Goal: Contribute content: Contribute content

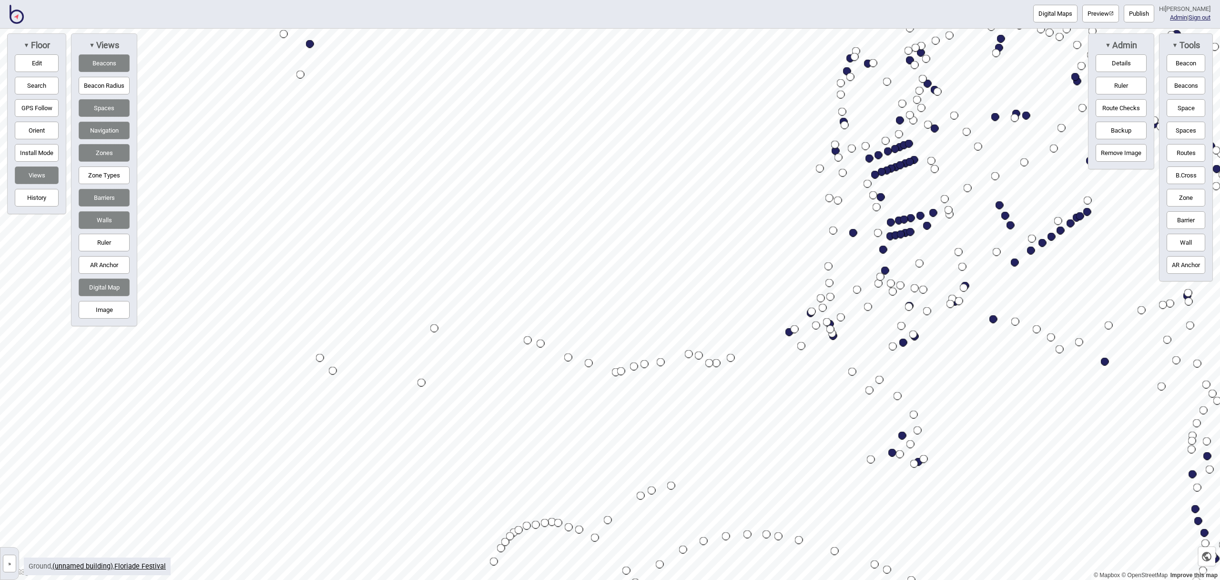
drag, startPoint x: 28, startPoint y: 62, endPoint x: 112, endPoint y: 101, distance: 91.9
click at [29, 63] on button "Edit" at bounding box center [37, 63] width 44 height 18
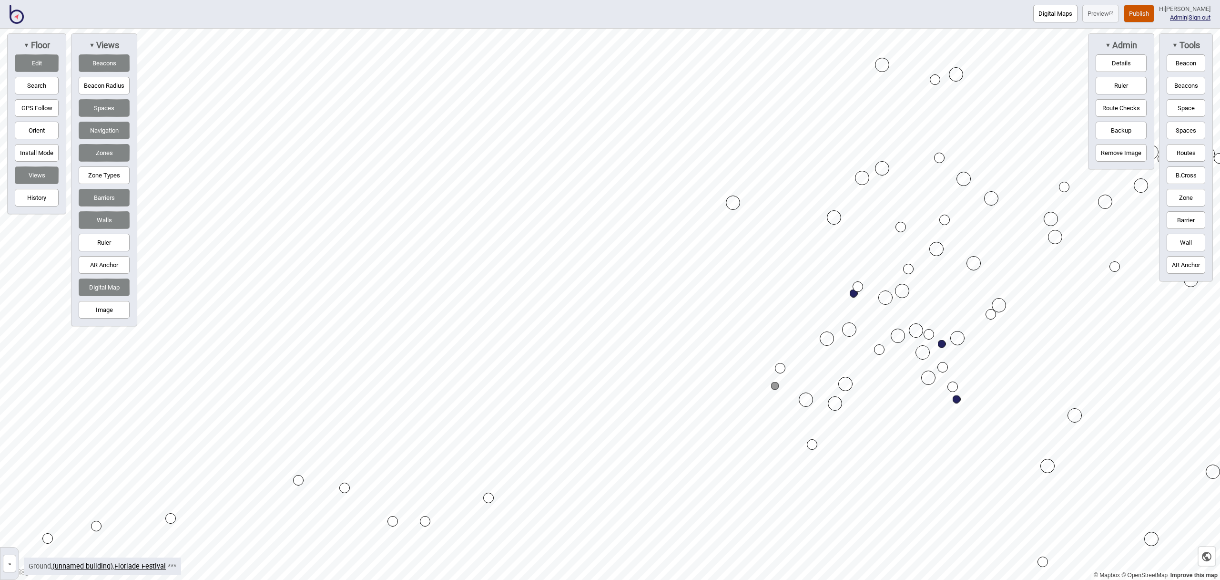
click at [776, 386] on div "Map marker" at bounding box center [775, 386] width 8 height 8
select select "Car Parks"
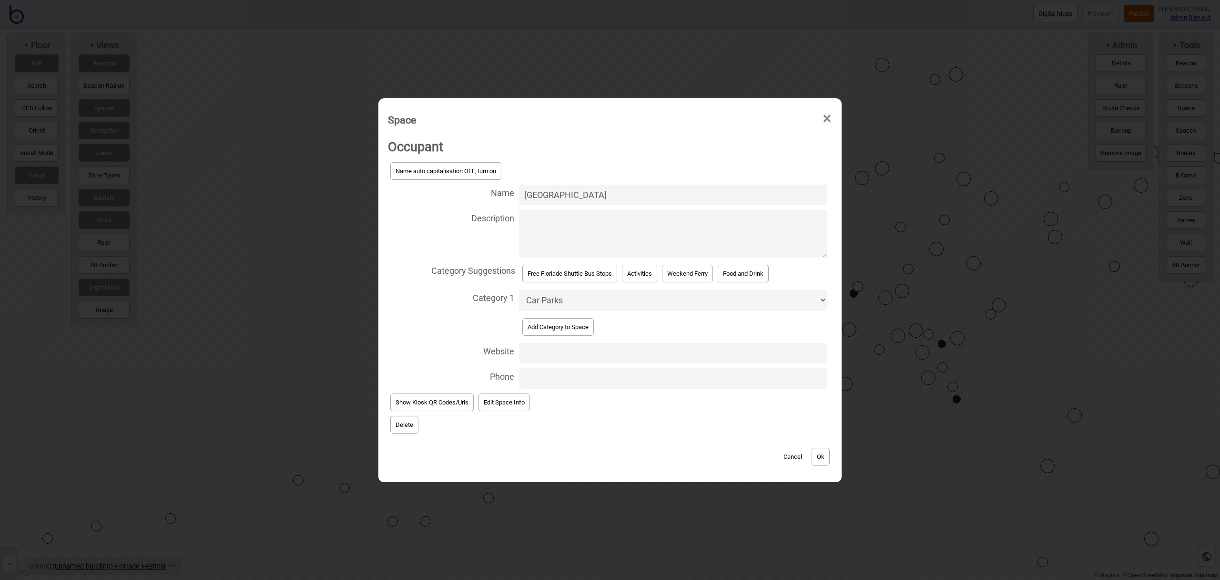
click at [579, 198] on input "[GEOGRAPHIC_DATA]" at bounding box center [673, 194] width 308 height 20
click at [695, 201] on input "[GEOGRAPHIC_DATA]" at bounding box center [673, 194] width 308 height 20
type input "Regatta Place Car Park (Accessible Only)"
click at [829, 456] on button "Ok" at bounding box center [821, 457] width 18 height 18
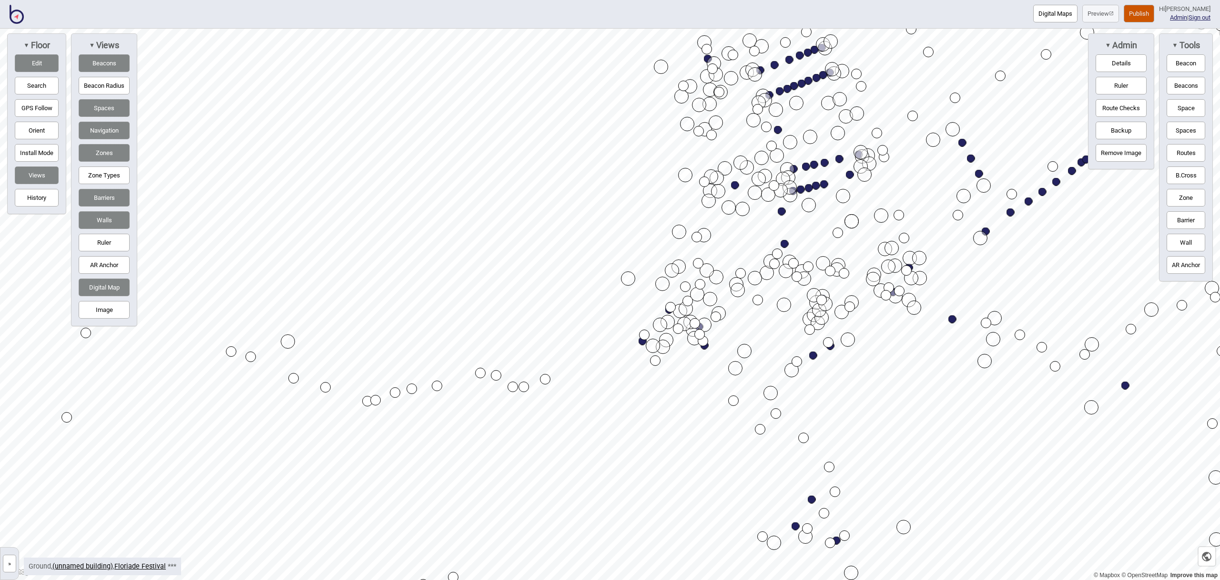
click at [40, 66] on button "Edit" at bounding box center [37, 63] width 44 height 18
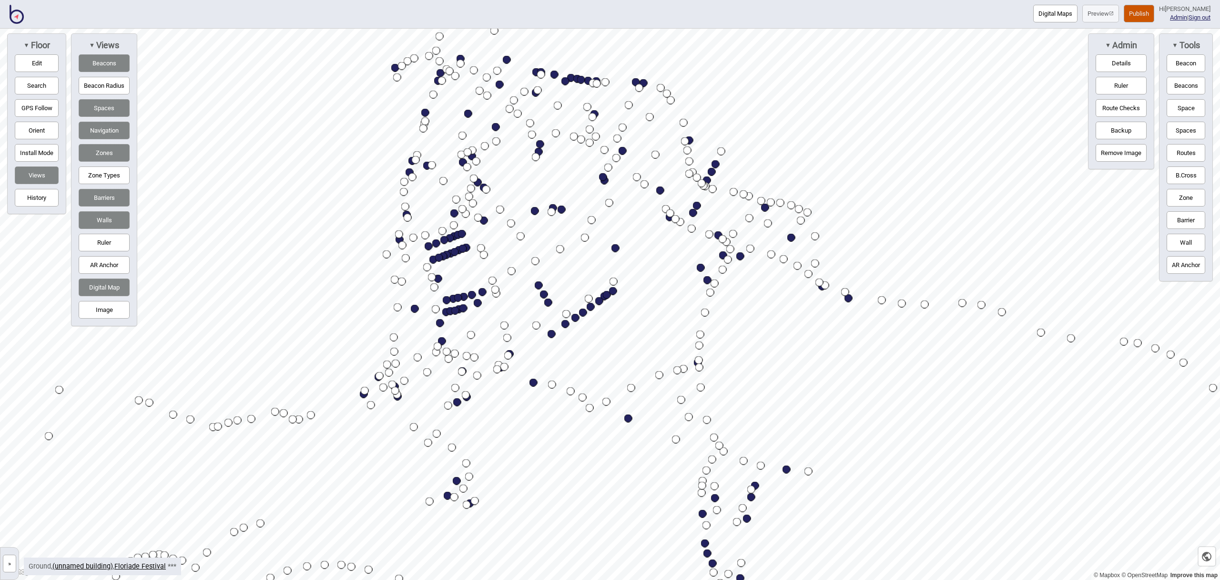
click at [31, 84] on button "Search" at bounding box center [37, 86] width 44 height 18
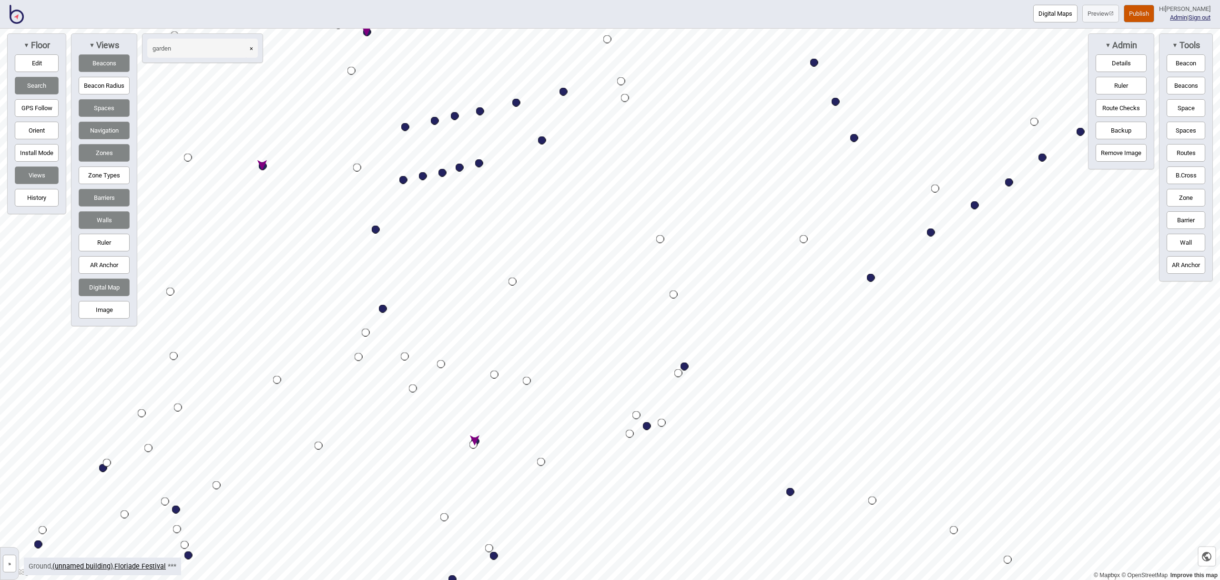
click at [477, 439] on div "Map marker" at bounding box center [475, 441] width 8 height 8
type input "garden"
select select "Garden Beds"
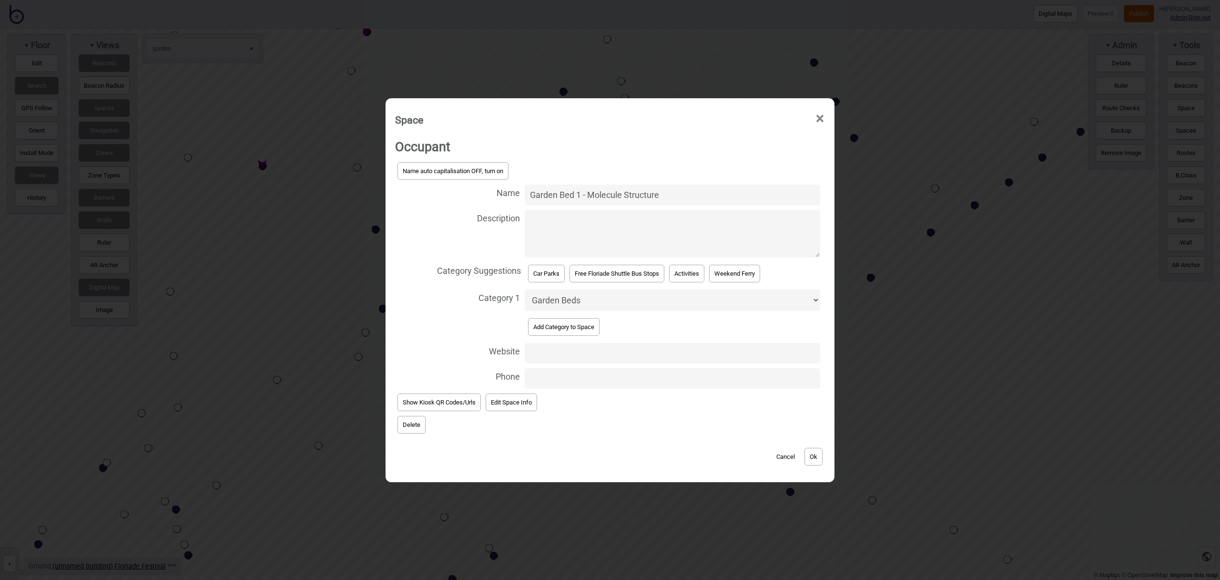
click at [549, 222] on textarea "Description" at bounding box center [673, 234] width 296 height 48
paste textarea "See an aerial view of the Science and Nature themed garden beds and learn about…"
type textarea "See an aerial view of the Science and Nature themed garden beds and learn about…"
click at [815, 455] on button "Ok" at bounding box center [814, 457] width 18 height 18
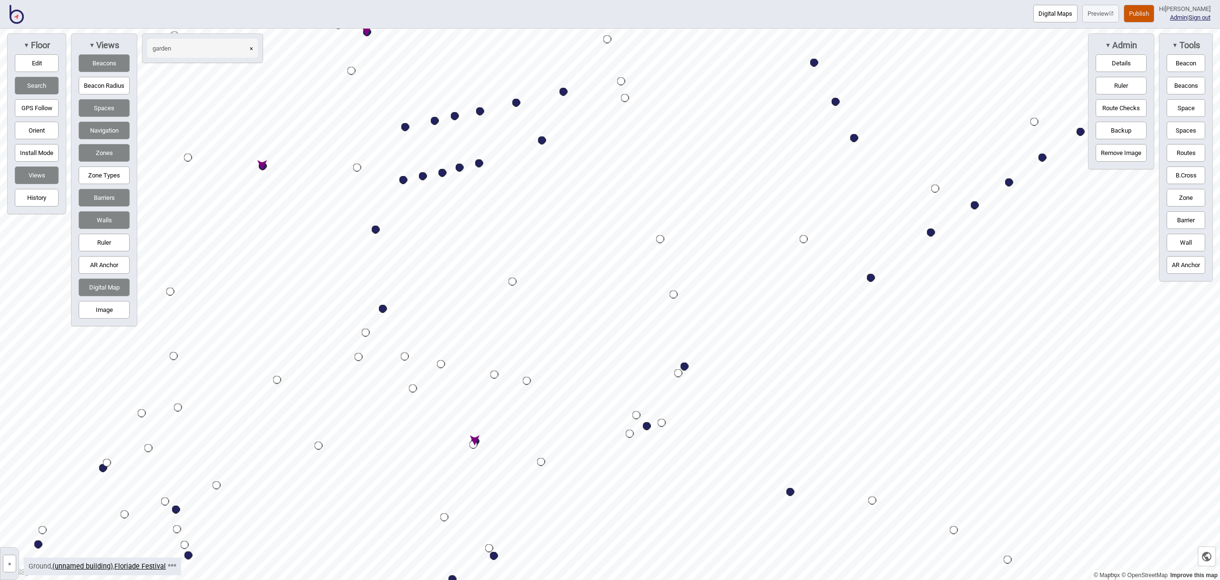
click at [262, 167] on div "Map marker" at bounding box center [263, 166] width 8 height 8
select select "Garden Beds"
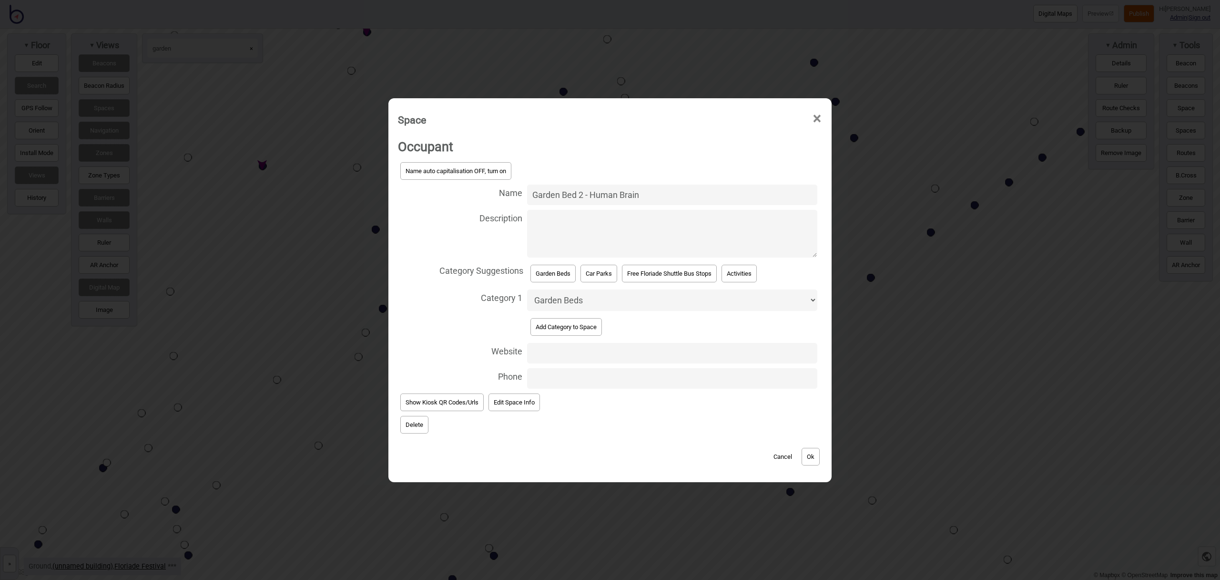
click at [564, 219] on textarea "Description" at bounding box center [672, 234] width 290 height 48
paste textarea "See an aerial view of the Science and Nature themed garden beds and learn about…"
type textarea "See an aerial view of the Science and Nature themed garden beds and learn about…"
click at [812, 459] on button "Ok" at bounding box center [811, 457] width 18 height 18
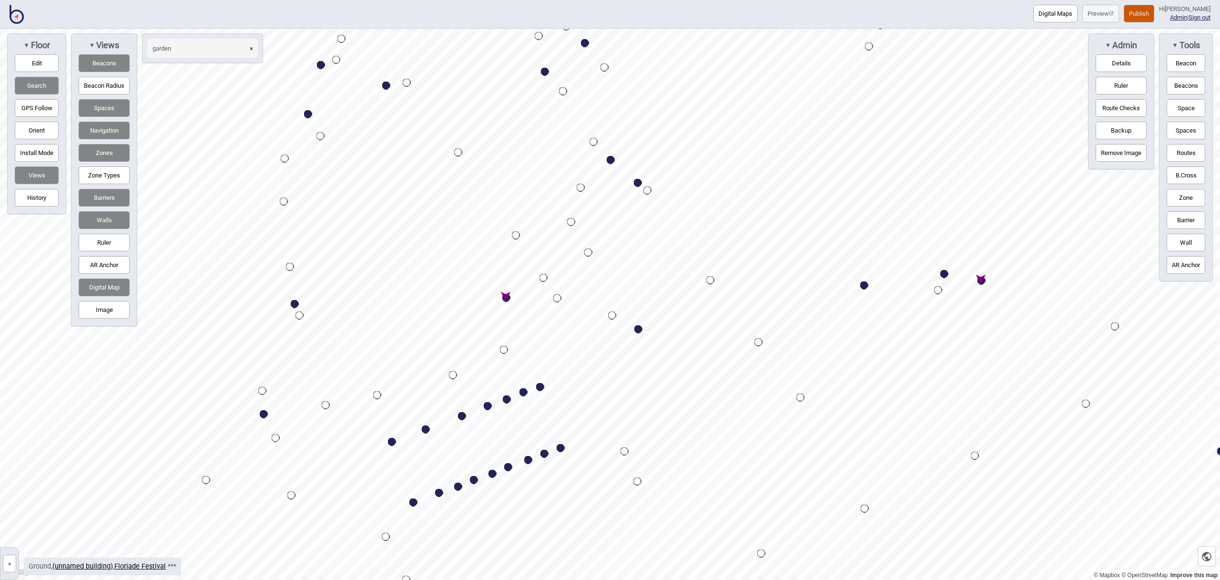
click at [506, 296] on div "Map marker" at bounding box center [506, 298] width 8 height 8
select select "Garden Beds"
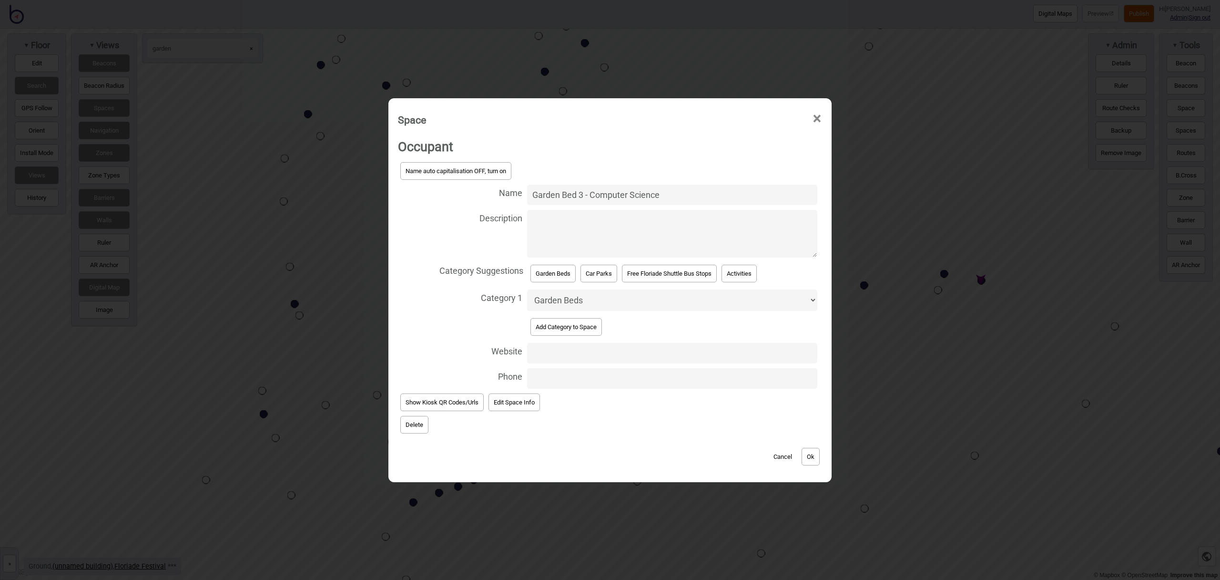
click at [543, 224] on textarea "Description" at bounding box center [672, 234] width 290 height 48
paste textarea "See an aerial view of the Science and Nature themed garden beds and learn about…"
type textarea "See an aerial view of the Science and Nature themed garden beds and learn about…"
click at [820, 456] on button "Ok" at bounding box center [811, 457] width 18 height 18
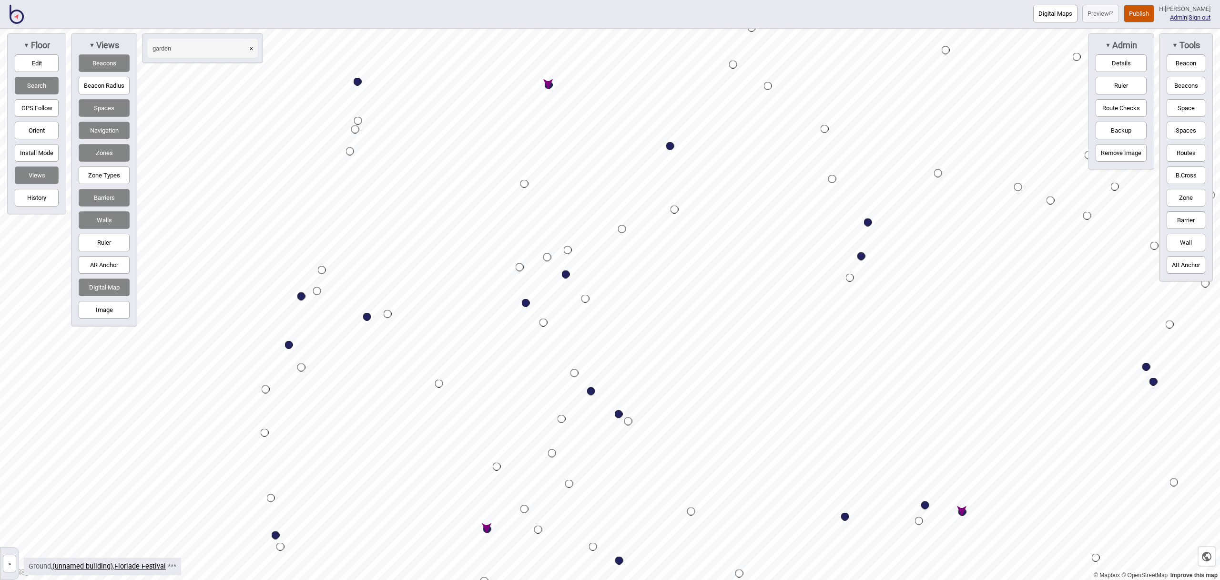
click at [547, 86] on div "Map marker" at bounding box center [549, 85] width 8 height 8
select select "Garden Beds"
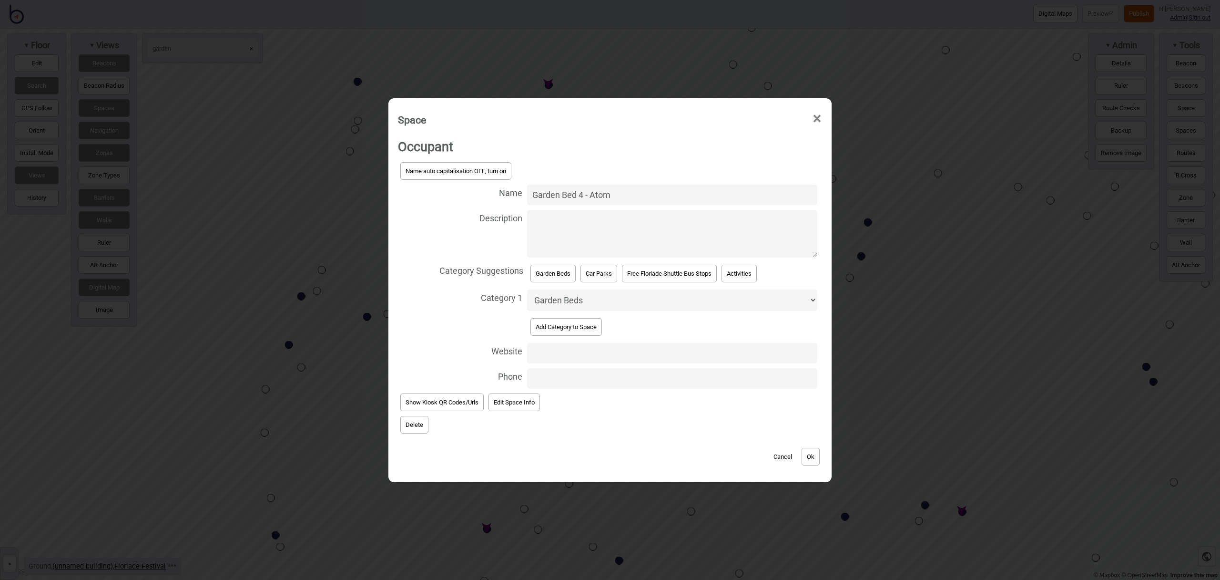
click at [567, 229] on textarea "Description" at bounding box center [672, 234] width 290 height 48
paste textarea "See an aerial view of the Science and Nature themed garden beds and learn about…"
type textarea "See an aerial view of the Science and Nature themed garden beds and learn about…"
click at [820, 456] on button "Ok" at bounding box center [811, 457] width 18 height 18
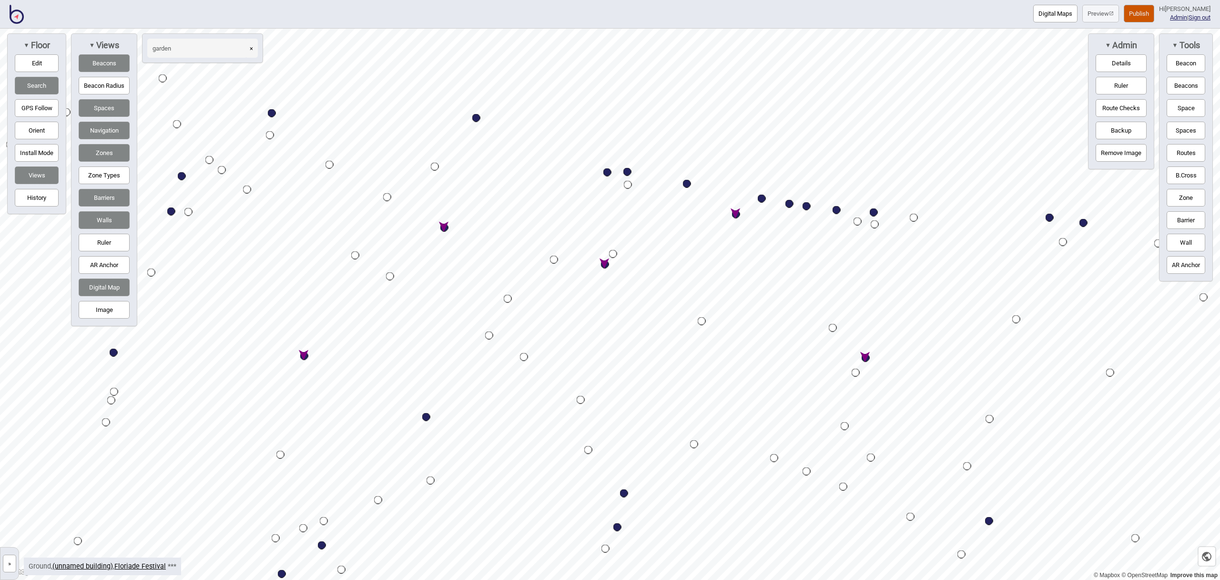
click at [444, 227] on div "Map marker" at bounding box center [444, 228] width 8 height 8
select select "Garden Beds"
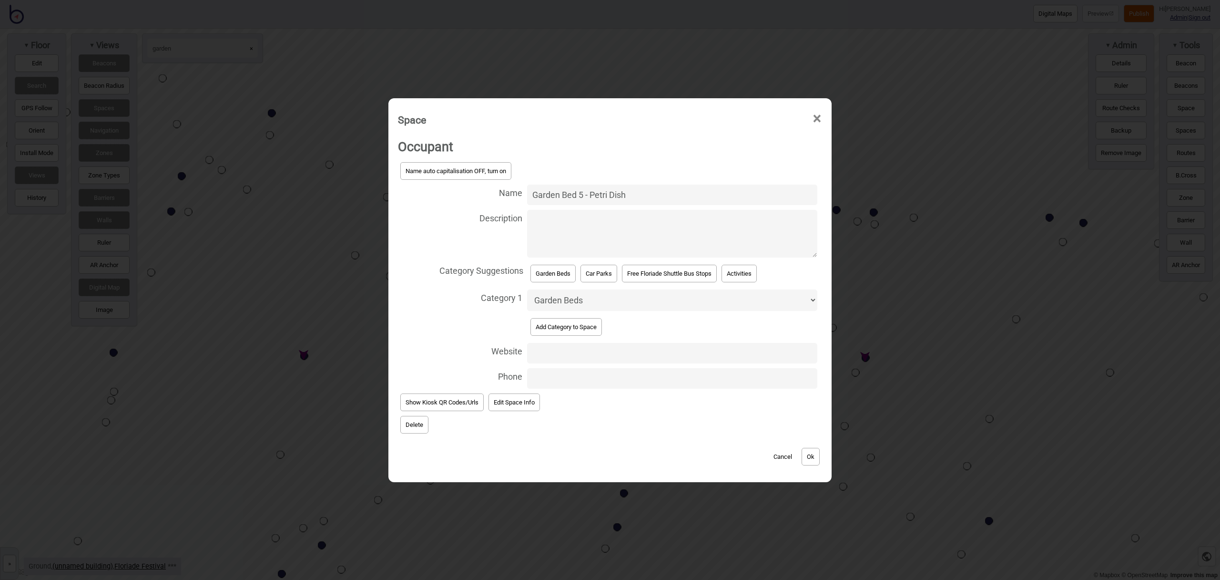
click at [543, 225] on textarea "Description" at bounding box center [672, 234] width 290 height 48
paste textarea "See an aerial view of the Science and Nature themed garden beds and learn about…"
type textarea "See an aerial view of the Science and Nature themed garden beds and learn about…"
click at [812, 450] on button "Ok" at bounding box center [811, 457] width 18 height 18
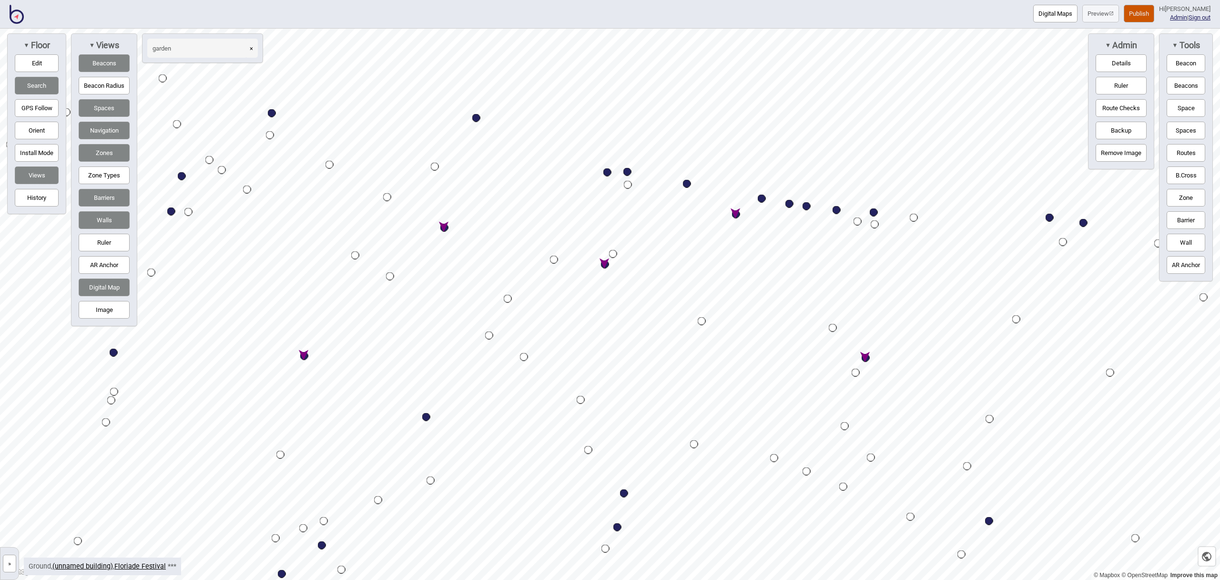
click at [605, 263] on div "Map marker" at bounding box center [605, 264] width 8 height 8
select select "Garden Beds"
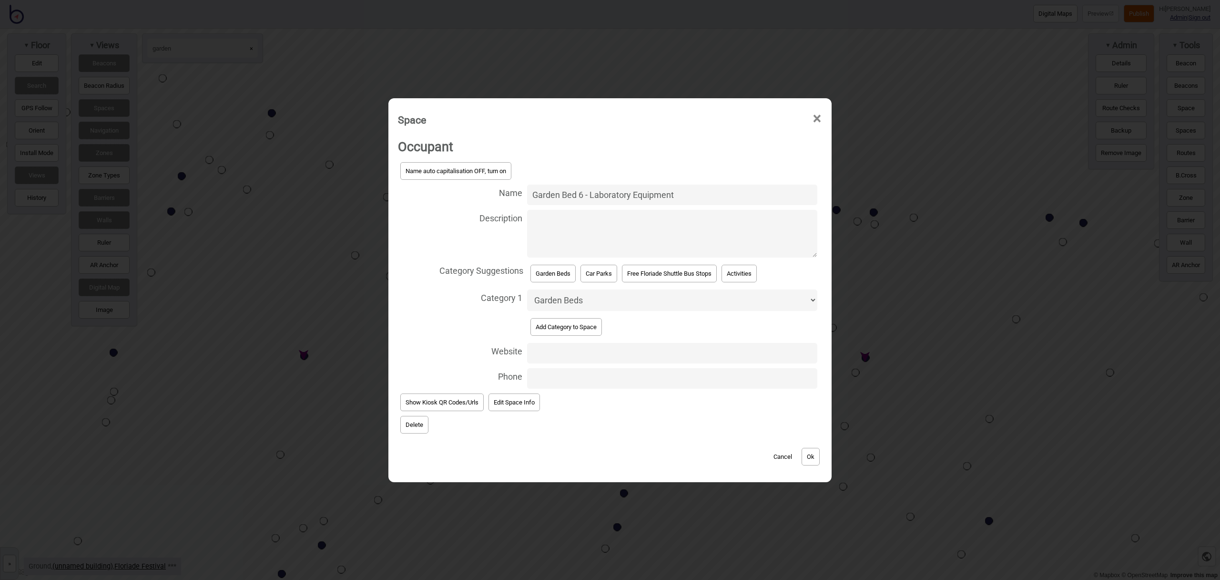
click at [575, 232] on textarea "Description" at bounding box center [672, 234] width 290 height 48
paste textarea "See an aerial view of the Science and Nature themed garden beds and learn about…"
type textarea "See an aerial view of the Science and Nature themed garden beds and learn about…"
click at [811, 453] on button "Ok" at bounding box center [811, 457] width 18 height 18
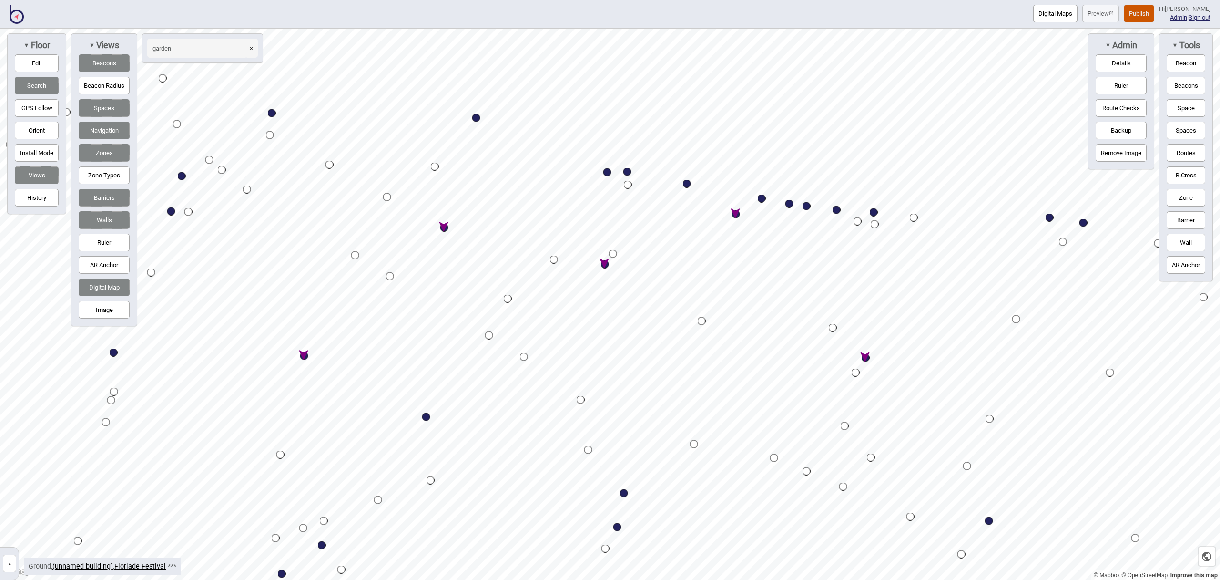
click at [738, 214] on div "Map marker" at bounding box center [736, 214] width 8 height 8
select select "Garden Beds"
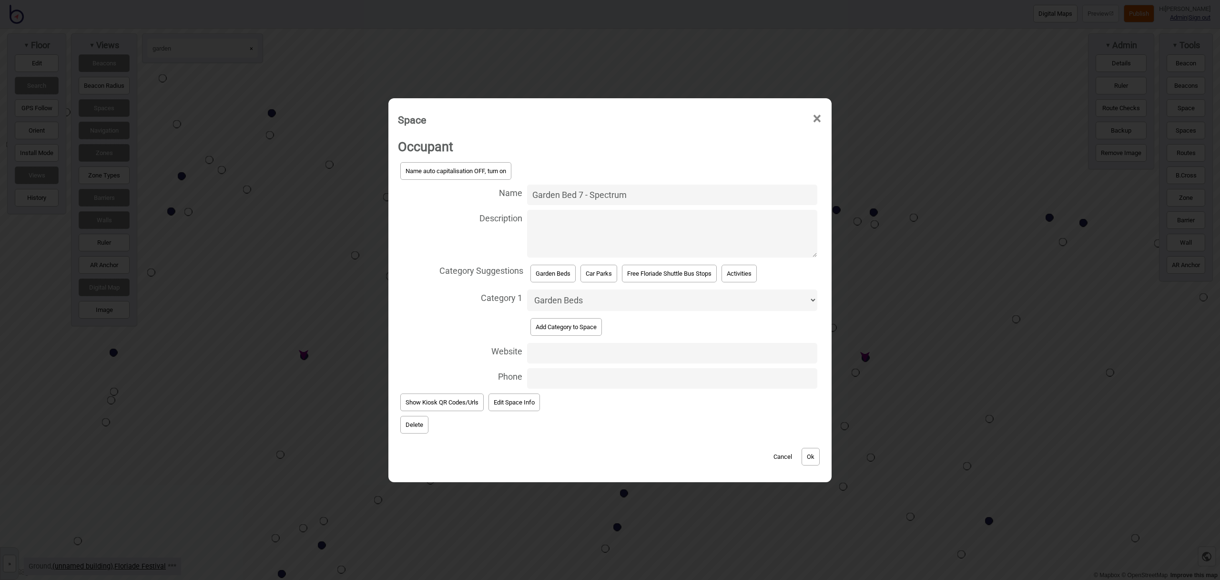
click at [580, 230] on textarea "Description" at bounding box center [672, 234] width 290 height 48
paste textarea "See an aerial view of the Science and Nature themed garden beds and learn about…"
type textarea "See an aerial view of the Science and Nature themed garden beds and learn about…"
click at [810, 455] on button "Ok" at bounding box center [811, 457] width 18 height 18
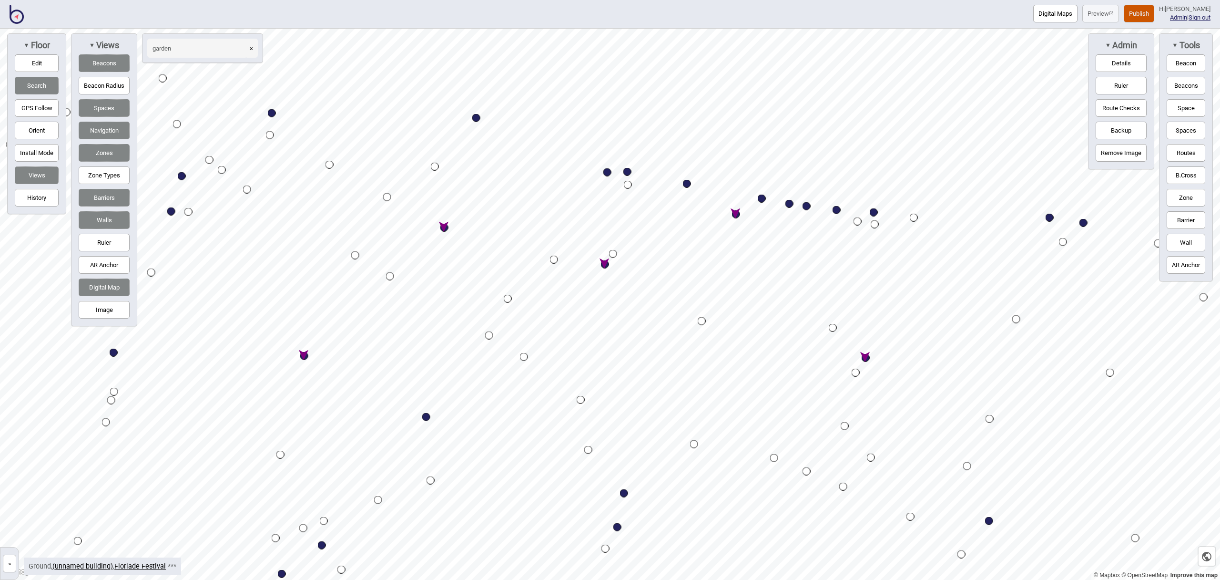
click at [865, 356] on div "Map marker" at bounding box center [866, 358] width 8 height 8
select select "Garden Beds"
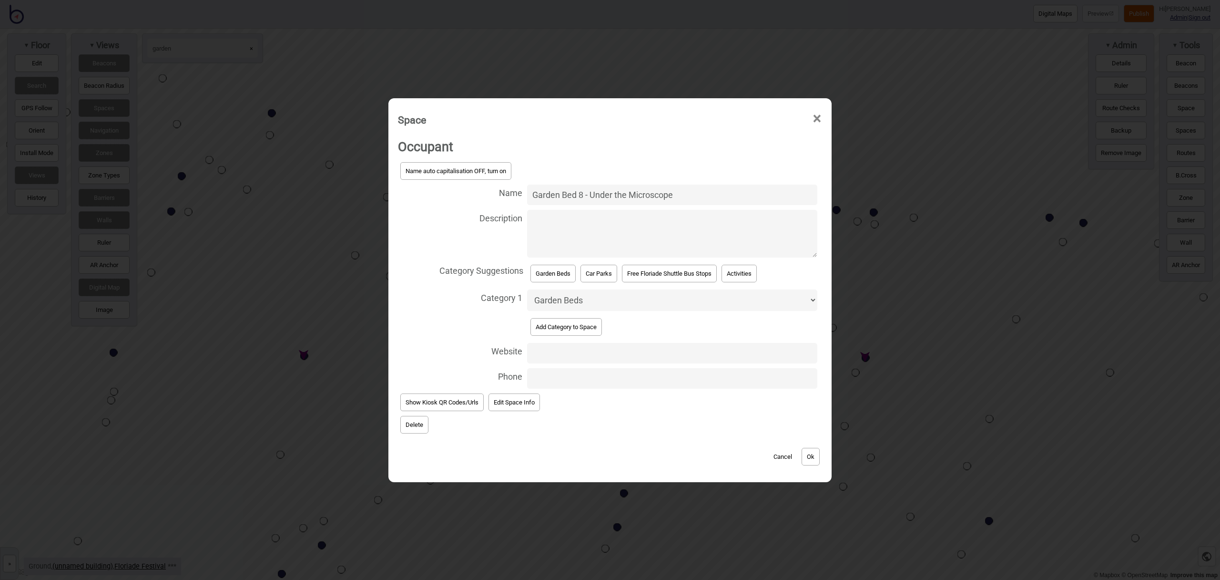
click at [576, 230] on textarea "Description" at bounding box center [672, 234] width 290 height 48
paste textarea "See an aerial view of the Science and Nature themed garden beds and learn about…"
type textarea "See an aerial view of the Science and Nature themed garden beds and learn about…"
click at [813, 453] on button "Ok" at bounding box center [811, 457] width 18 height 18
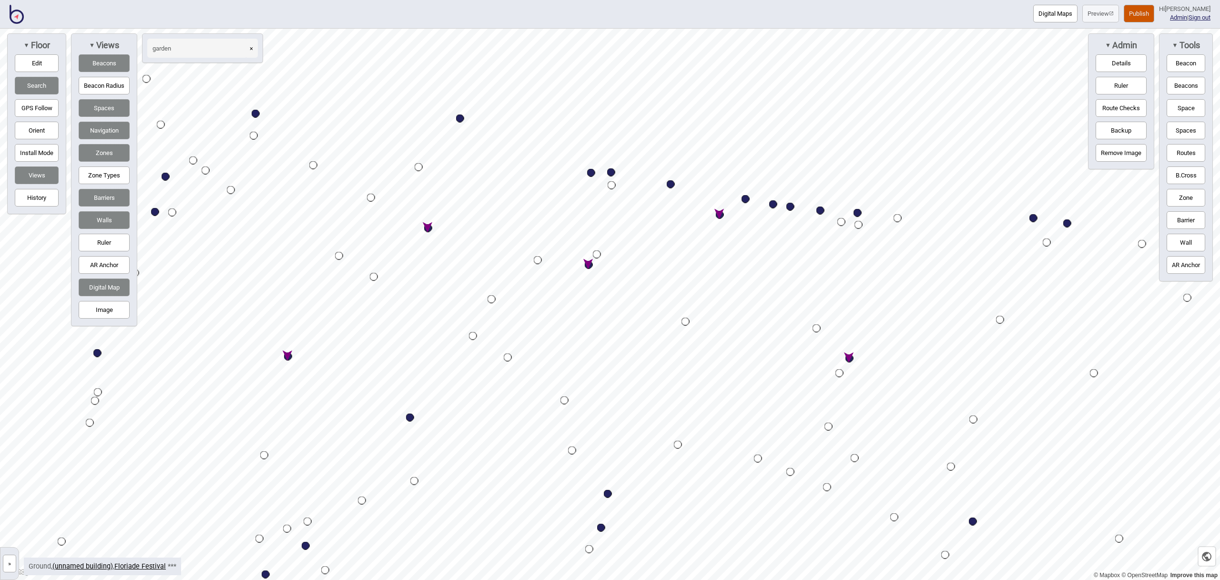
click at [589, 266] on div "Map marker" at bounding box center [589, 265] width 8 height 8
select select "Garden Beds"
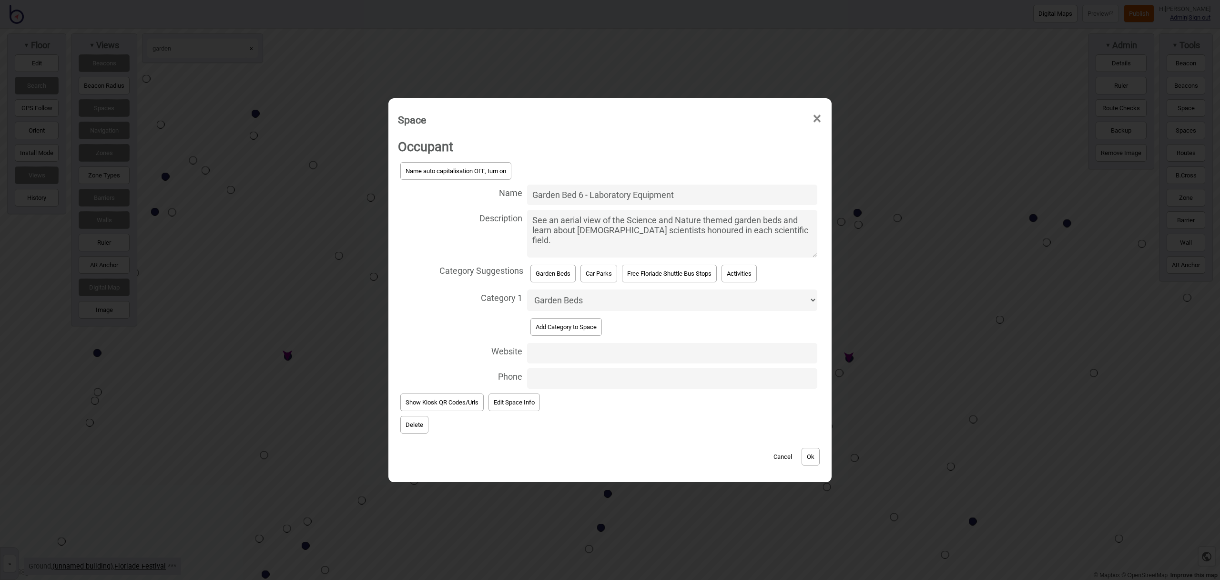
click at [809, 453] on button "Ok" at bounding box center [811, 457] width 18 height 18
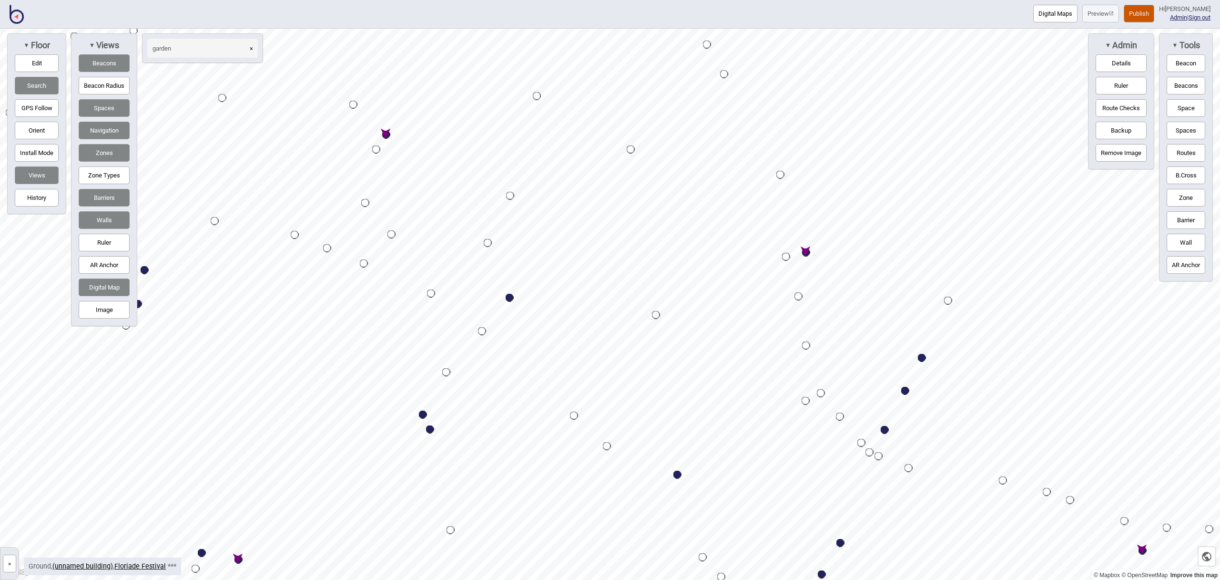
click at [808, 254] on div "Map marker" at bounding box center [806, 252] width 8 height 8
select select "Garden Beds"
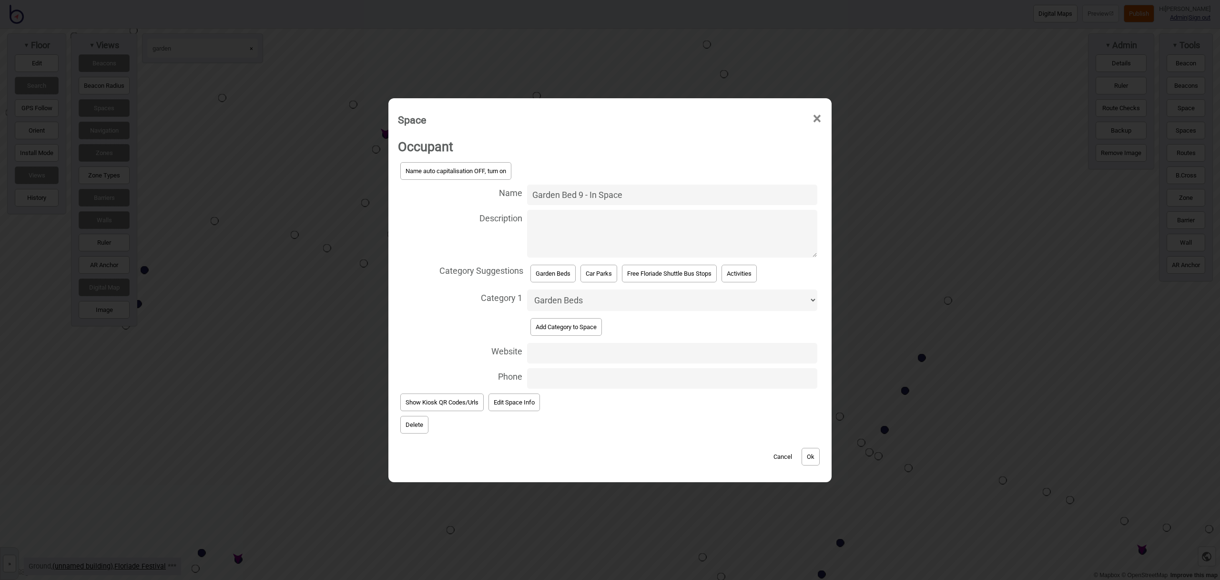
click at [632, 233] on textarea "Description" at bounding box center [672, 234] width 290 height 48
paste textarea "See an aerial view of the Science and Nature themed garden beds and learn about…"
type textarea "See an aerial view of the Science and Nature themed garden beds and learn about…"
click at [815, 465] on div "Cancel Ok" at bounding box center [610, 452] width 424 height 32
click at [816, 460] on button "Ok" at bounding box center [811, 457] width 18 height 18
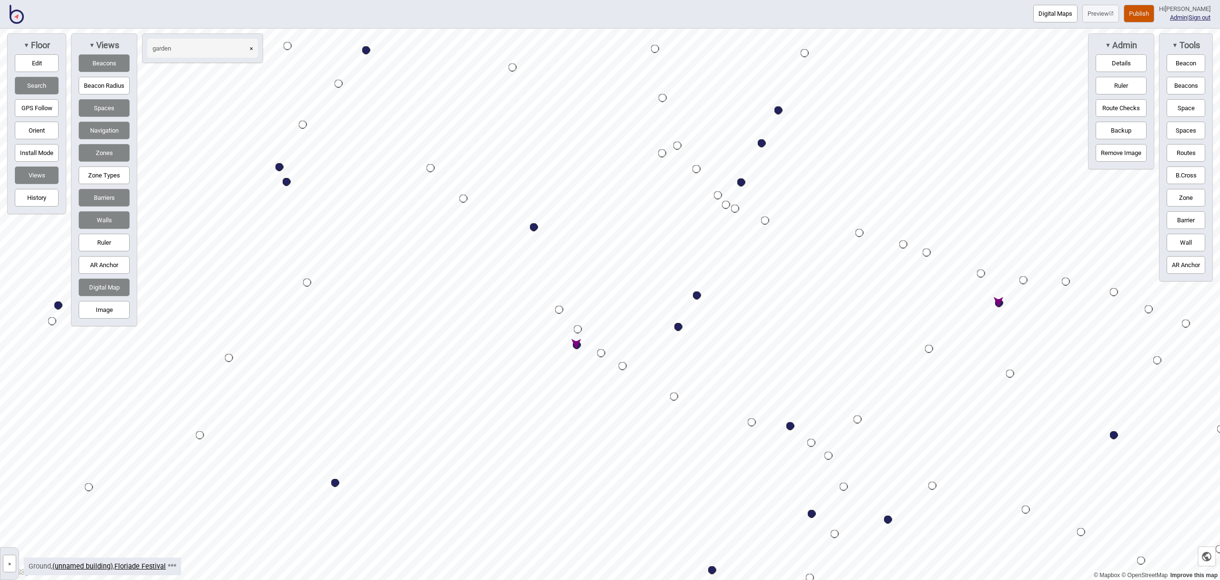
click at [579, 346] on div "Map marker" at bounding box center [577, 345] width 8 height 8
select select "Garden Beds"
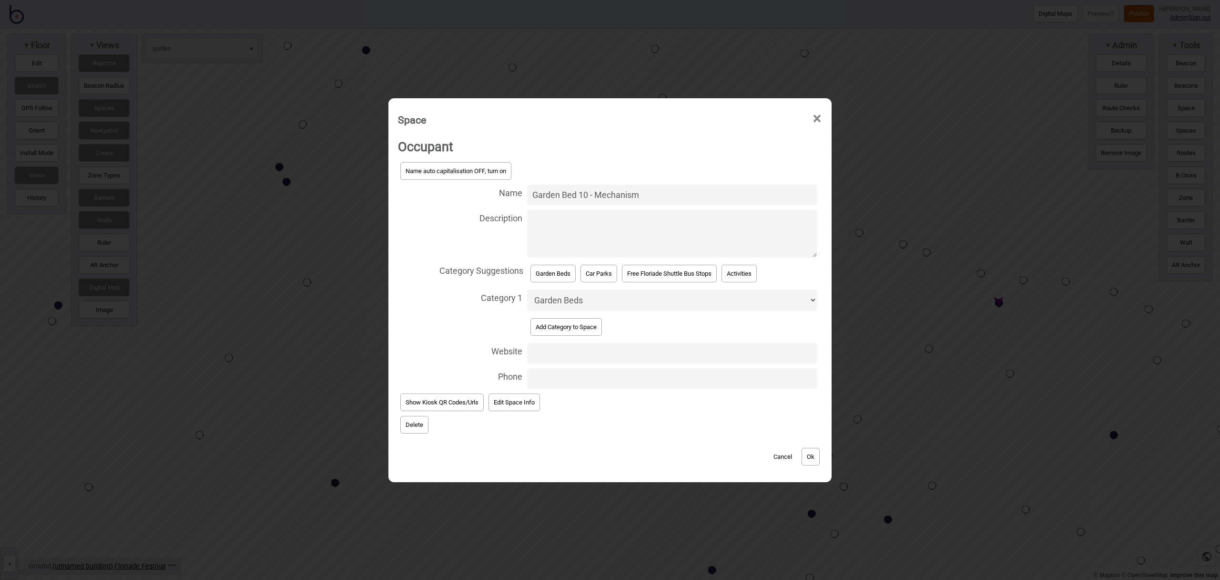
click at [586, 227] on textarea "Description" at bounding box center [672, 234] width 290 height 48
paste textarea "See an aerial view of the Science and Nature themed garden beds and learn about…"
type textarea "See an aerial view of the Science and Nature themed garden beds and learn about…"
click at [807, 457] on button "Ok" at bounding box center [811, 457] width 18 height 18
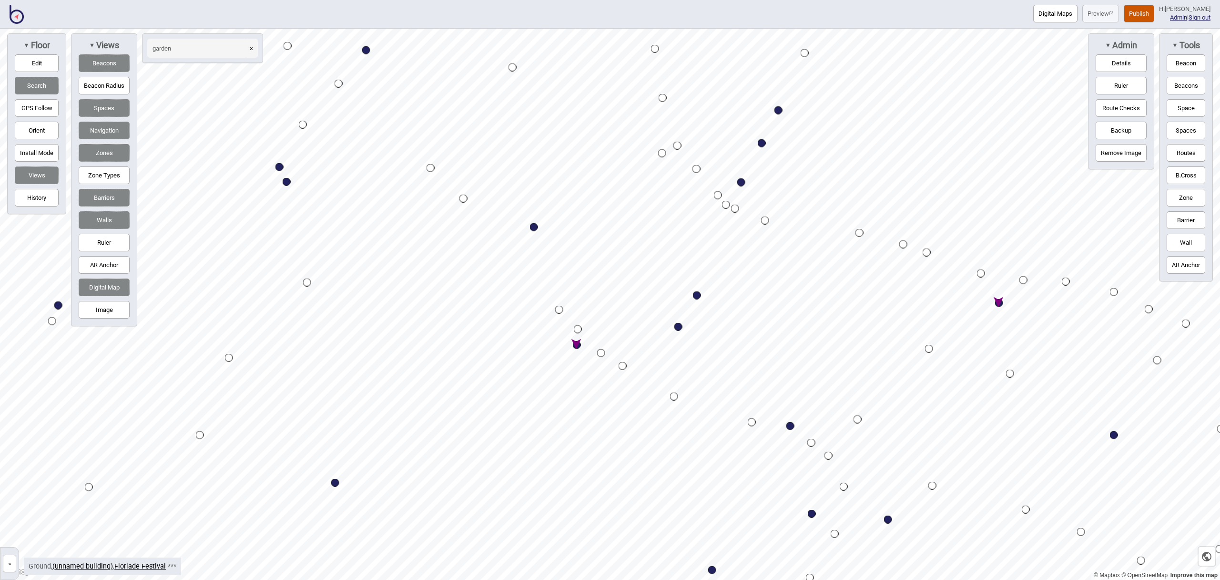
click at [1000, 301] on div "Map marker" at bounding box center [999, 303] width 8 height 8
select select "Garden Beds"
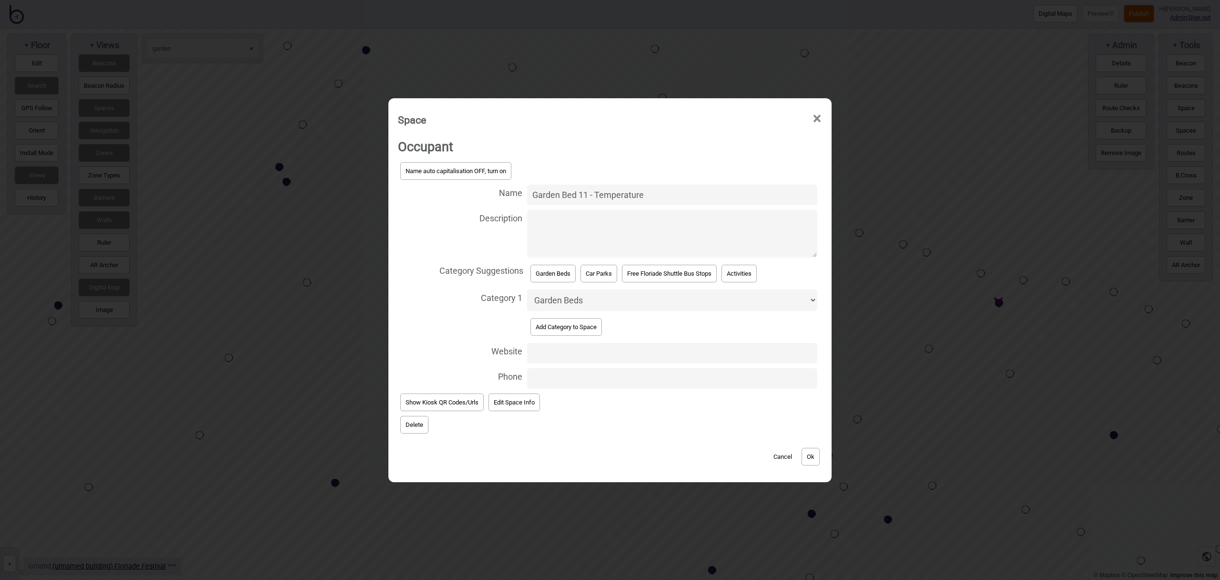
click at [583, 240] on textarea "Description" at bounding box center [672, 234] width 290 height 48
paste textarea "See an aerial view of the Science and Nature themed garden beds and learn about…"
type textarea "See an aerial view of the Science and Nature themed garden beds and learn about…"
click at [814, 457] on button "Ok" at bounding box center [811, 457] width 18 height 18
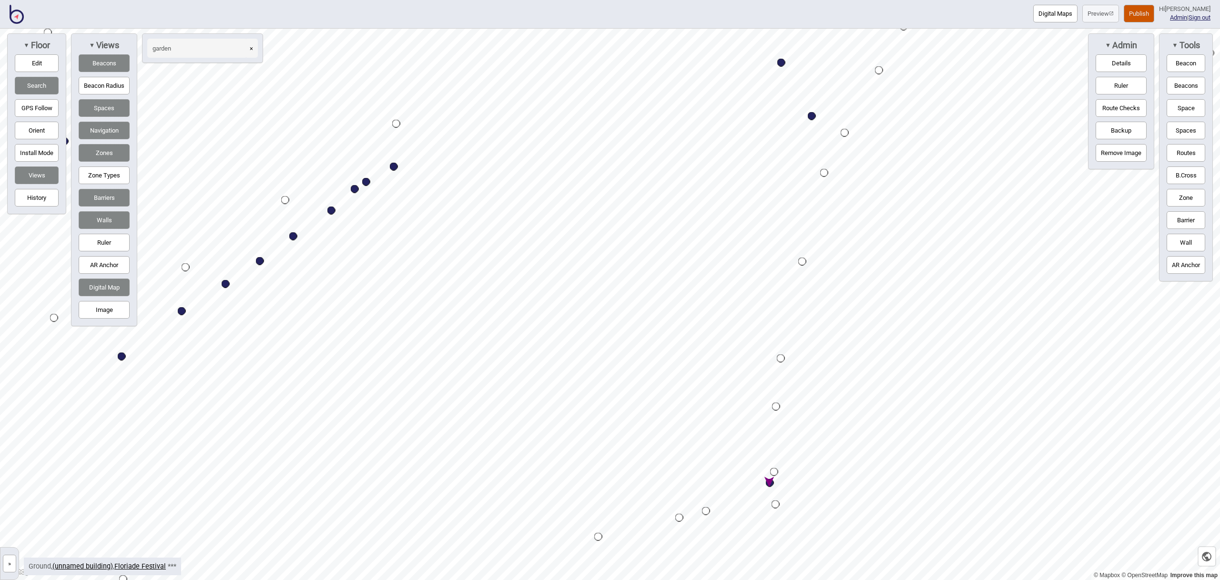
click at [770, 482] on div "Map marker" at bounding box center [770, 483] width 8 height 8
select select "Garden Beds"
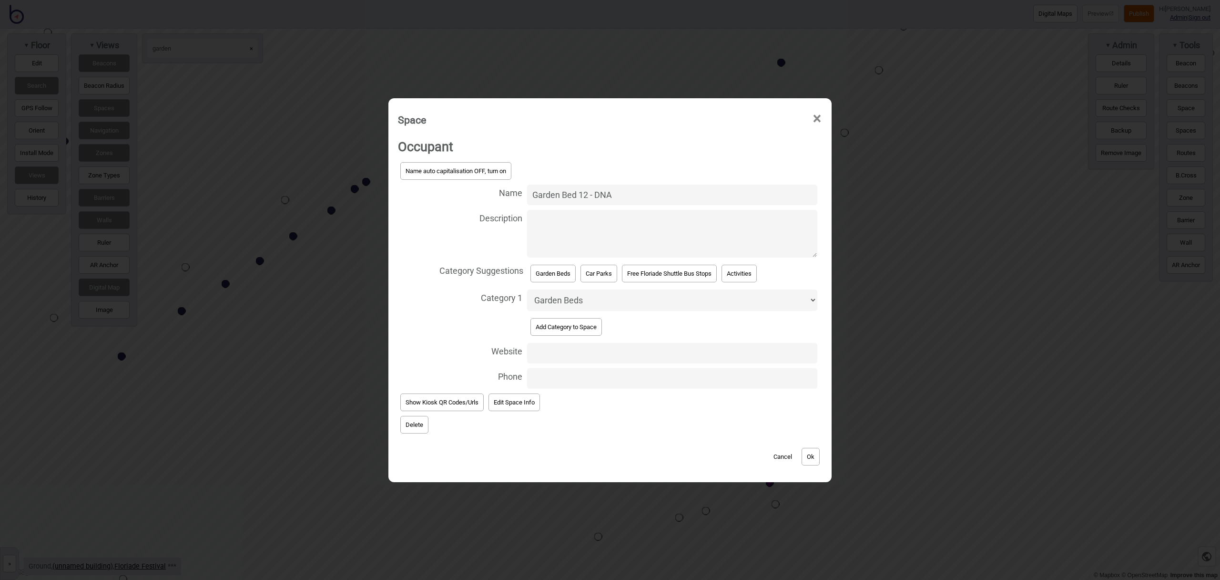
click at [557, 225] on textarea "Description" at bounding box center [672, 234] width 290 height 48
paste textarea "See an aerial view of the Science and Nature themed garden beds and learn about…"
type textarea "See an aerial view of the Science and Nature themed garden beds and learn about…"
click at [815, 459] on button "Ok" at bounding box center [811, 457] width 18 height 18
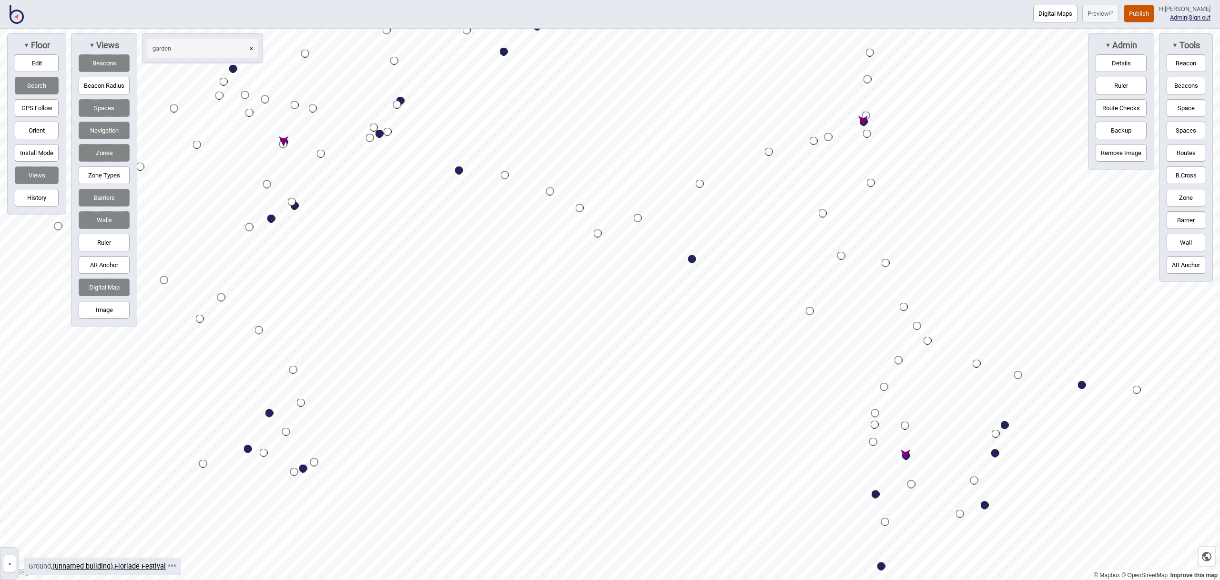
click at [863, 120] on div "Map marker" at bounding box center [864, 122] width 8 height 8
select select "Garden Beds"
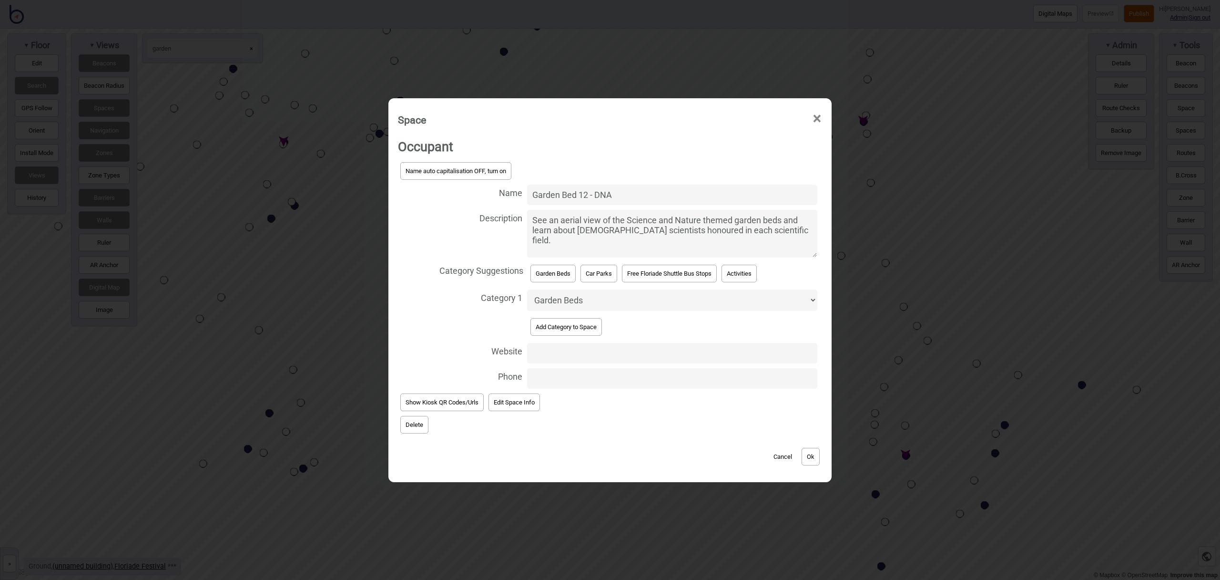
click at [812, 457] on button "Ok" at bounding box center [811, 457] width 18 height 18
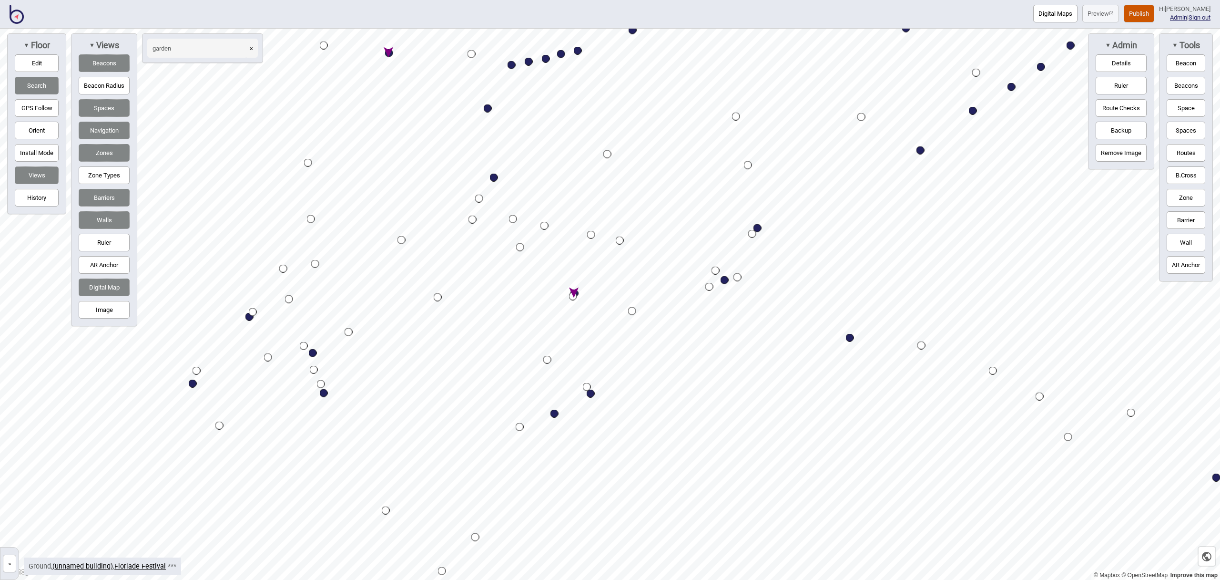
click at [577, 292] on div "Map marker" at bounding box center [575, 293] width 8 height 8
select select "Garden Beds"
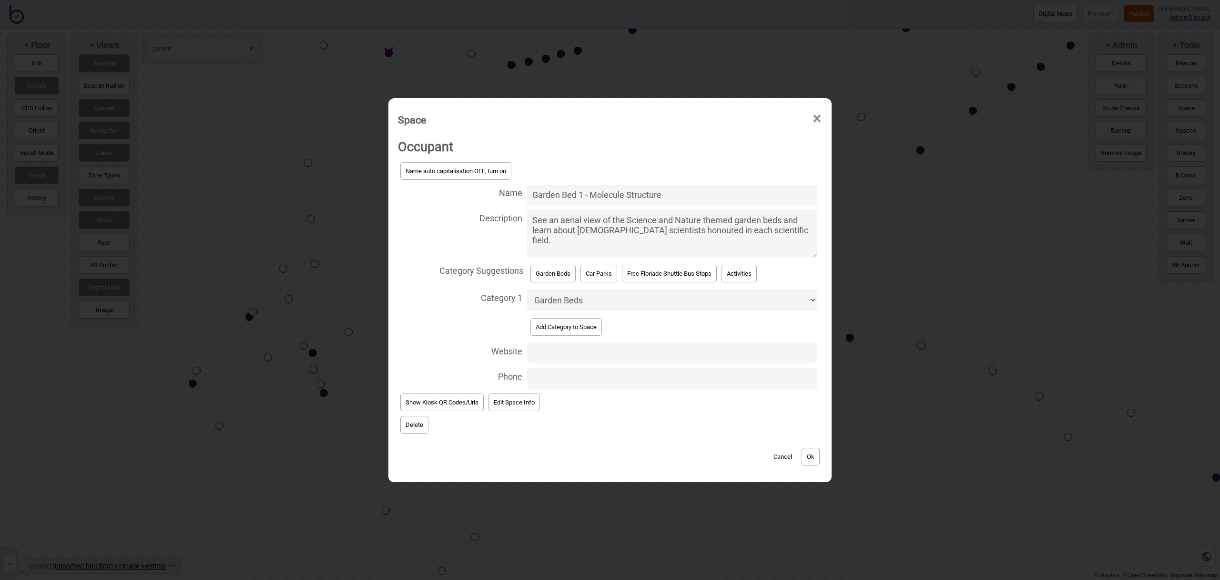
click at [553, 348] on input "Website" at bounding box center [672, 353] width 290 height 20
paste input "[URL][DOMAIN_NAME]"
type input "[URL][DOMAIN_NAME]"
click at [811, 459] on button "Ok" at bounding box center [811, 457] width 18 height 18
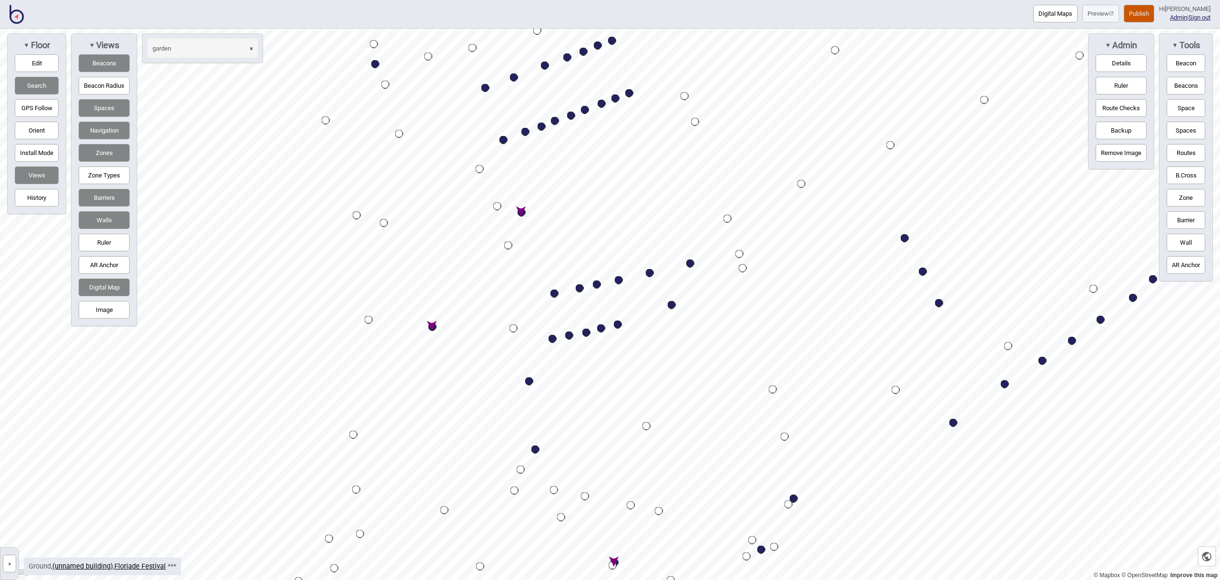
click at [434, 327] on div "Map marker" at bounding box center [433, 327] width 8 height 8
select select "Garden Beds"
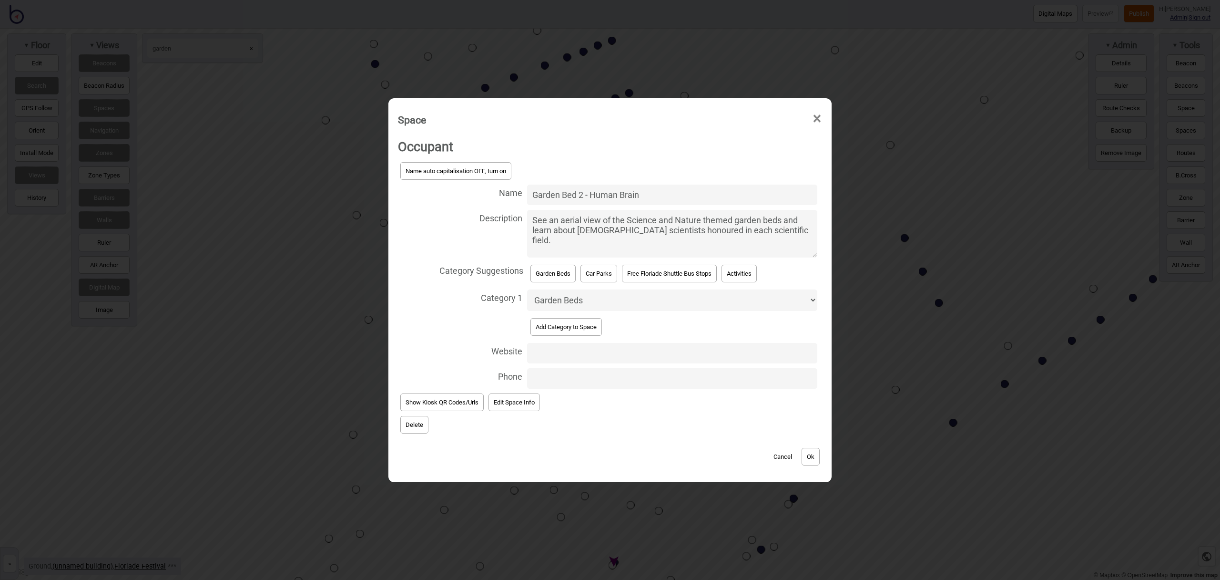
click at [555, 355] on input "Website" at bounding box center [672, 353] width 290 height 20
paste input "https://floriadeaustralia.com/garden-bed-designs/"
type input "https://floriadeaustralia.com/garden-bed-designs/"
click at [818, 462] on button "Ok" at bounding box center [811, 457] width 18 height 18
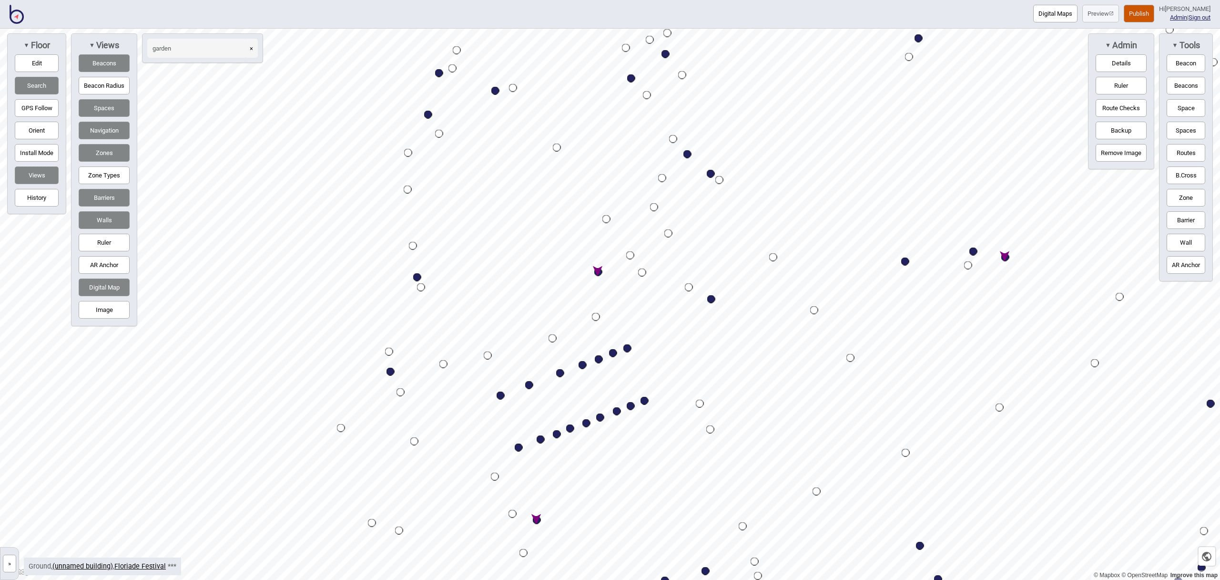
drag, startPoint x: 526, startPoint y: 480, endPoint x: 530, endPoint y: 496, distance: 16.6
click at [530, 498] on div "Map marker" at bounding box center [536, 490] width 15 height 15
click at [598, 272] on div "Map marker" at bounding box center [598, 272] width 8 height 8
select select "Garden Beds"
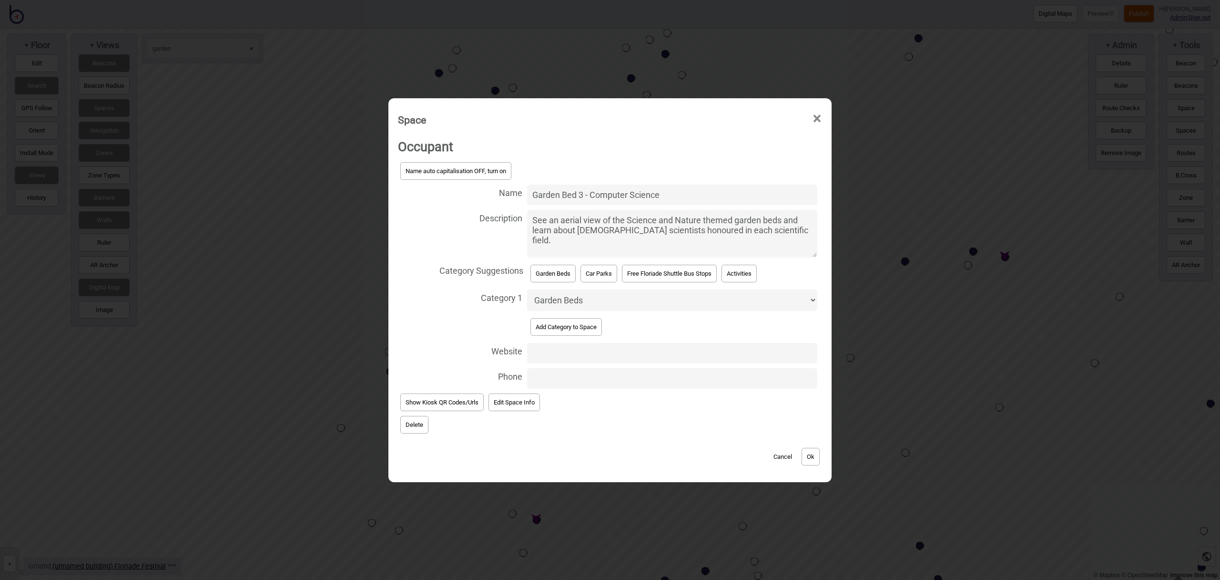
click at [560, 350] on input "Website" at bounding box center [672, 353] width 290 height 20
paste input "https://floriadeaustralia.com/garden-bed-designs/"
type input "https://floriadeaustralia.com/garden-bed-designs/"
click at [813, 457] on button "Ok" at bounding box center [811, 457] width 18 height 18
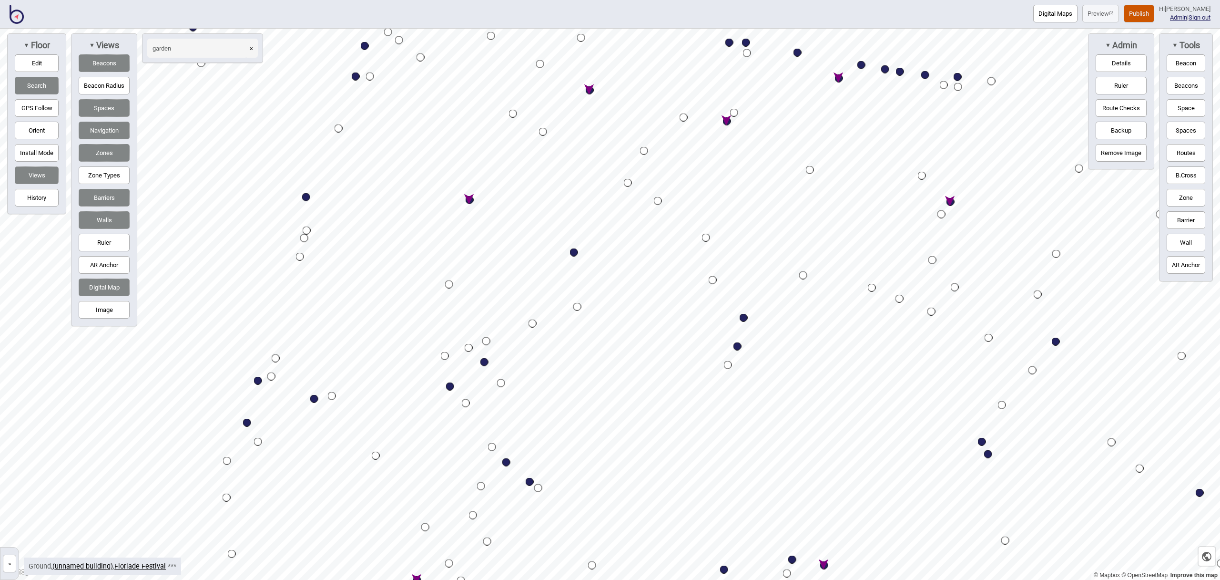
click at [470, 200] on div "Map marker" at bounding box center [470, 200] width 8 height 8
select select "Garden Beds"
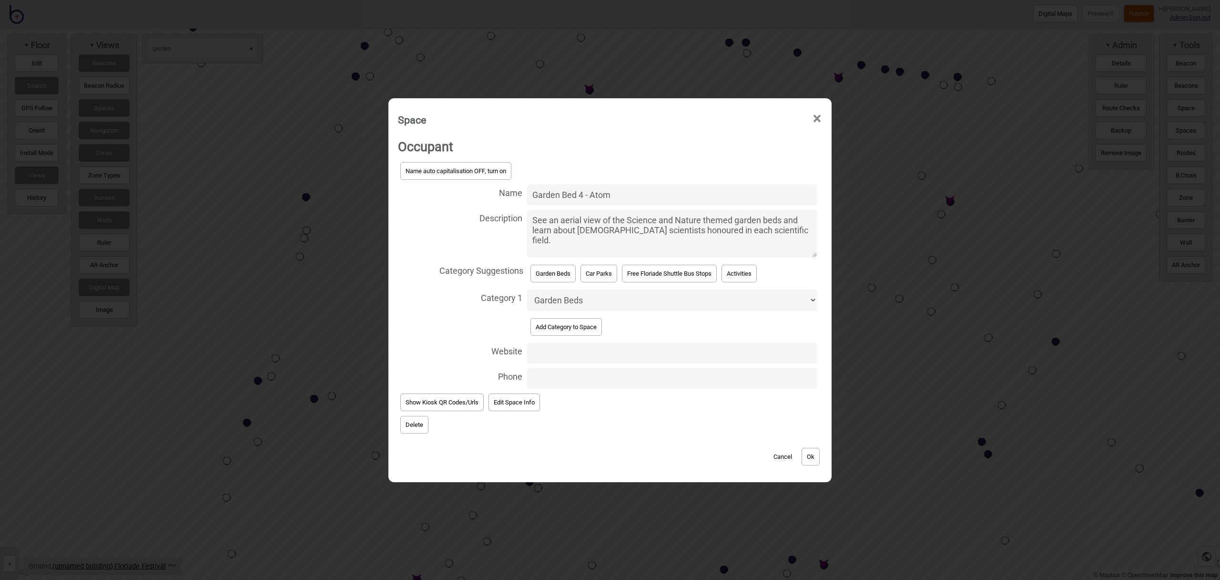
click at [567, 351] on input "Website" at bounding box center [672, 353] width 290 height 20
paste input "https://floriadeaustralia.com/garden-bed-designs/"
type input "https://floriadeaustralia.com/garden-bed-designs/"
click at [814, 457] on button "Ok" at bounding box center [811, 457] width 18 height 18
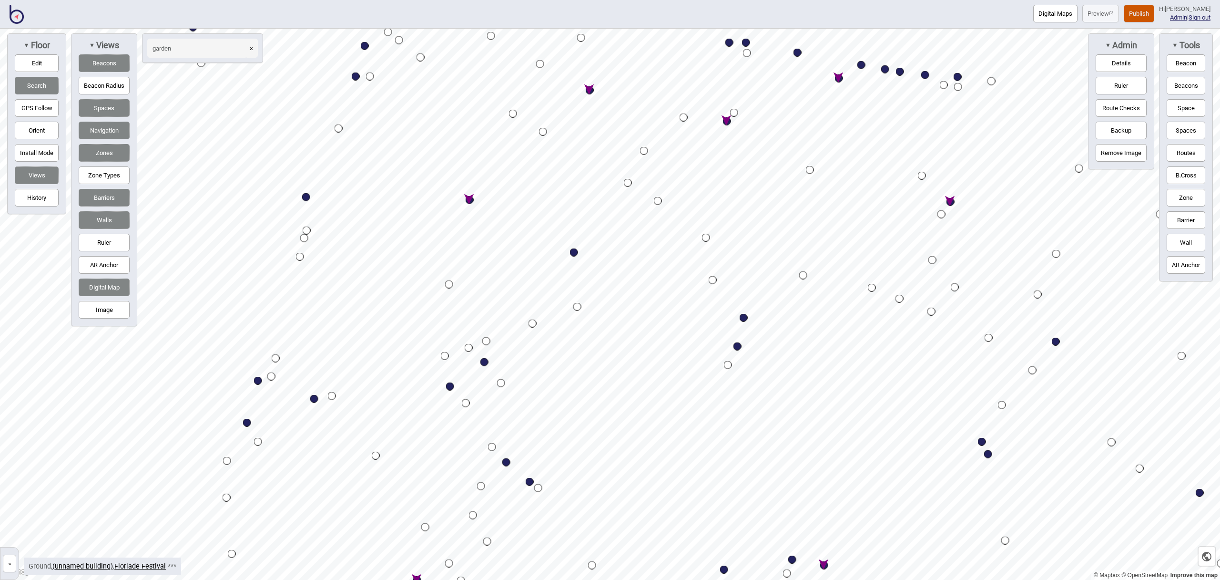
click at [589, 88] on div "Map marker" at bounding box center [590, 90] width 8 height 8
select select "Garden Beds"
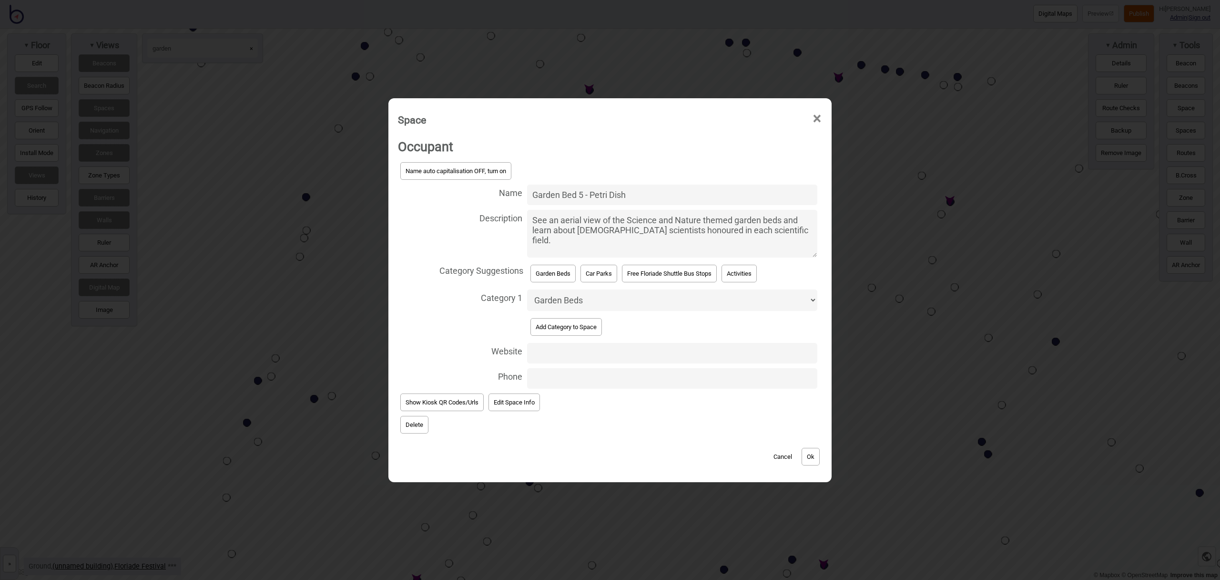
click at [564, 352] on input "Website" at bounding box center [672, 353] width 290 height 20
paste input "https://floriadeaustralia.com/garden-bed-designs/"
type input "https://floriadeaustralia.com/garden-bed-designs/"
click at [812, 460] on button "Ok" at bounding box center [811, 457] width 18 height 18
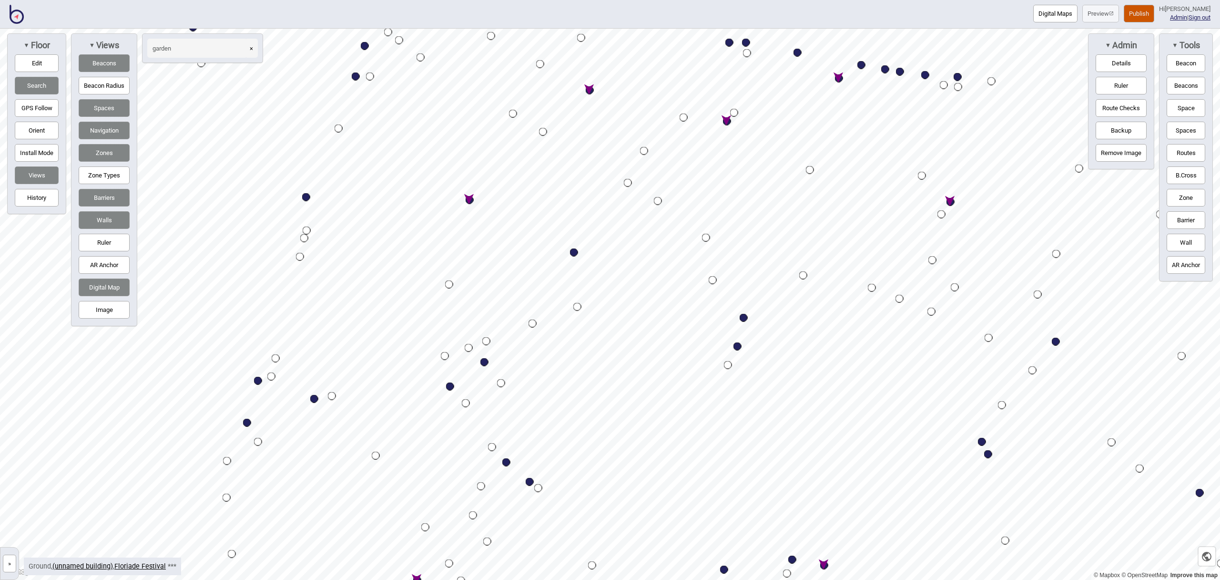
click at [728, 120] on div "Map marker" at bounding box center [727, 121] width 8 height 8
select select "Garden Beds"
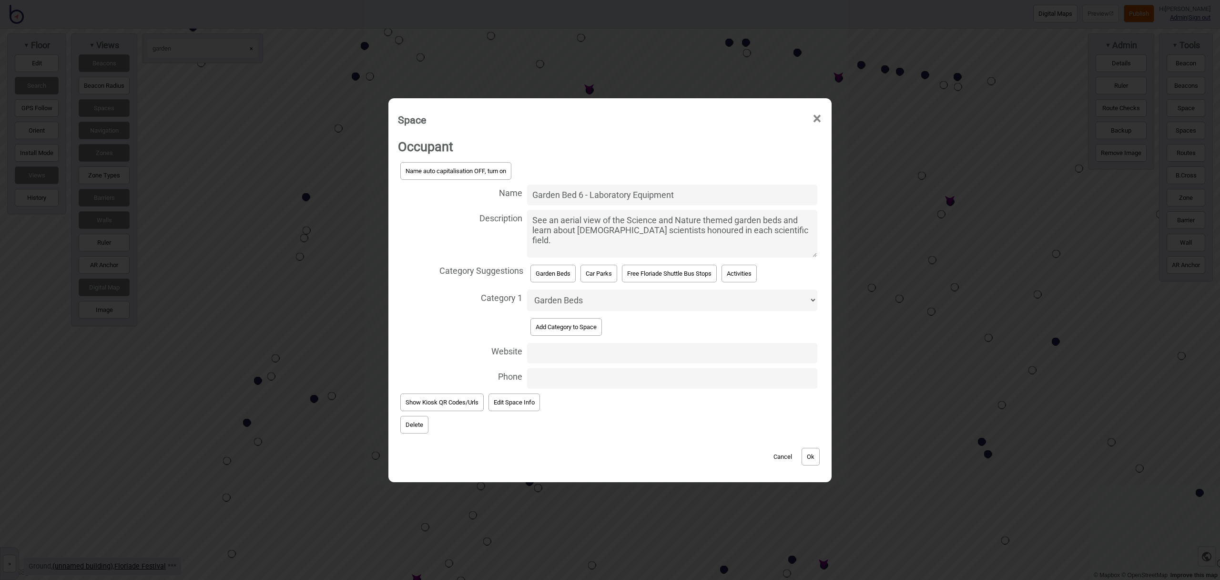
click at [563, 355] on input "Website" at bounding box center [672, 353] width 290 height 20
paste input "https://floriadeaustralia.com/garden-bed-designs/"
type input "https://floriadeaustralia.com/garden-bed-designs/"
click at [811, 458] on button "Ok" at bounding box center [811, 457] width 18 height 18
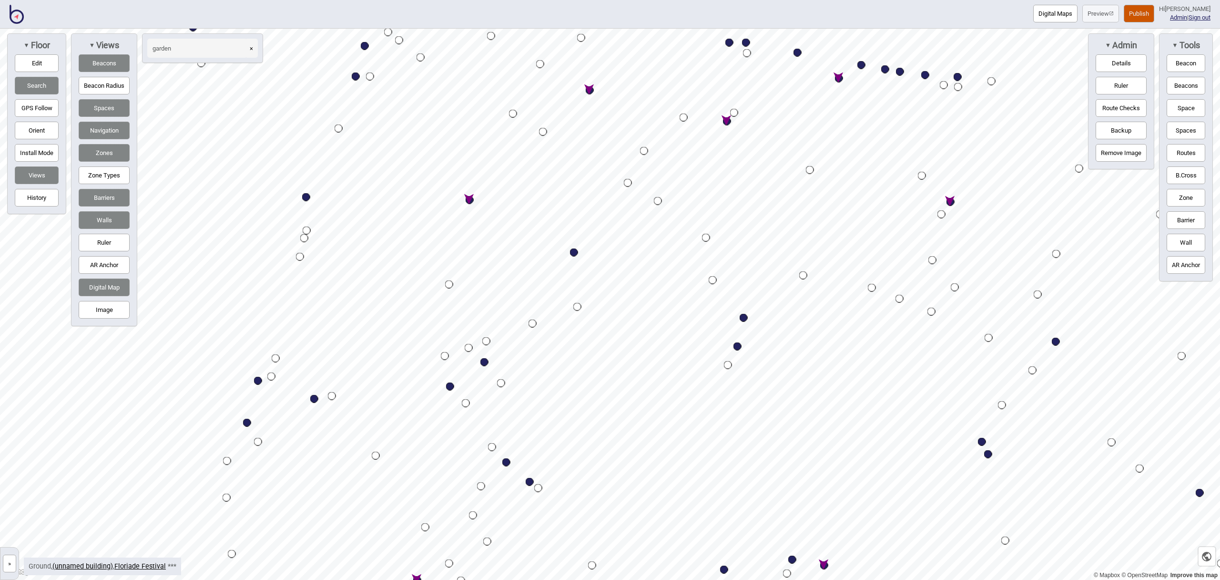
click at [841, 80] on div "Map marker" at bounding box center [839, 78] width 8 height 8
select select "Garden Beds"
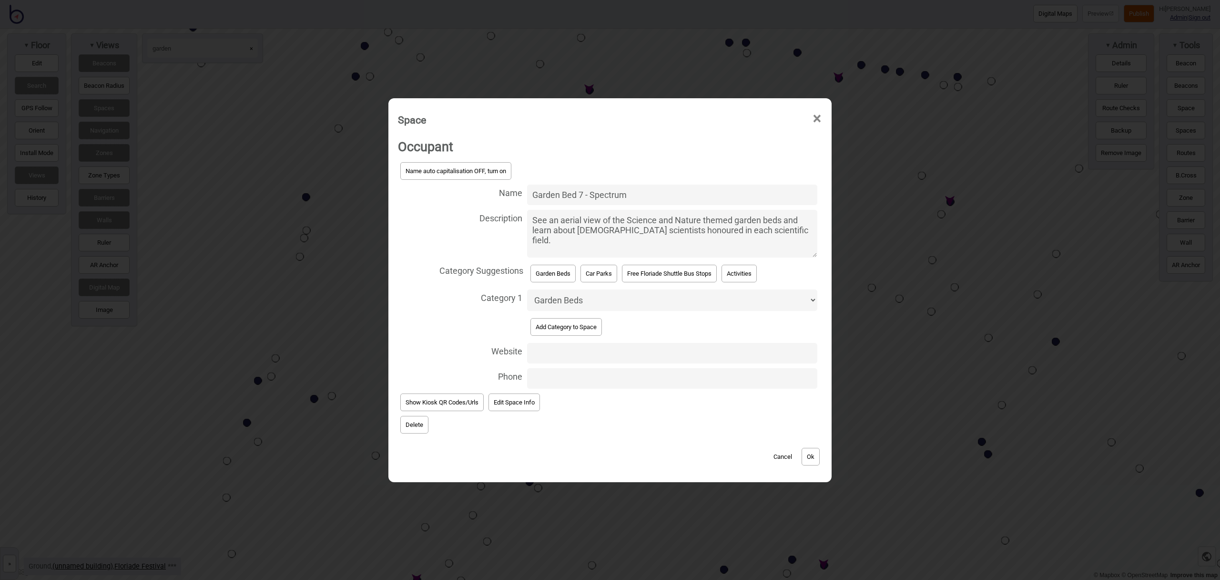
drag, startPoint x: 594, startPoint y: 347, endPoint x: 594, endPoint y: 353, distance: 5.7
click at [594, 347] on input "Website" at bounding box center [672, 353] width 290 height 20
paste input "https://floriadeaustralia.com/garden-bed-designs/"
type input "https://floriadeaustralia.com/garden-bed-designs/"
click at [808, 454] on button "Ok" at bounding box center [811, 457] width 18 height 18
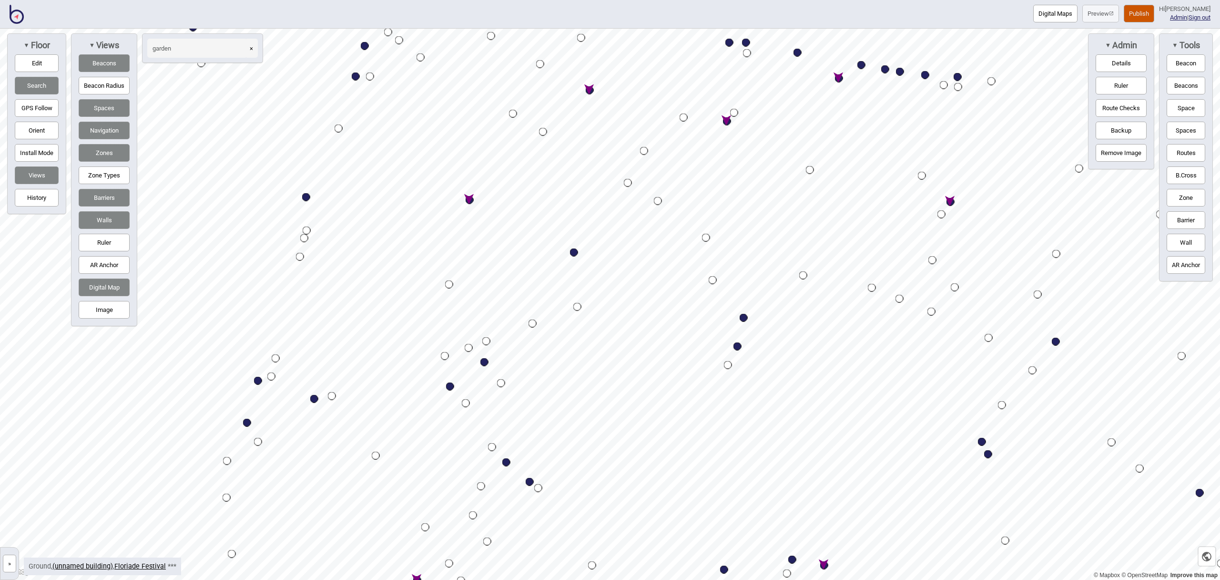
click at [952, 203] on div "Map marker" at bounding box center [951, 202] width 8 height 8
select select "Garden Beds"
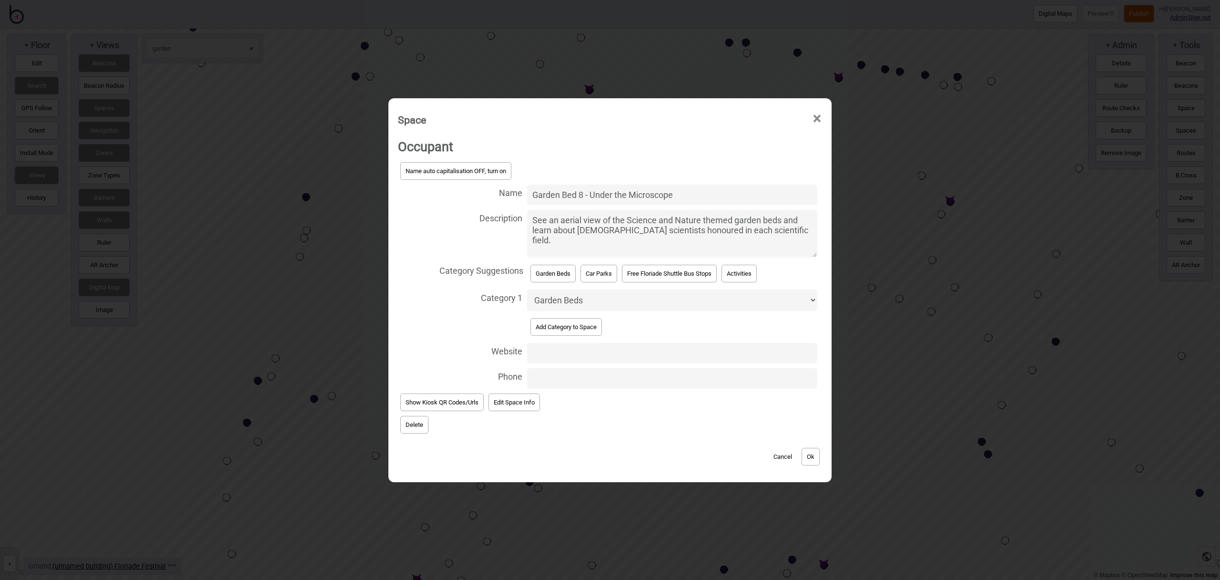
click at [549, 356] on input "Website" at bounding box center [672, 353] width 290 height 20
paste input "https://floriadeaustralia.com/garden-bed-designs/"
type input "https://floriadeaustralia.com/garden-bed-designs/"
click at [811, 456] on button "Ok" at bounding box center [811, 457] width 18 height 18
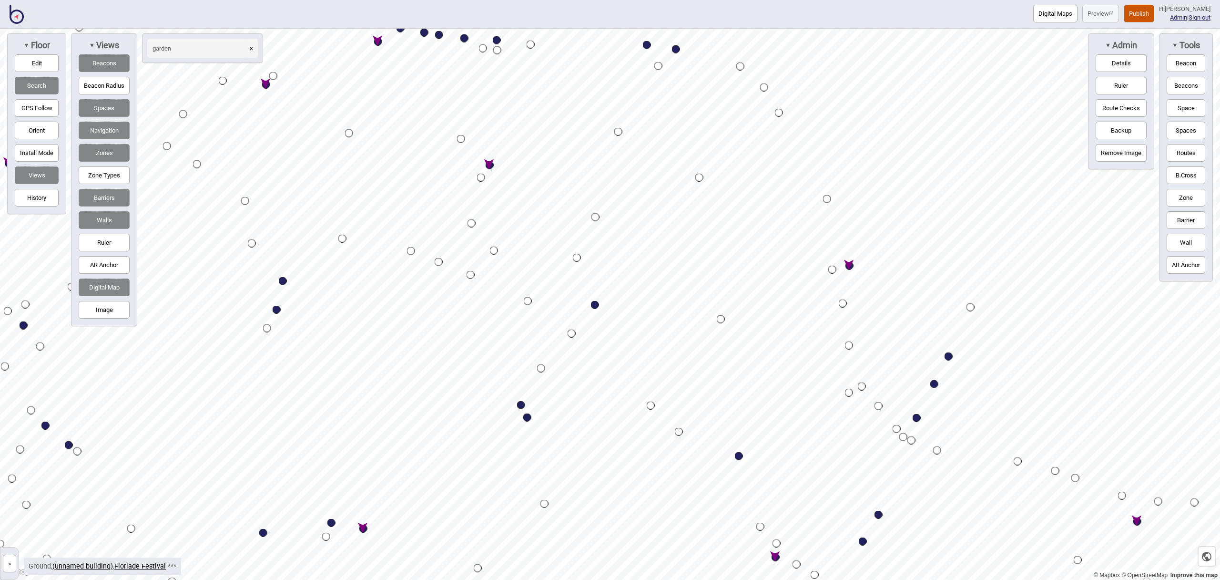
click at [847, 265] on div "Map marker" at bounding box center [850, 266] width 8 height 8
select select "Garden Beds"
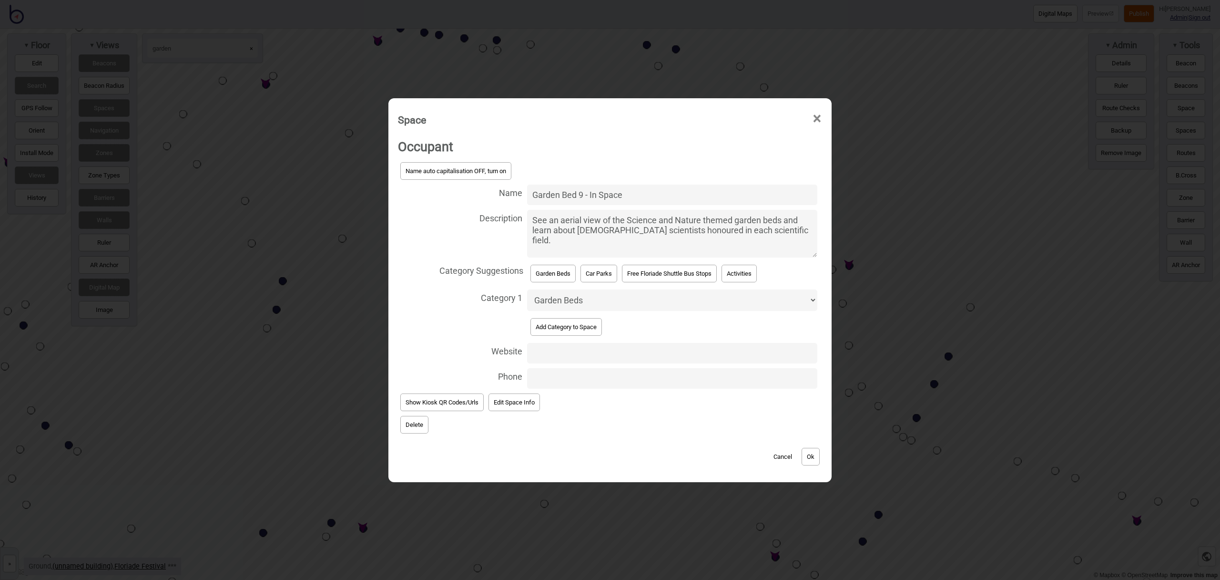
click at [557, 354] on input "Website" at bounding box center [672, 353] width 290 height 20
paste input "https://floriadeaustralia.com/garden-bed-designs/"
type input "https://floriadeaustralia.com/garden-bed-designs/"
click at [807, 456] on button "Ok" at bounding box center [811, 457] width 18 height 18
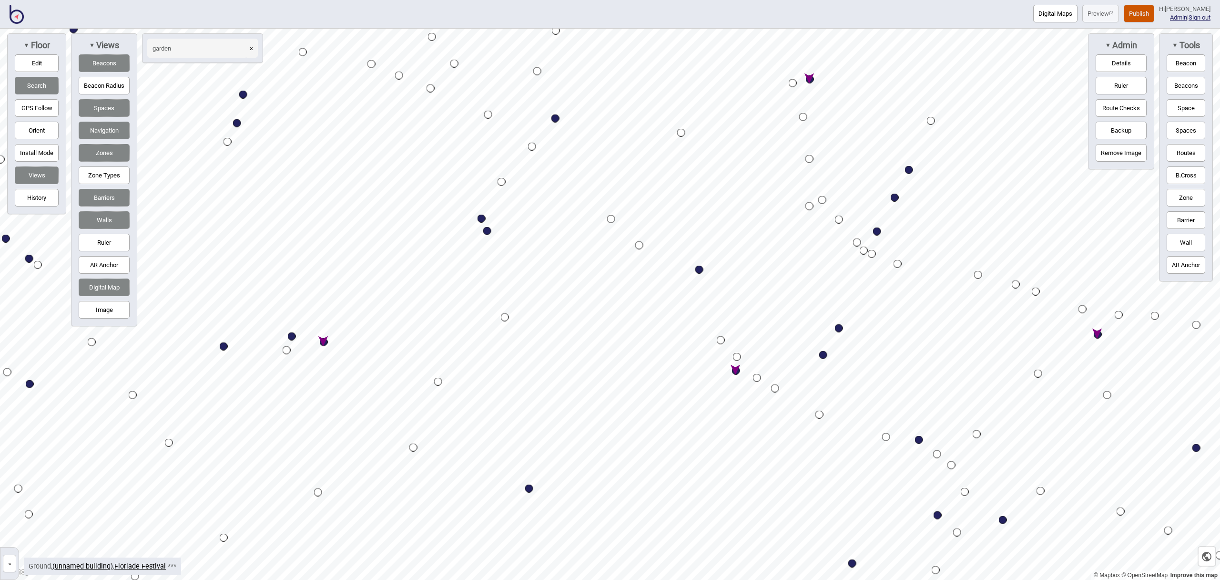
click at [737, 370] on div "Map marker" at bounding box center [736, 371] width 8 height 8
select select "Garden Beds"
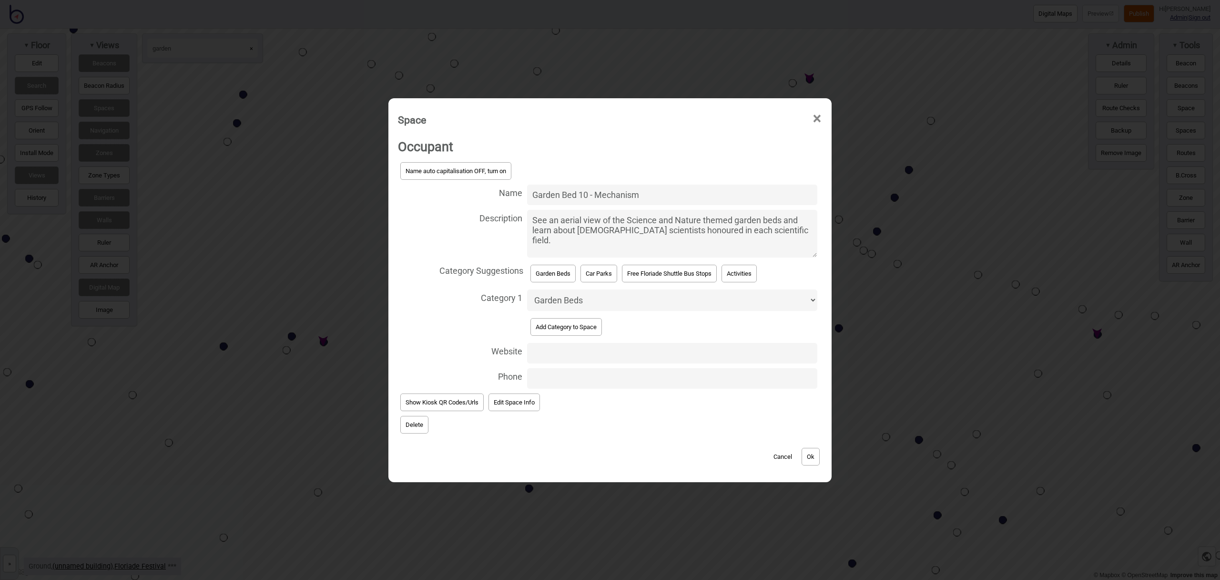
click at [585, 351] on input "Website" at bounding box center [672, 353] width 290 height 20
paste input "https://floriadeaustralia.com/garden-bed-designs/"
type input "https://floriadeaustralia.com/garden-bed-designs/"
click at [812, 450] on button "Ok" at bounding box center [811, 457] width 18 height 18
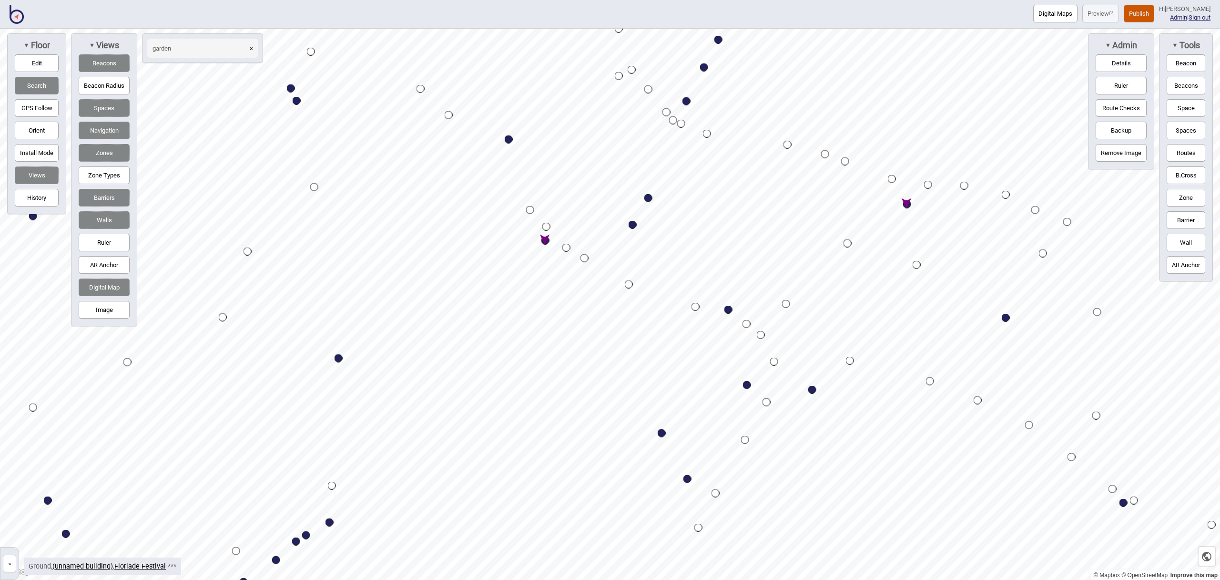
click at [908, 205] on div "Map marker" at bounding box center [907, 204] width 8 height 8
select select "Garden Beds"
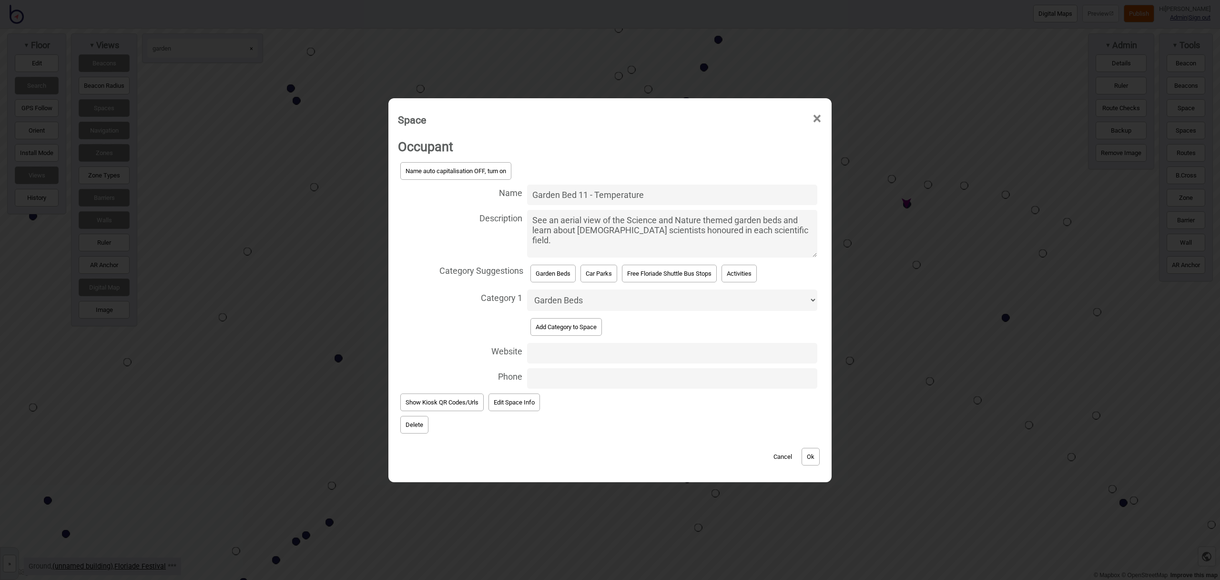
click at [568, 351] on input "Website" at bounding box center [672, 353] width 290 height 20
paste input "https://floriadeaustralia.com/garden-bed-designs/"
type input "https://floriadeaustralia.com/garden-bed-designs/"
click at [809, 454] on button "Ok" at bounding box center [811, 457] width 18 height 18
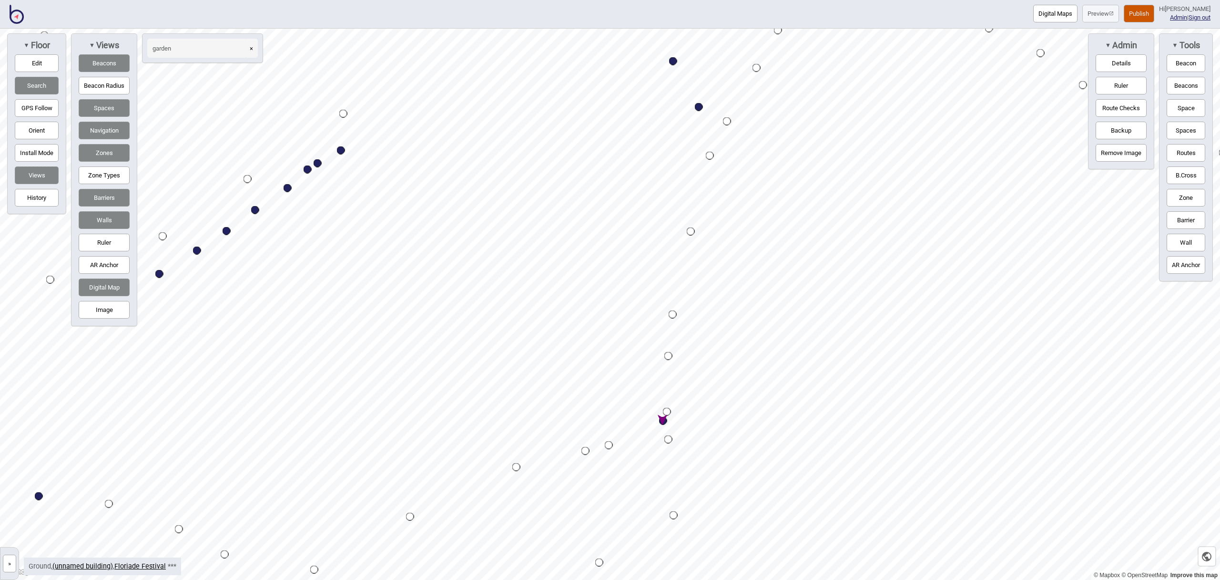
click at [663, 421] on div "Map marker" at bounding box center [663, 421] width 8 height 8
select select "Garden Beds"
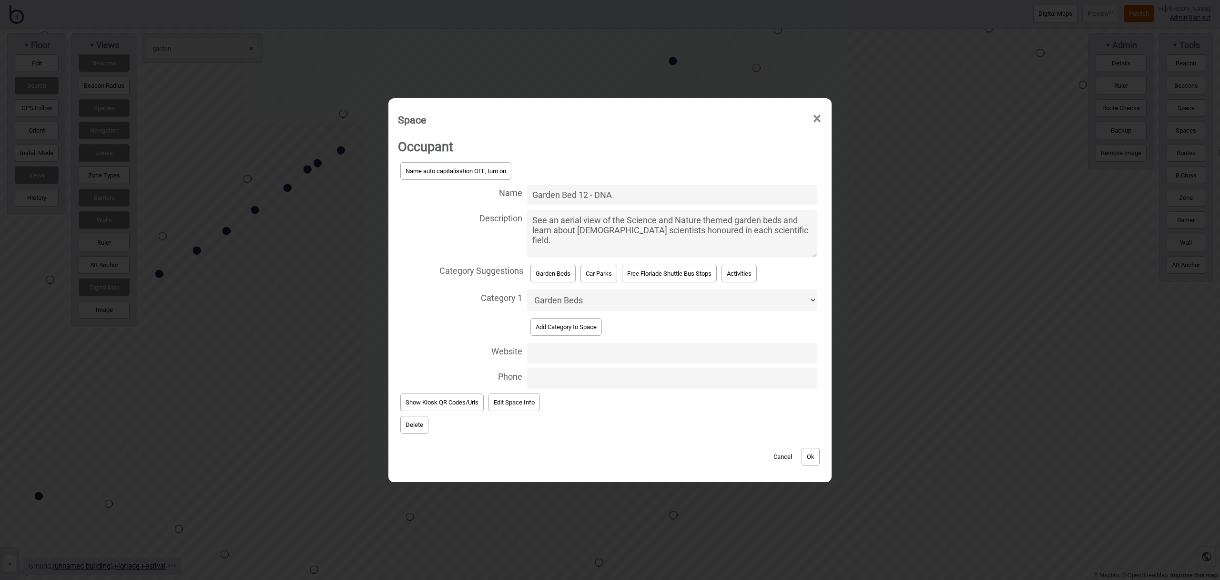
click at [549, 352] on input "Website" at bounding box center [672, 353] width 290 height 20
paste input "https://floriadeaustralia.com/garden-bed-designs/"
type input "https://floriadeaustralia.com/garden-bed-designs/"
click at [807, 456] on button "Ok" at bounding box center [811, 457] width 18 height 18
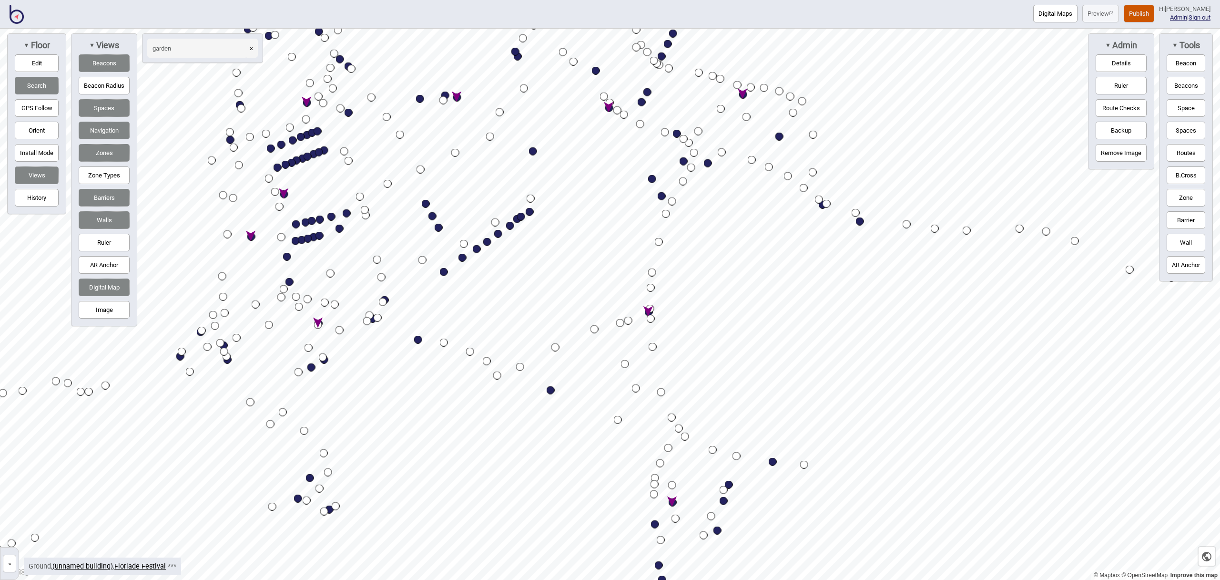
click at [252, 50] on button "×" at bounding box center [251, 48] width 13 height 19
click at [203, 50] on input at bounding box center [197, 48] width 100 height 19
type input "drea"
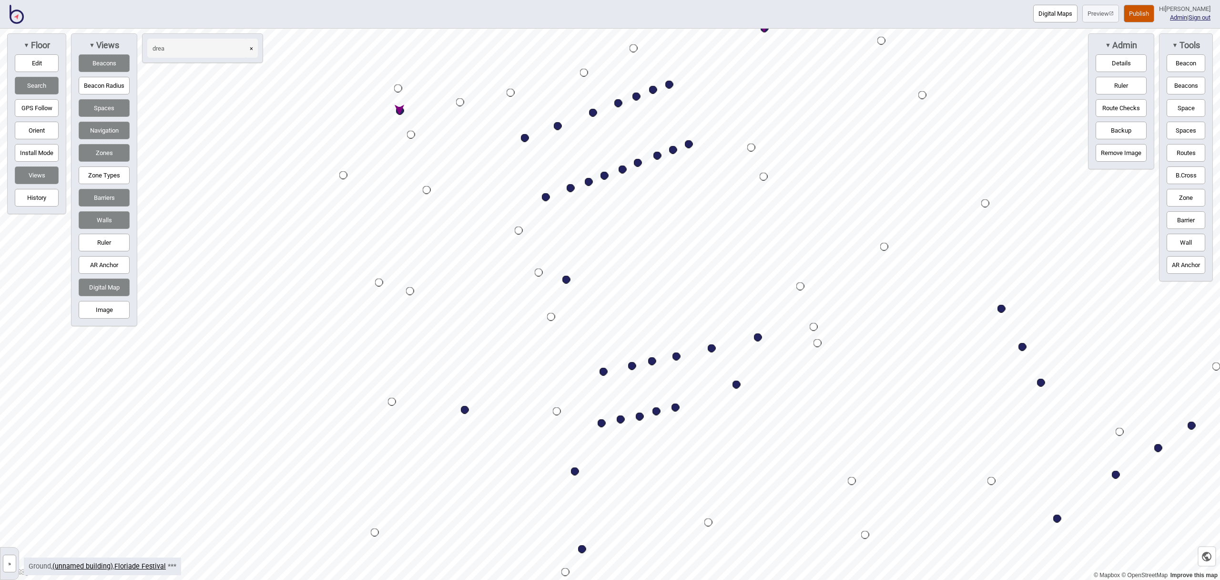
click at [399, 111] on div "Map marker" at bounding box center [400, 111] width 8 height 8
select select "Dreamtime Pathway"
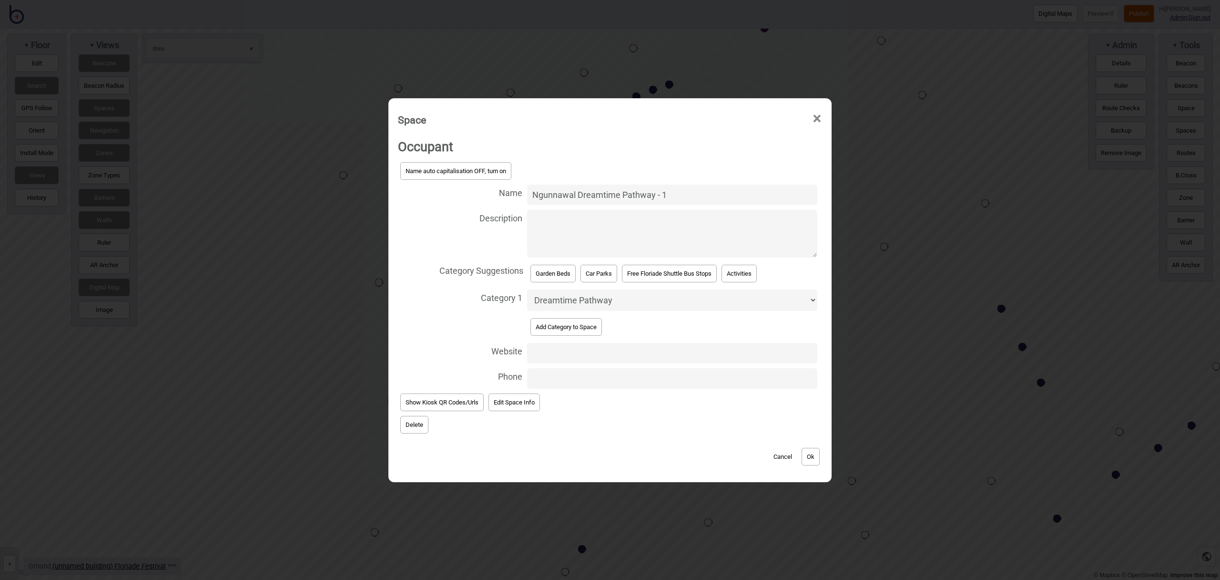
click at [553, 219] on textarea "Description" at bounding box center [672, 234] width 290 height 48
paste textarea "Explore the Dreamtime story of the Rainbow Serpent across six unique garden bed…"
type textarea "Explore the Dreamtime story of the Rainbow Serpent across six unique garden bed…"
click at [813, 455] on button "Ok" at bounding box center [811, 457] width 18 height 18
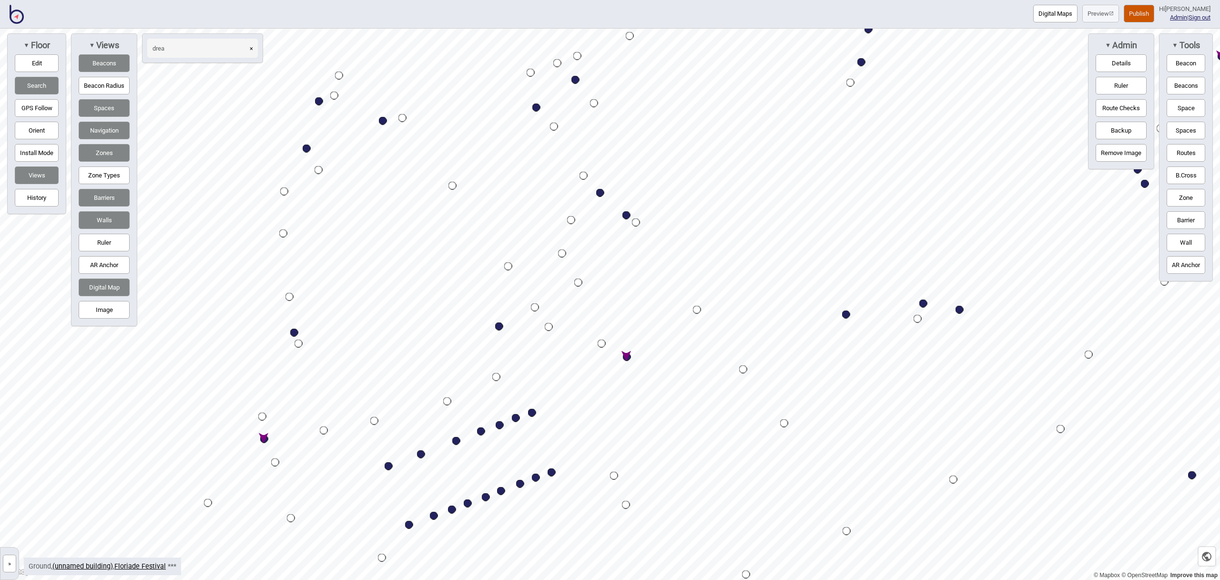
click at [628, 357] on div "Map marker" at bounding box center [627, 357] width 8 height 8
select select "Dreamtime Pathway"
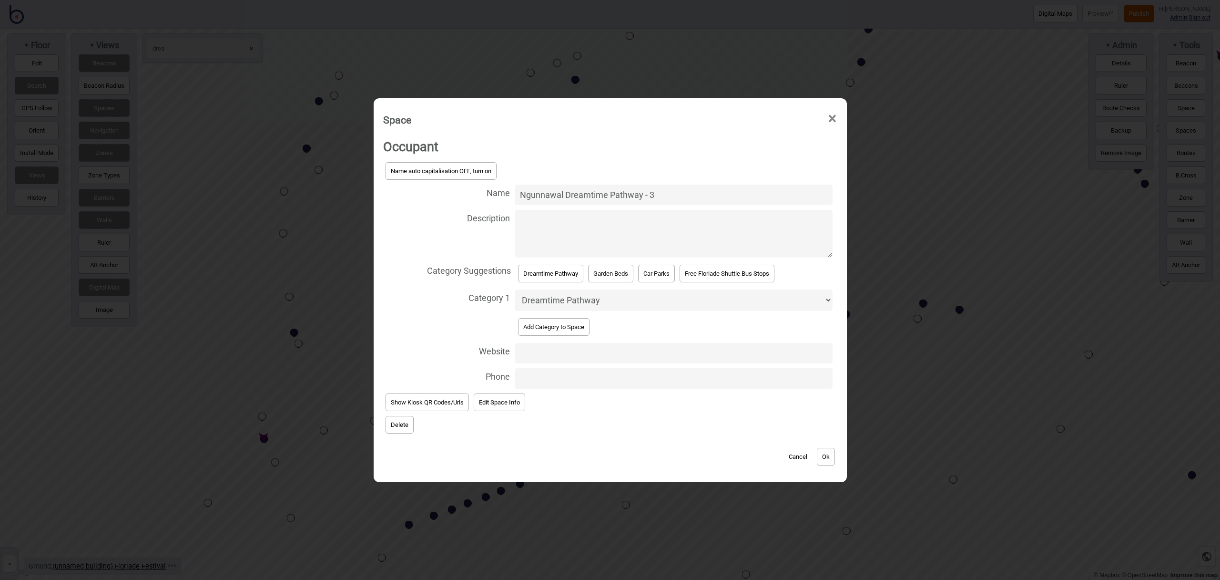
click at [545, 228] on textarea "Description" at bounding box center [673, 234] width 317 height 48
paste textarea "Explore the Dreamtime story of the Rainbow Serpent across six unique garden bed…"
type textarea "Explore the Dreamtime story of the Rainbow Serpent across six unique garden bed…"
click at [829, 454] on button "Ok" at bounding box center [826, 457] width 18 height 18
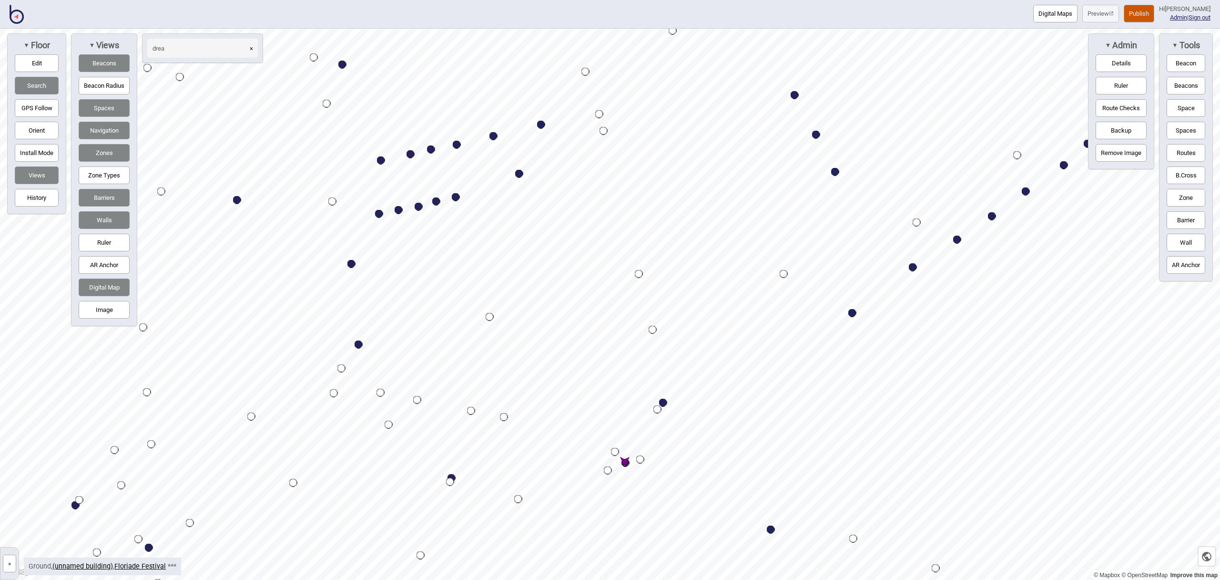
click at [627, 461] on div "Map marker" at bounding box center [626, 463] width 8 height 8
select select "Dreamtime Pathway"
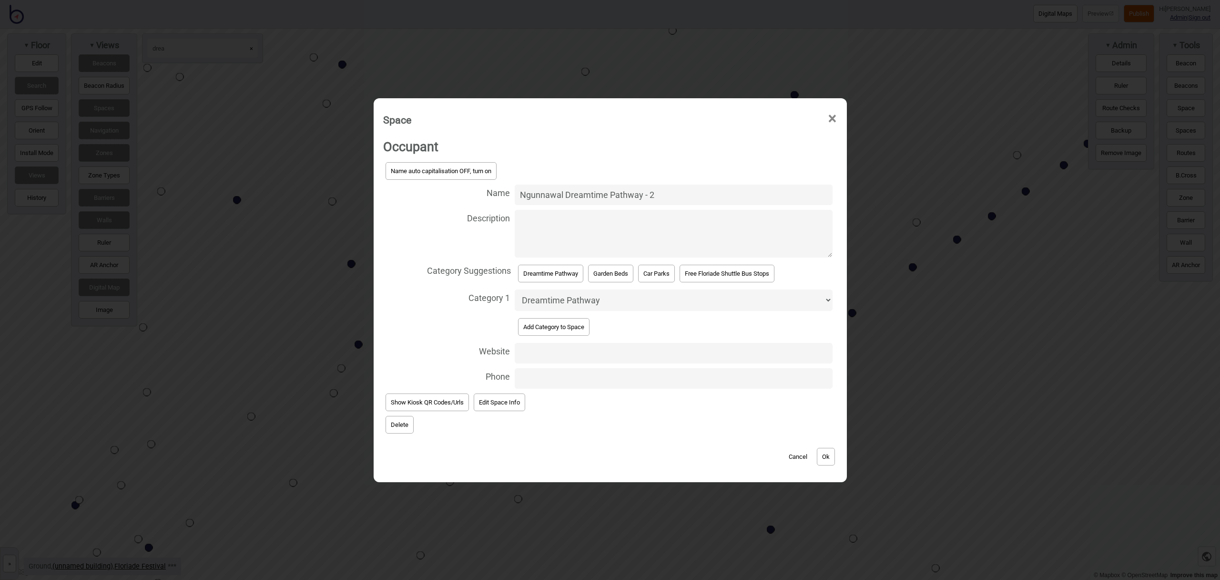
click at [583, 236] on textarea "Description" at bounding box center [673, 234] width 317 height 48
paste textarea "Explore the Dreamtime story of the Rainbow Serpent across six unique garden bed…"
type textarea "Explore the Dreamtime story of the Rainbow Serpent across six unique garden bed…"
click at [819, 454] on button "Ok" at bounding box center [826, 457] width 18 height 18
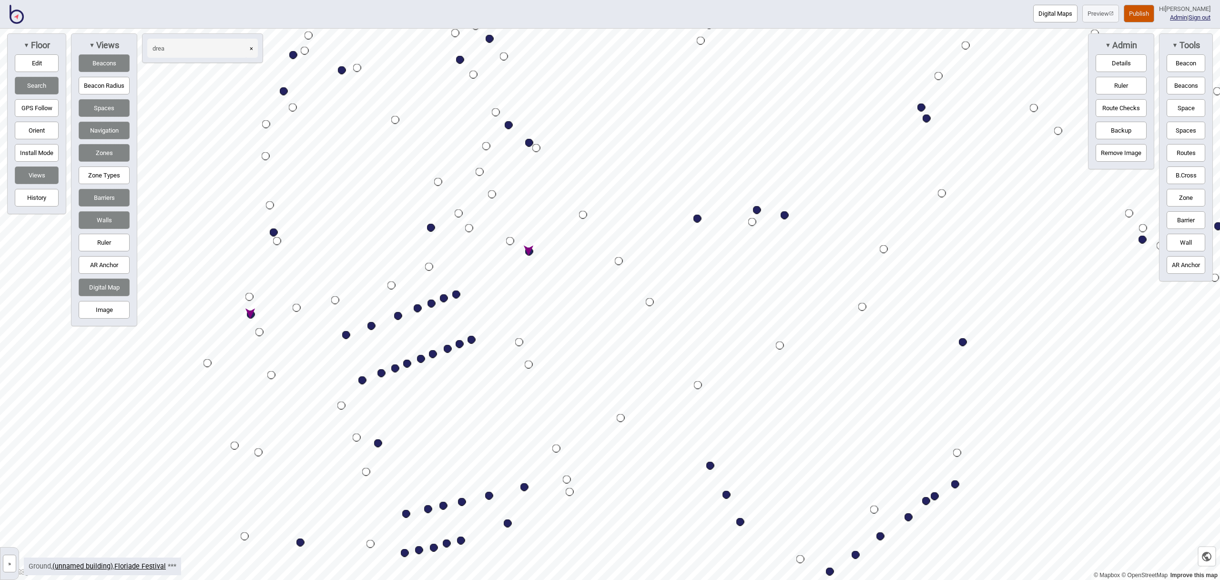
click at [650, 0] on html "Digital Maps Preview Publish Hi John-Ross Admin | Sign out © Mapbox © OpenStree…" at bounding box center [610, 0] width 1220 height 0
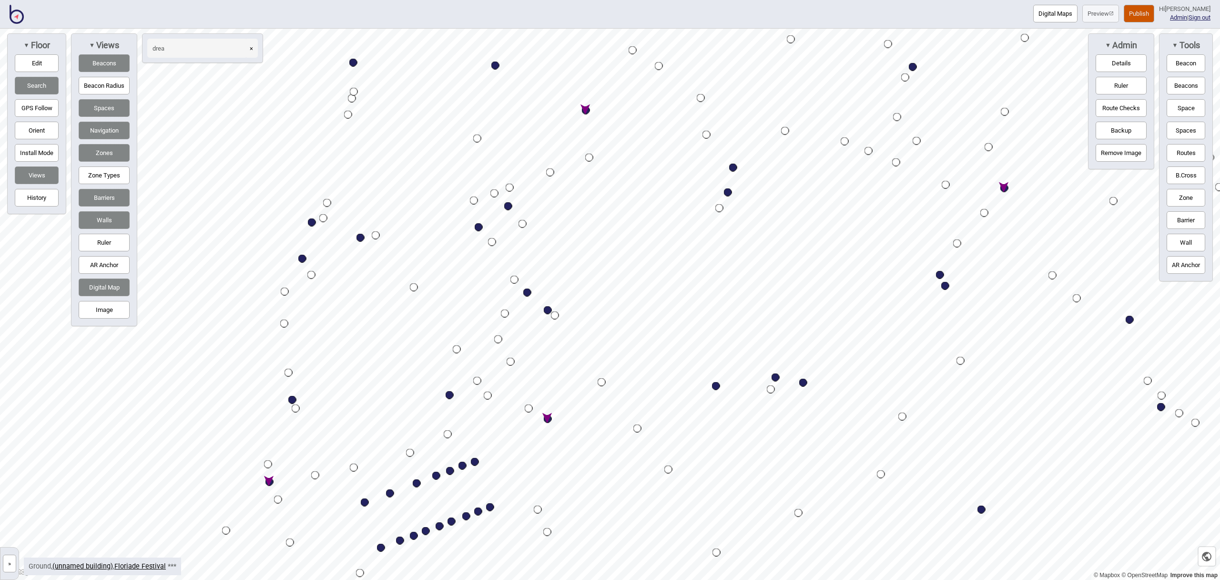
click at [588, 112] on div "Map marker" at bounding box center [586, 110] width 8 height 8
select select "Dreamtime Pathway"
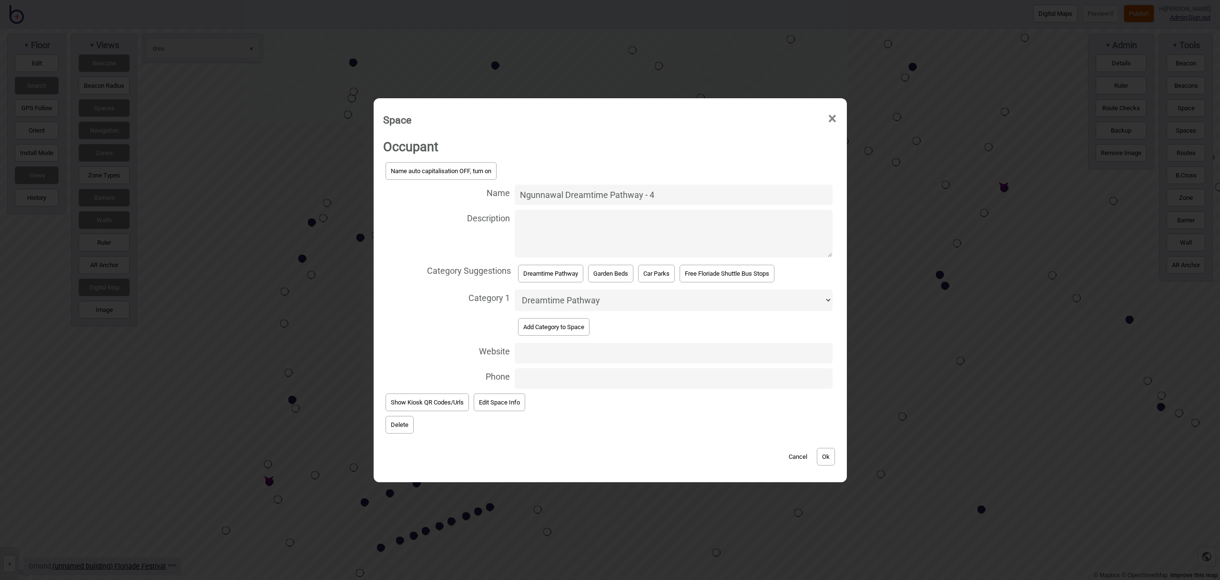
click at [544, 218] on textarea "Description" at bounding box center [673, 234] width 317 height 48
paste textarea "Explore the Dreamtime story of the Rainbow Serpent across six unique garden bed…"
type textarea "Explore the Dreamtime story of the Rainbow Serpent across six unique garden bed…"
click at [833, 457] on button "Ok" at bounding box center [826, 457] width 18 height 18
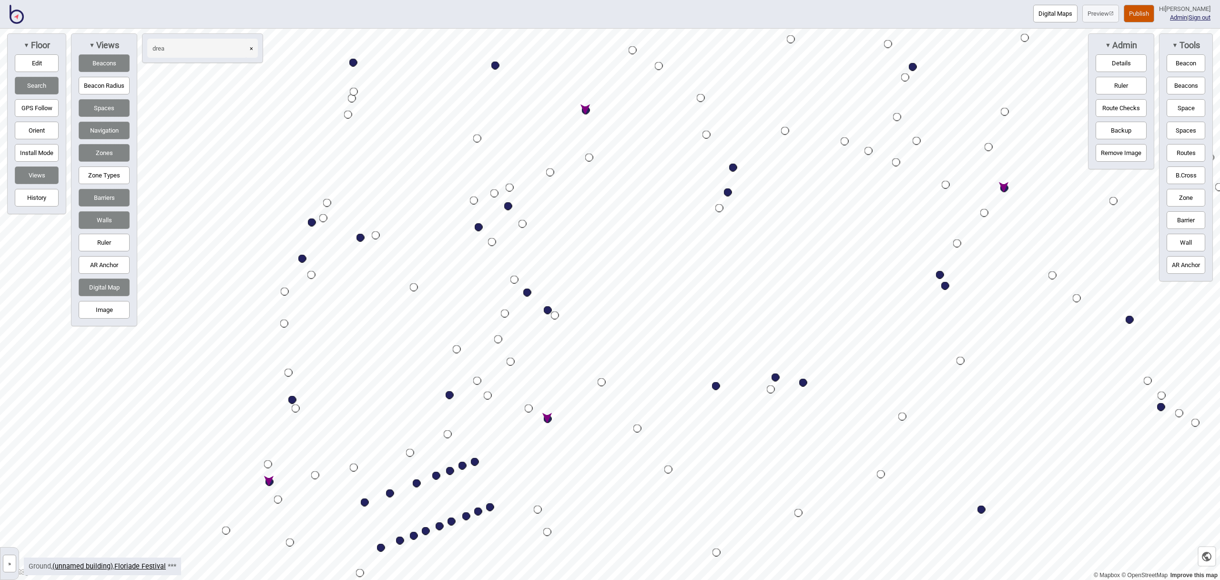
click at [1007, 187] on div "Map marker" at bounding box center [1005, 188] width 8 height 8
select select "Dreamtime Pathway"
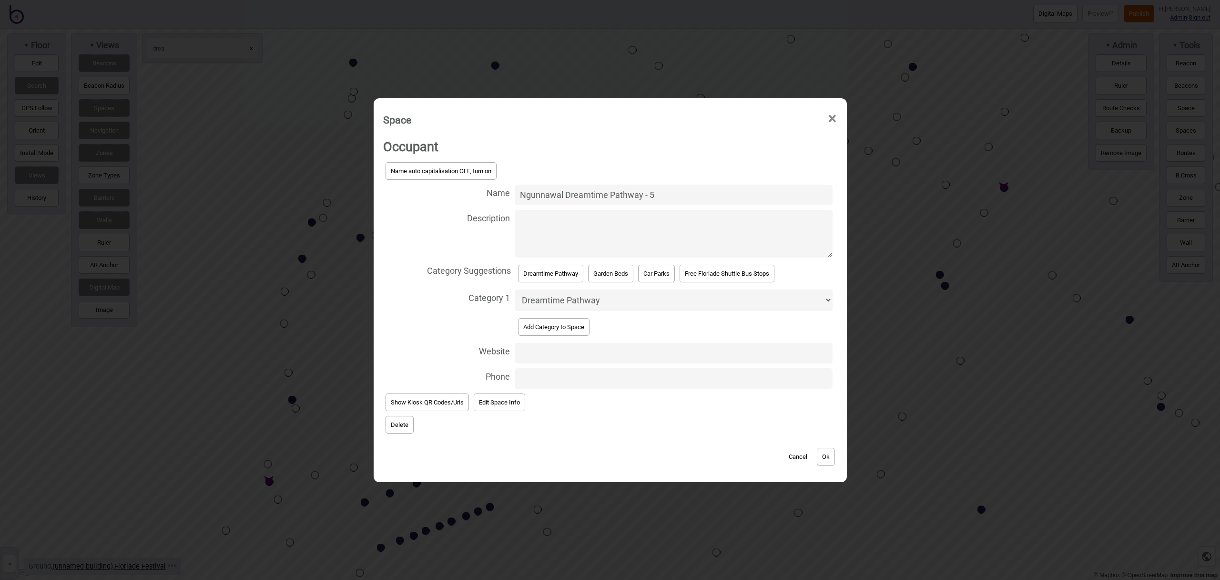
click at [594, 234] on textarea "Description" at bounding box center [673, 234] width 317 height 48
paste textarea "Explore the Dreamtime story of the Rainbow Serpent across six unique garden bed…"
type textarea "Explore the Dreamtime story of the Rainbow Serpent across six unique garden bed…"
click at [822, 452] on button "Ok" at bounding box center [826, 457] width 18 height 18
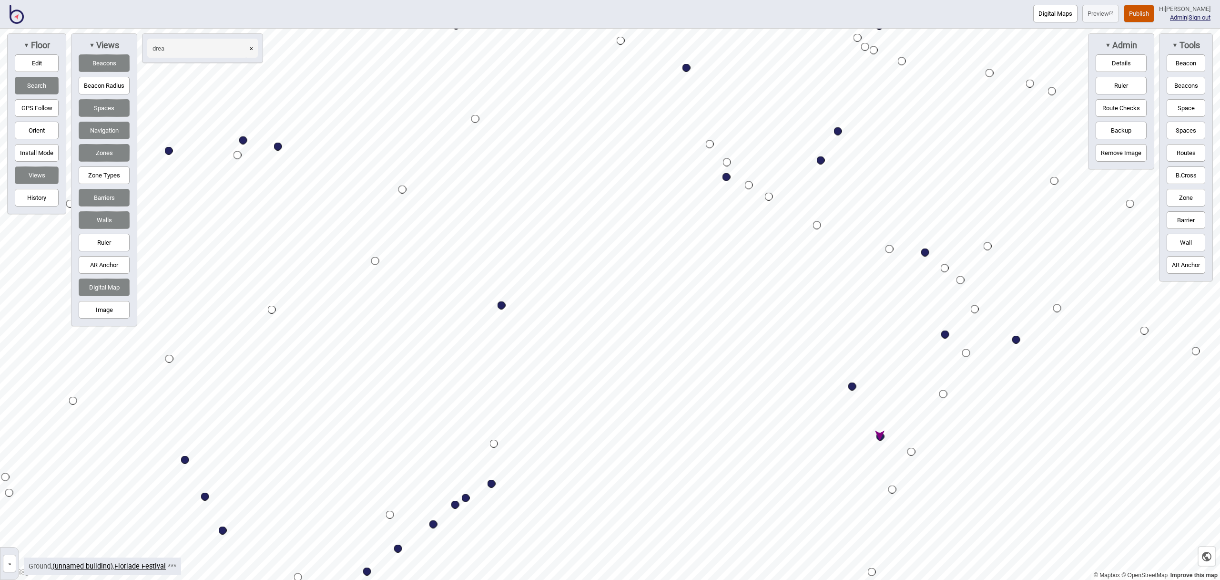
click at [883, 435] on div "Map marker" at bounding box center [881, 436] width 8 height 8
select select "Dreamtime Pathway"
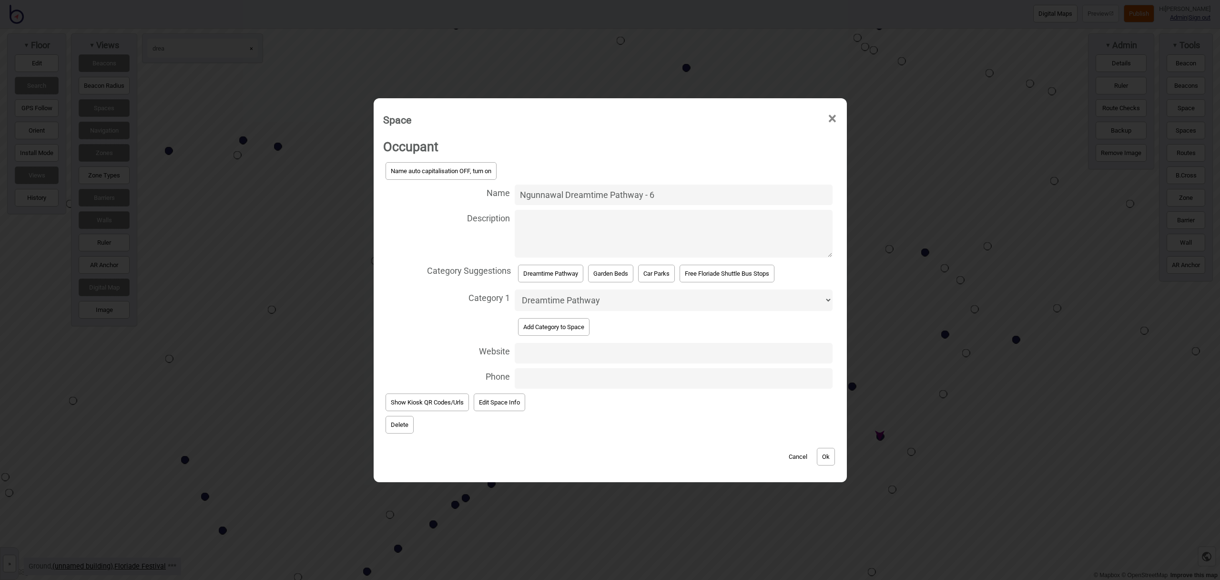
click at [575, 216] on textarea "Description" at bounding box center [673, 234] width 317 height 48
paste textarea "Explore the Dreamtime story of the Rainbow Serpent across six unique garden bed…"
type textarea "Explore the Dreamtime story of the Rainbow Serpent across six unique garden bed…"
click at [833, 463] on button "Ok" at bounding box center [826, 457] width 18 height 18
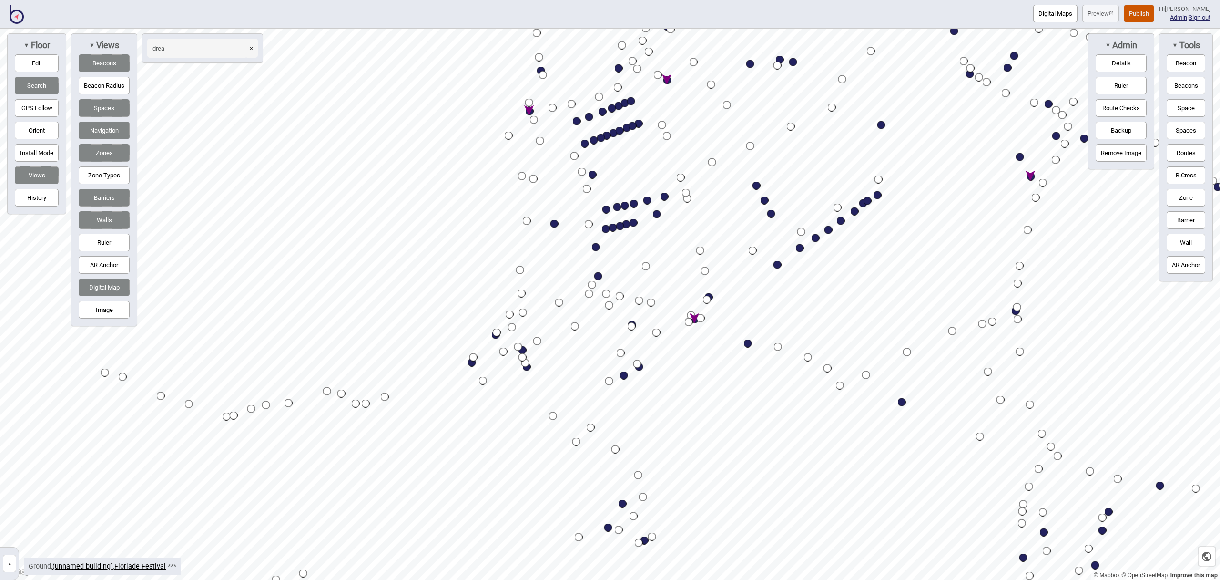
drag, startPoint x: 36, startPoint y: 59, endPoint x: 73, endPoint y: 92, distance: 49.6
click at [36, 59] on button "Edit" at bounding box center [37, 63] width 44 height 18
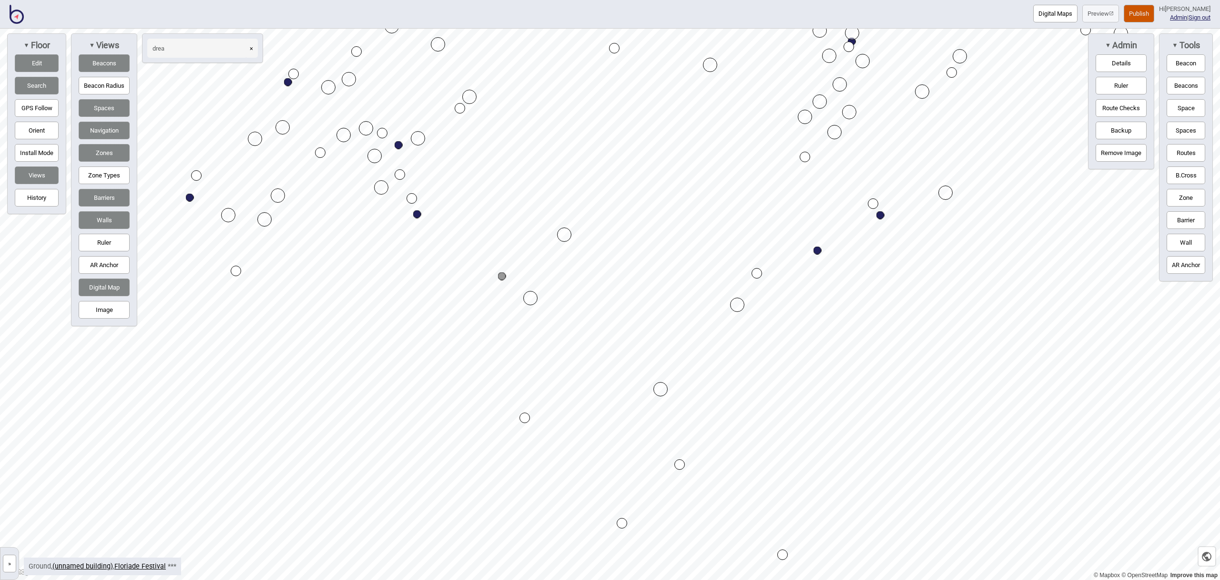
drag, startPoint x: 534, startPoint y: 326, endPoint x: 503, endPoint y: 276, distance: 57.8
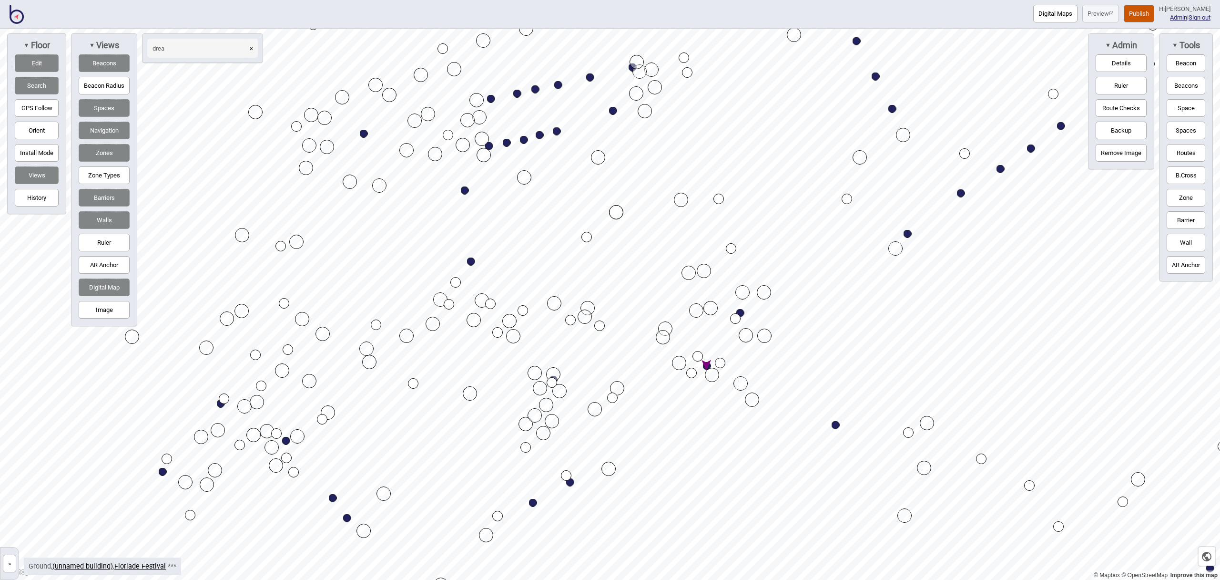
click at [34, 67] on button "Edit" at bounding box center [37, 63] width 44 height 18
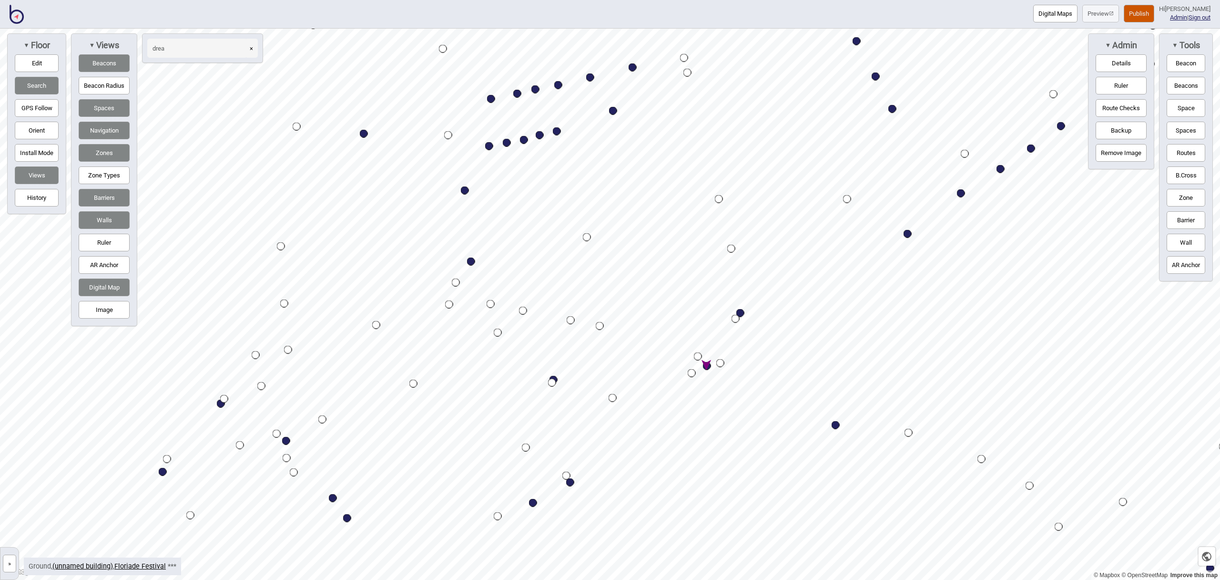
click at [707, 366] on div "Map marker" at bounding box center [707, 366] width 8 height 8
select select "Dreamtime Pathway"
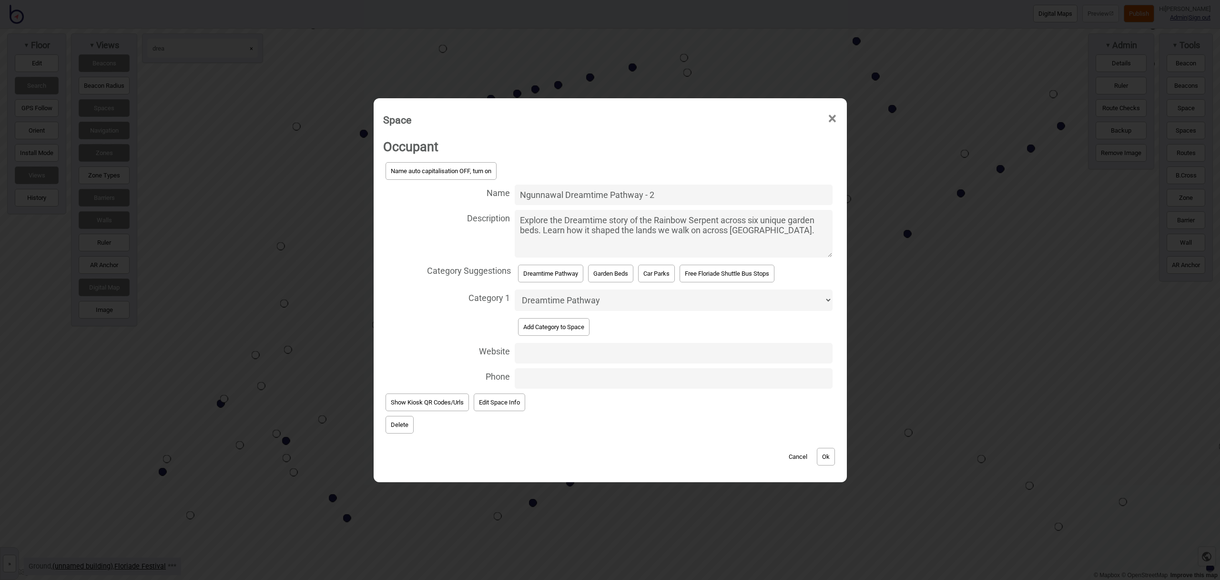
click at [547, 350] on input "Website" at bounding box center [673, 353] width 317 height 20
paste input "https://floriadeaustralia.com/ngunnawal-dreamtime-pathway/"
type input "https://floriadeaustralia.com/ngunnawal-dreamtime-pathway/"
click at [823, 463] on button "Ok" at bounding box center [826, 457] width 18 height 18
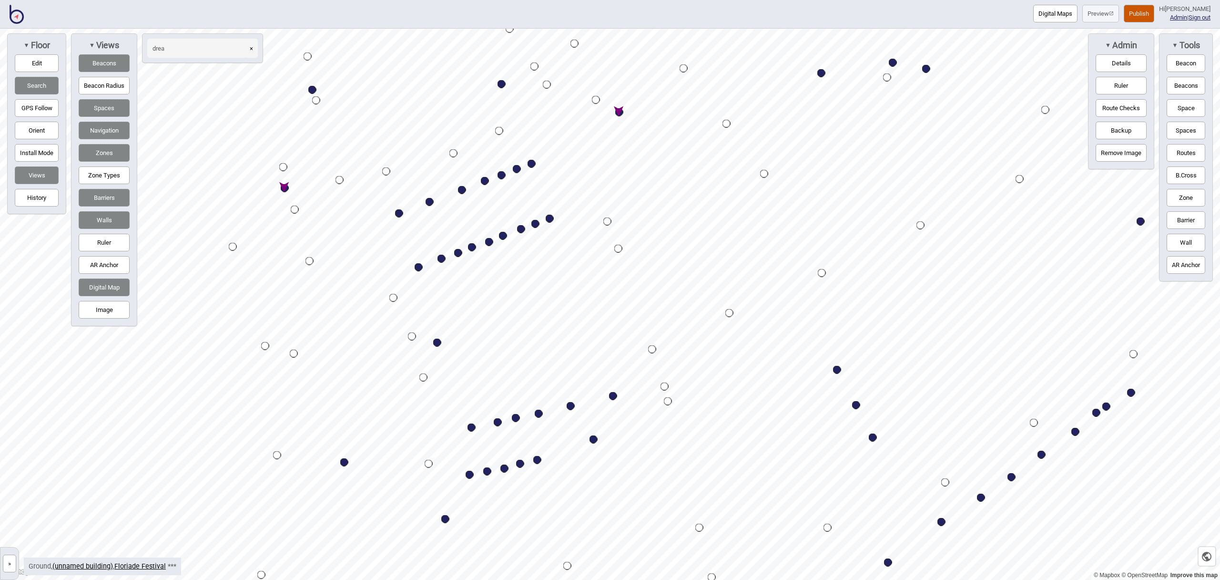
click at [286, 188] on div "Map marker" at bounding box center [285, 188] width 8 height 8
select select "Dreamtime Pathway"
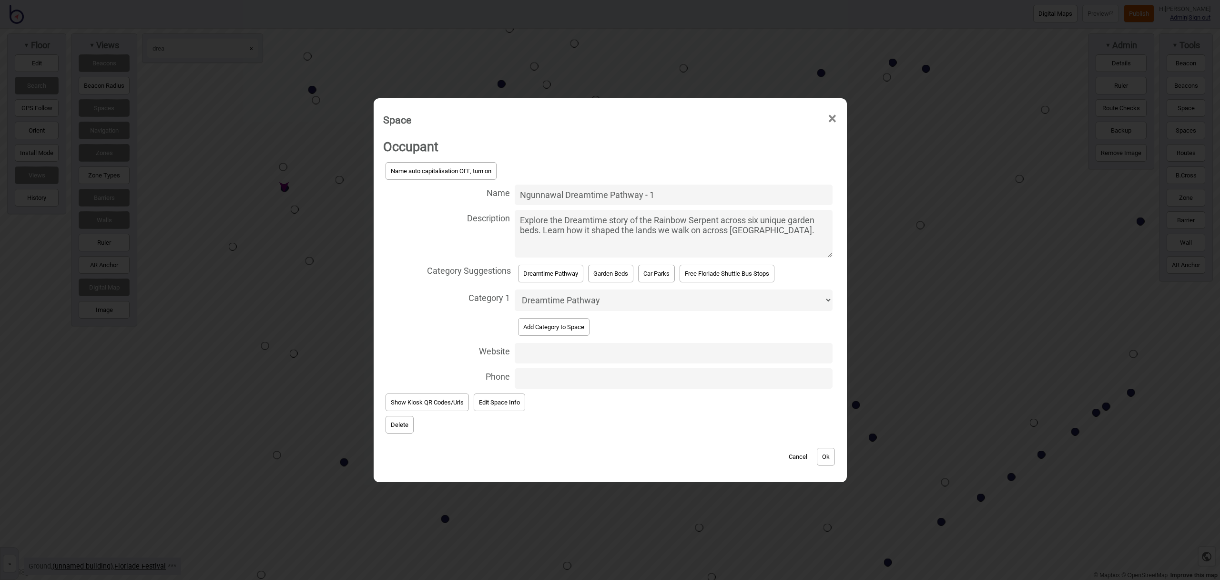
click at [533, 355] on input "Website" at bounding box center [673, 353] width 317 height 20
paste input "https://floriadeaustralia.com/ngunnawal-dreamtime-pathway/"
type input "https://floriadeaustralia.com/ngunnawal-dreamtime-pathway/"
click at [835, 462] on button "Ok" at bounding box center [826, 457] width 18 height 18
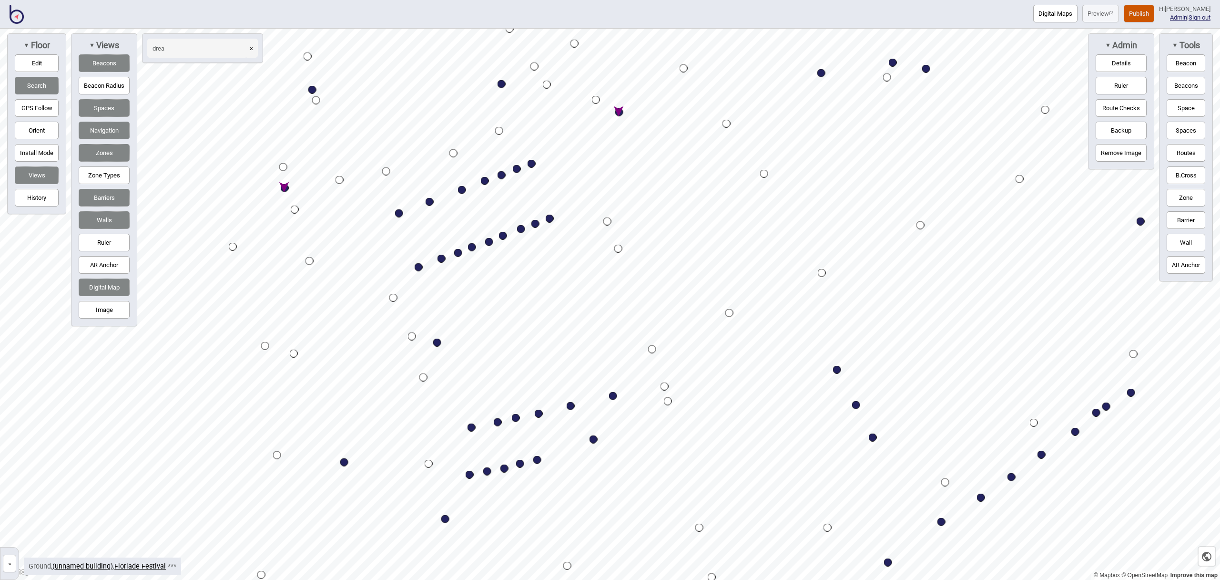
click at [620, 113] on div "Map marker" at bounding box center [619, 112] width 8 height 8
select select "Dreamtime Pathway"
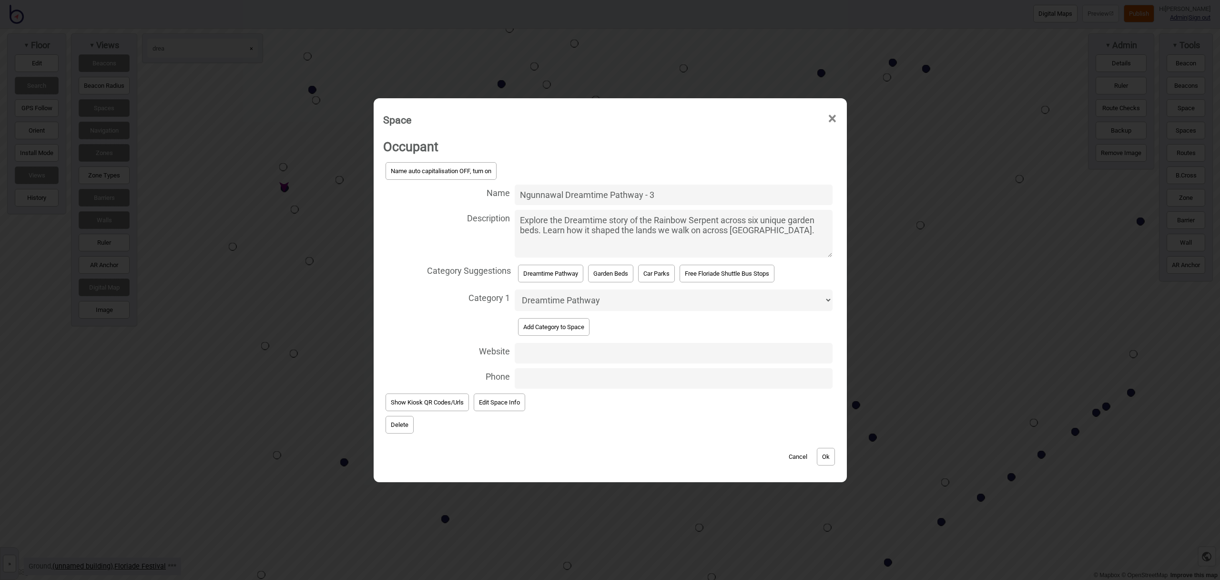
click at [564, 355] on input "Website" at bounding box center [673, 353] width 317 height 20
paste input "https://floriadeaustralia.com/ngunnawal-dreamtime-pathway/"
type input "https://floriadeaustralia.com/ngunnawal-dreamtime-pathway/"
click at [833, 459] on button "Ok" at bounding box center [826, 457] width 18 height 18
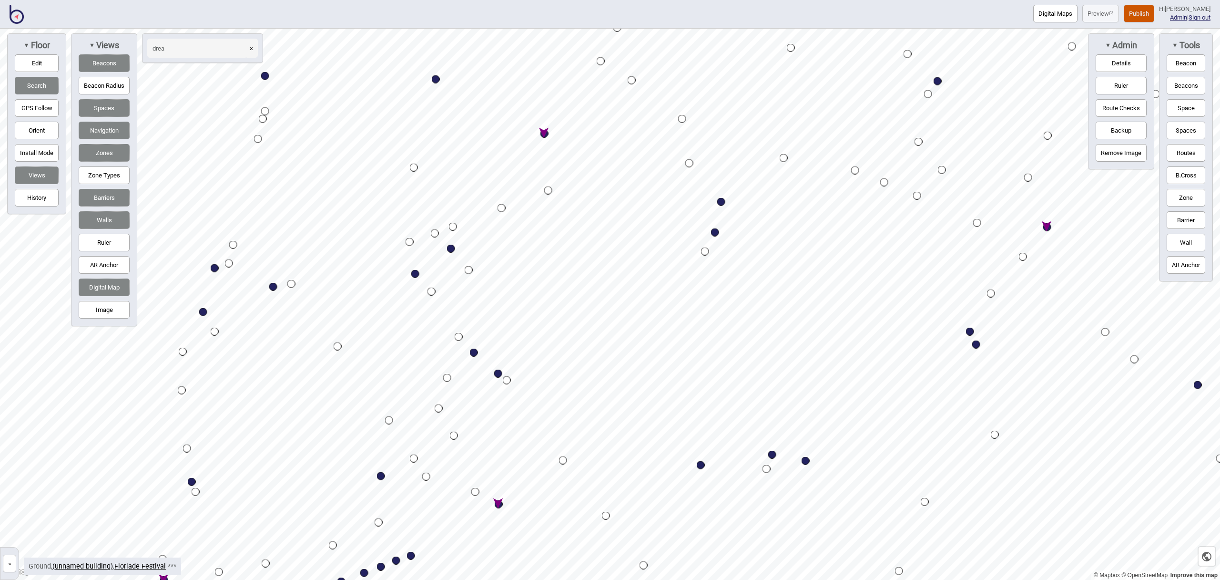
click at [545, 136] on div "Map marker" at bounding box center [545, 134] width 8 height 8
select select "Dreamtime Pathway"
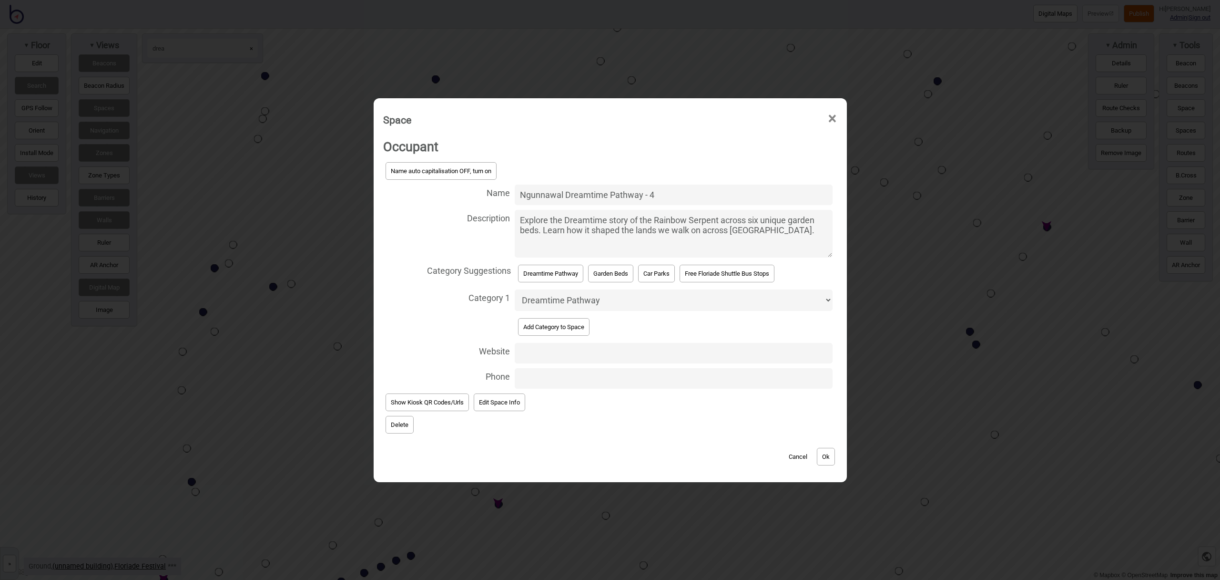
click at [524, 349] on input "Website" at bounding box center [673, 353] width 317 height 20
paste input "https://floriadeaustralia.com/ngunnawal-dreamtime-pathway/"
type input "https://floriadeaustralia.com/ngunnawal-dreamtime-pathway/"
click at [828, 461] on button "Ok" at bounding box center [826, 457] width 18 height 18
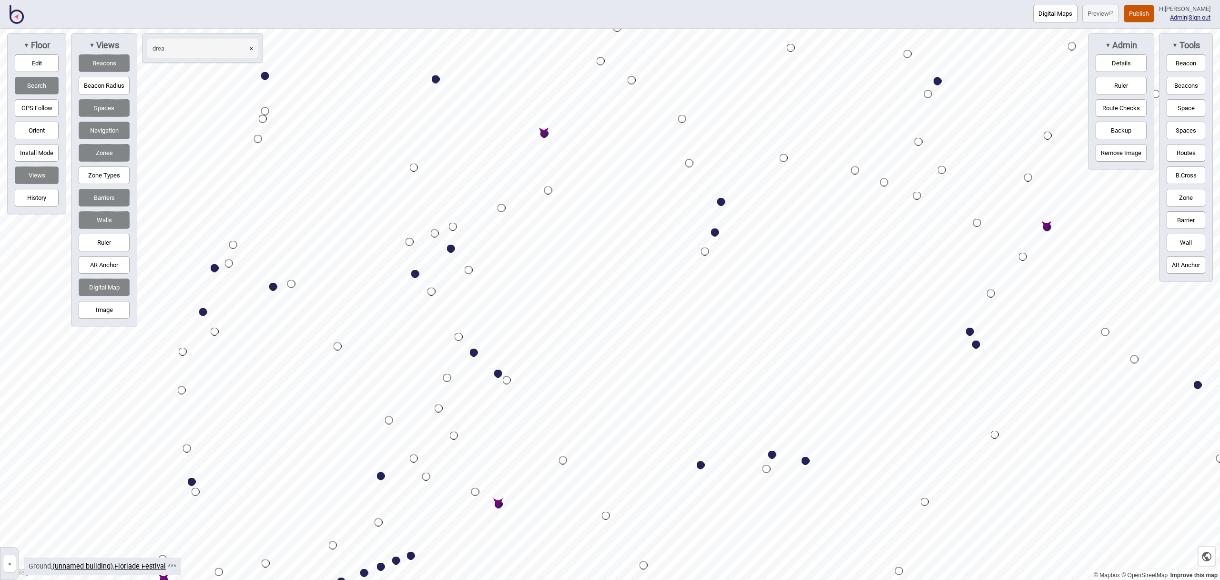
click at [1046, 225] on div "Map marker" at bounding box center [1047, 227] width 8 height 8
select select "Dreamtime Pathway"
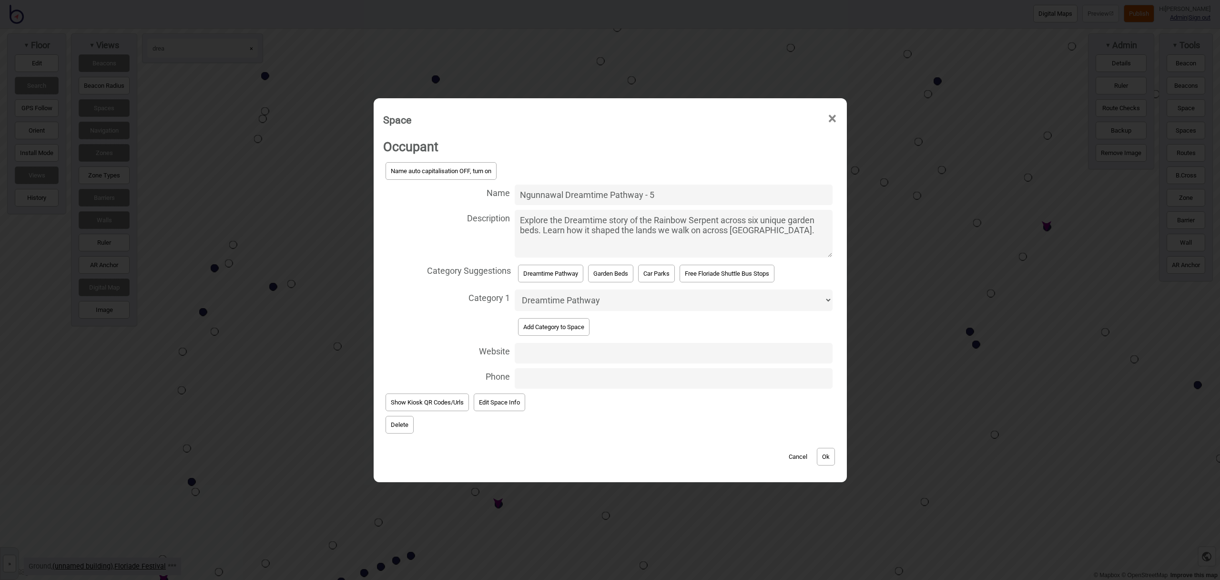
click at [562, 357] on input "Website" at bounding box center [673, 353] width 317 height 20
paste input "https://floriadeaustralia.com/ngunnawal-dreamtime-pathway/"
type input "https://floriadeaustralia.com/ngunnawal-dreamtime-pathway/"
click at [829, 463] on button "Ok" at bounding box center [826, 457] width 18 height 18
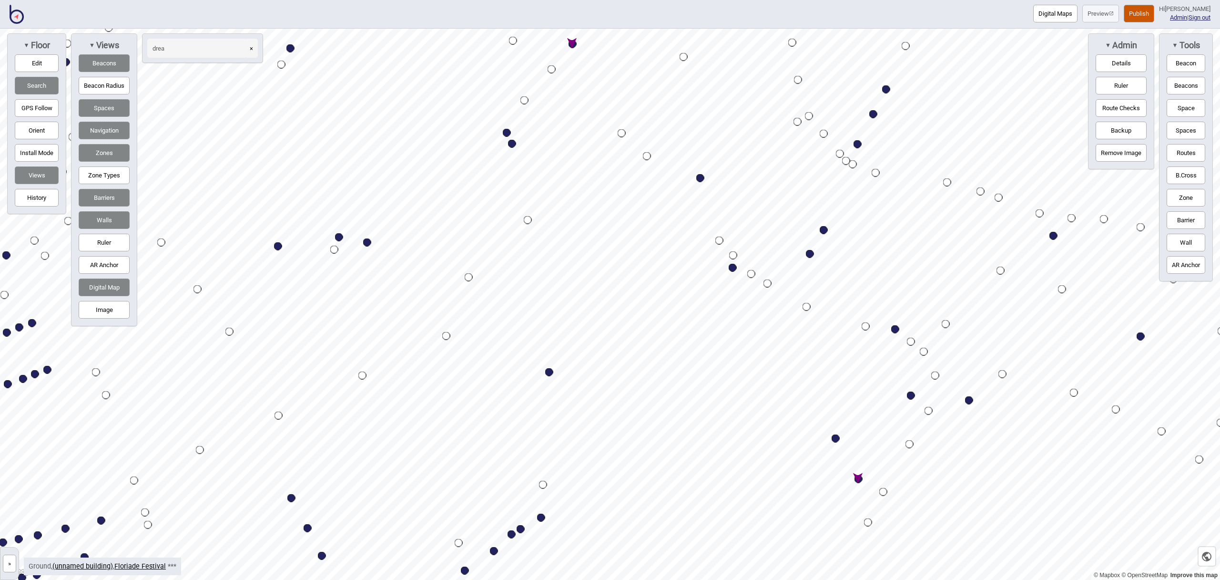
click at [859, 480] on div "Map marker" at bounding box center [859, 479] width 8 height 8
select select "Dreamtime Pathway"
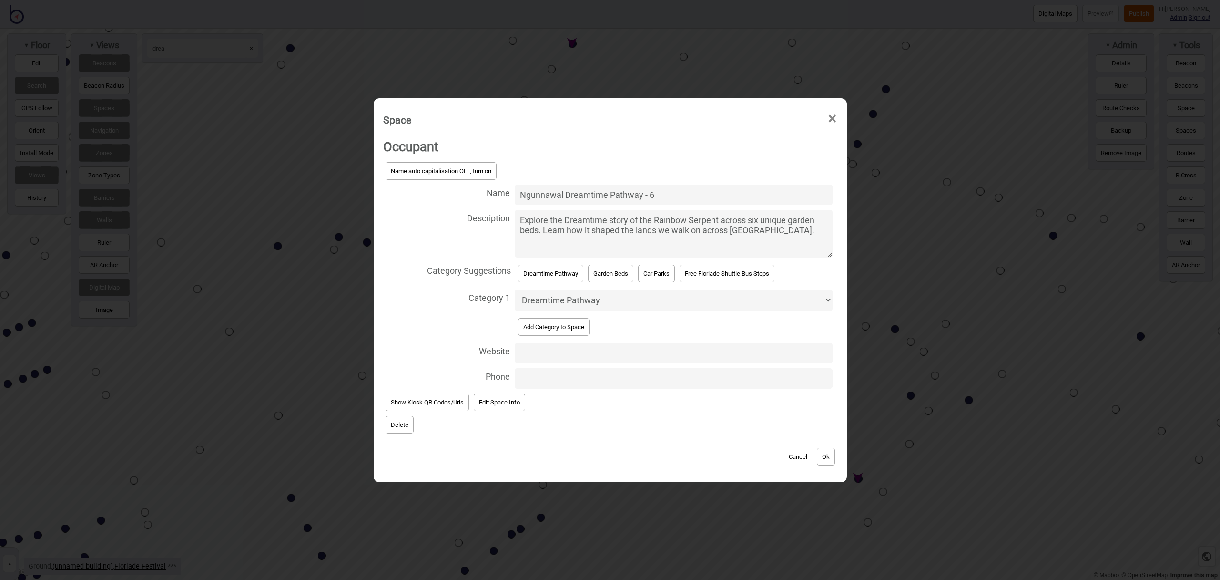
click at [564, 353] on input "Website" at bounding box center [673, 353] width 317 height 20
paste input "https://floriadeaustralia.com/ngunnawal-dreamtime-pathway/"
type input "https://floriadeaustralia.com/ngunnawal-dreamtime-pathway/"
click at [835, 458] on button "Ok" at bounding box center [826, 457] width 18 height 18
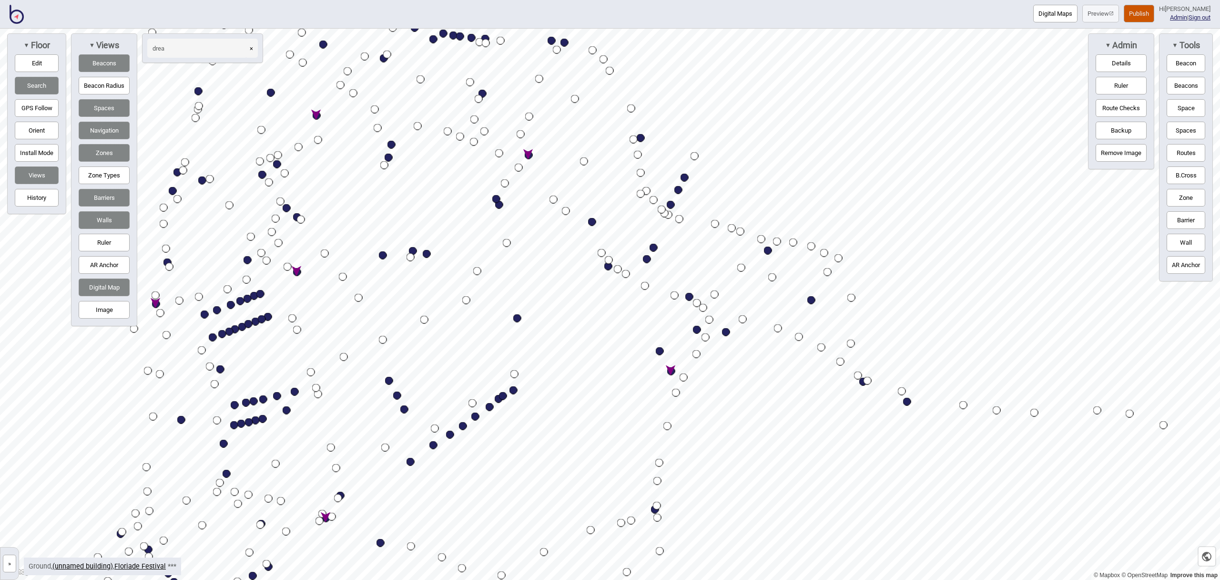
click at [1139, 12] on button "Publish" at bounding box center [1139, 14] width 31 height 18
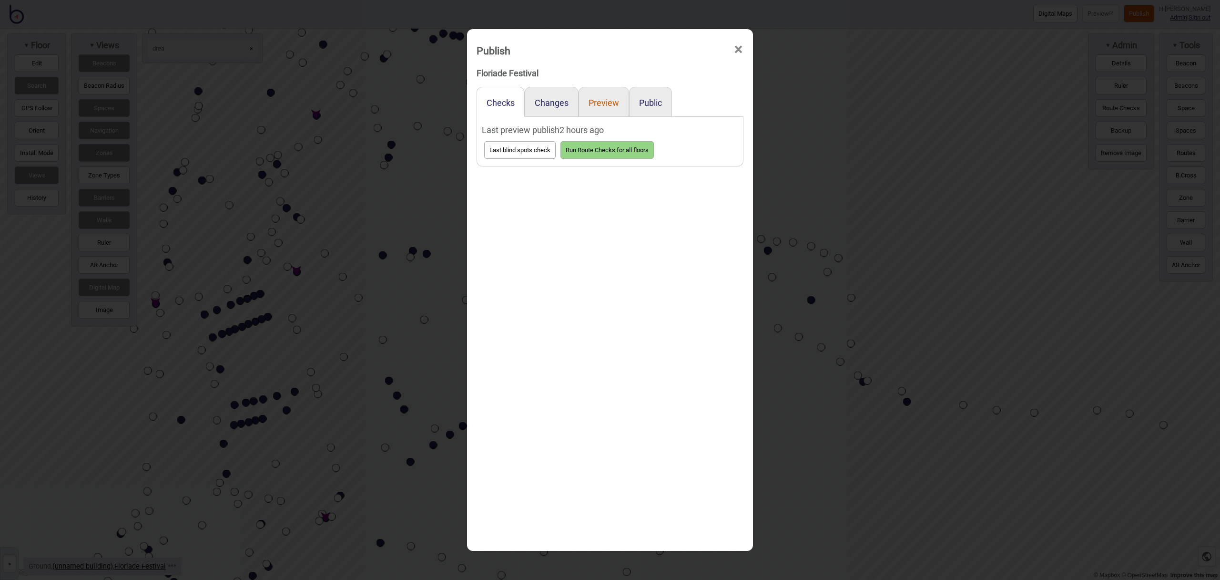
click at [595, 101] on button "Preview" at bounding box center [604, 103] width 31 height 10
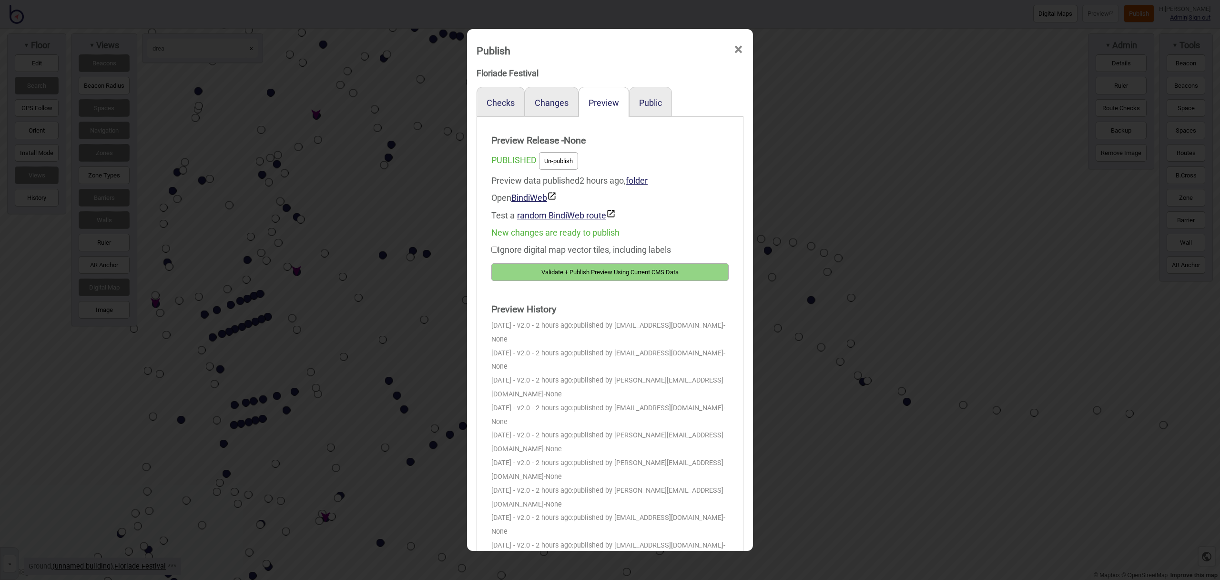
click at [621, 270] on button "Validate + Publish Preview Using Current CMS Data" at bounding box center [609, 272] width 237 height 18
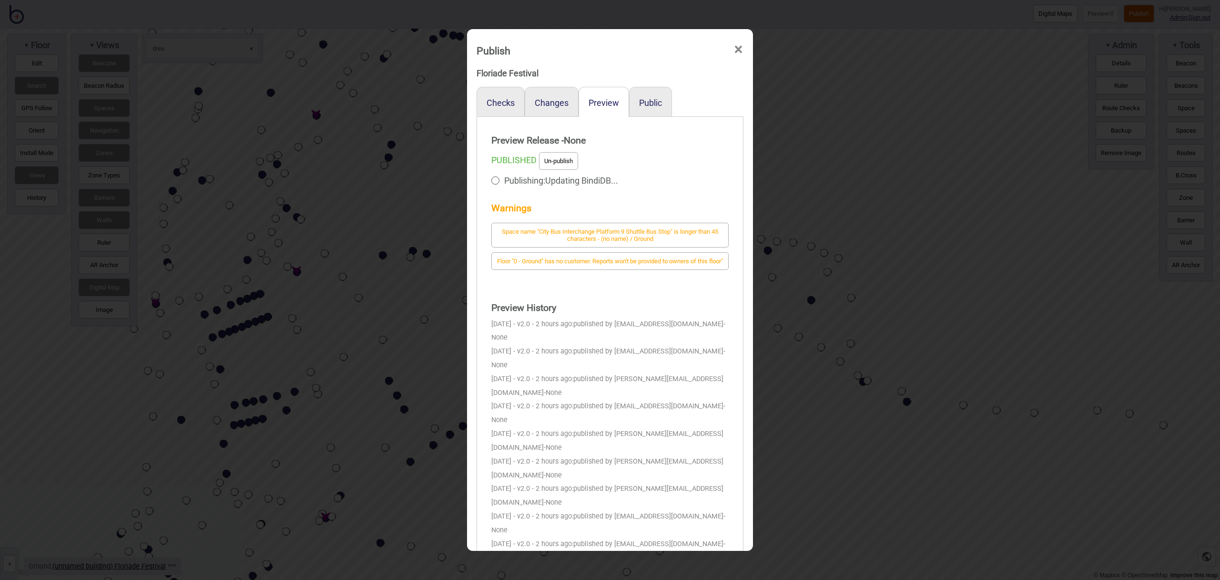
scroll to position [1, 0]
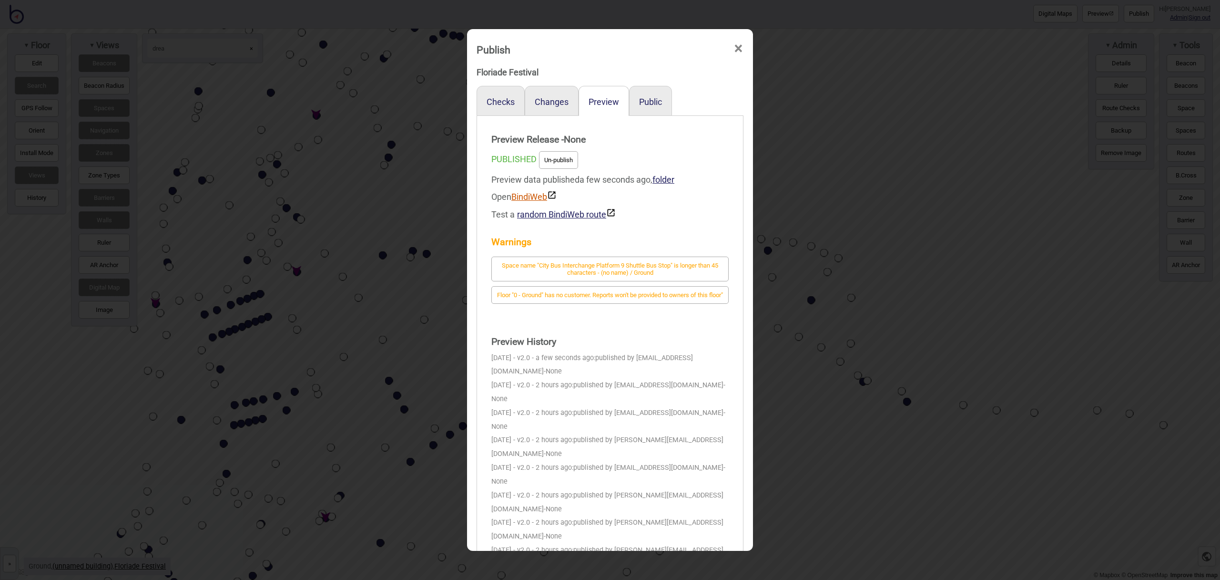
click at [535, 197] on link "BindiWeb" at bounding box center [533, 197] width 45 height 10
click at [739, 45] on span "×" at bounding box center [739, 48] width 10 height 31
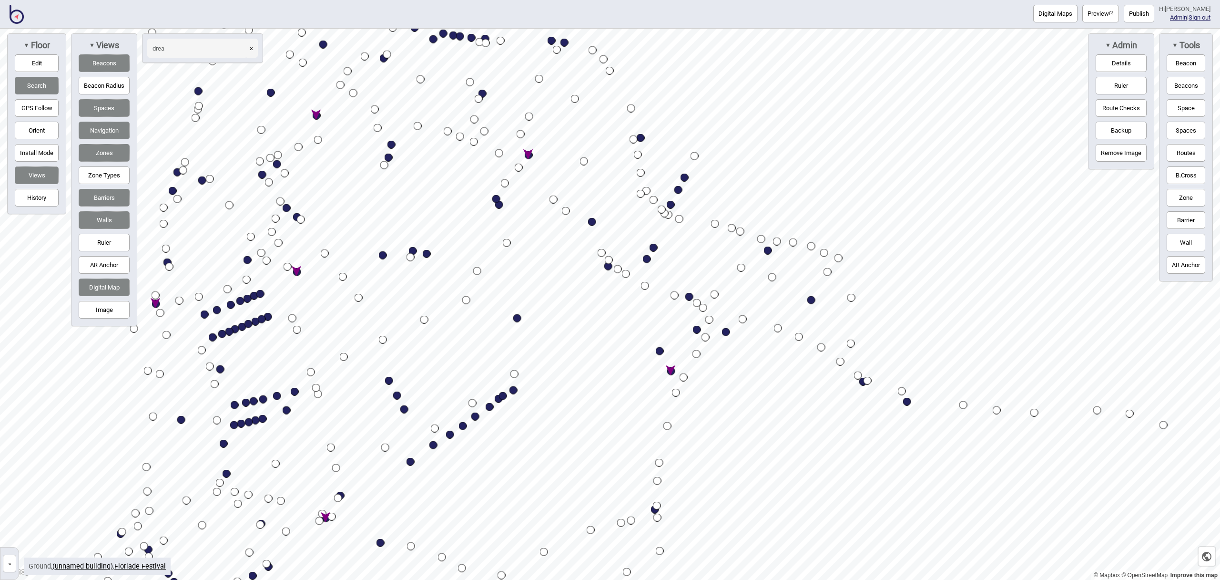
click at [254, 48] on button "×" at bounding box center [251, 48] width 13 height 19
drag, startPoint x: 46, startPoint y: 82, endPoint x: 59, endPoint y: 82, distance: 12.9
click at [46, 82] on button "Search" at bounding box center [37, 86] width 44 height 18
